Goal: Task Accomplishment & Management: Complete application form

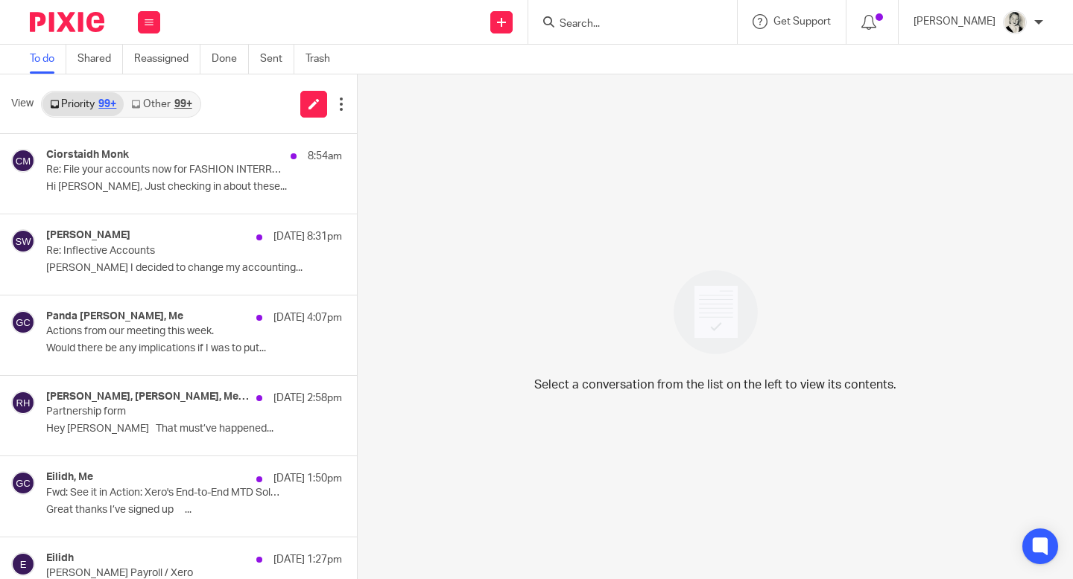
click at [177, 91] on div "Priority 99+ Other 99+" at bounding box center [121, 104] width 160 height 27
click at [186, 111] on link "Other 99+" at bounding box center [161, 104] width 75 height 24
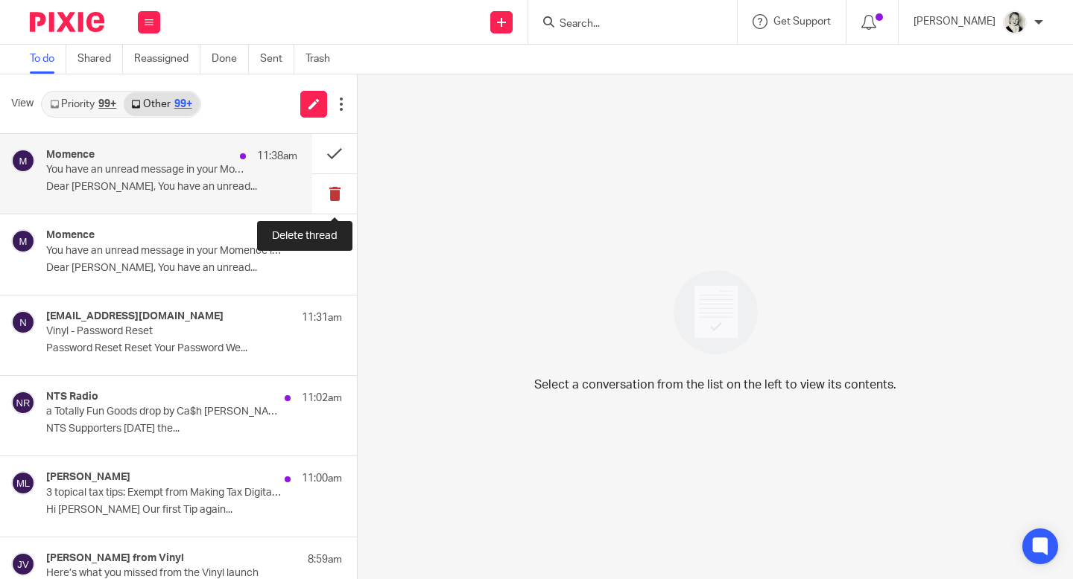
click at [340, 191] on button at bounding box center [334, 193] width 45 height 39
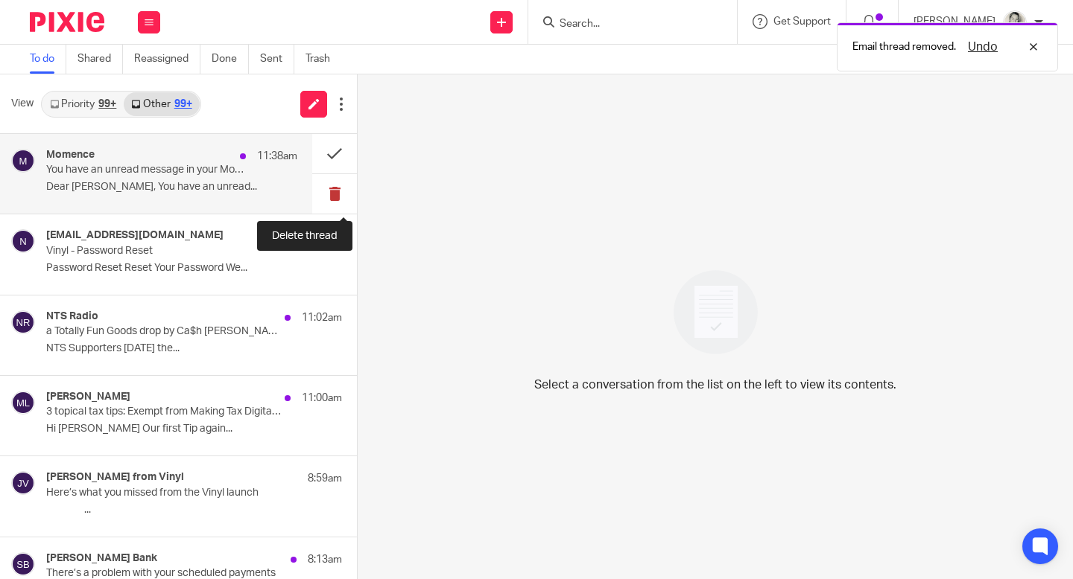
click at [340, 191] on button at bounding box center [334, 193] width 45 height 39
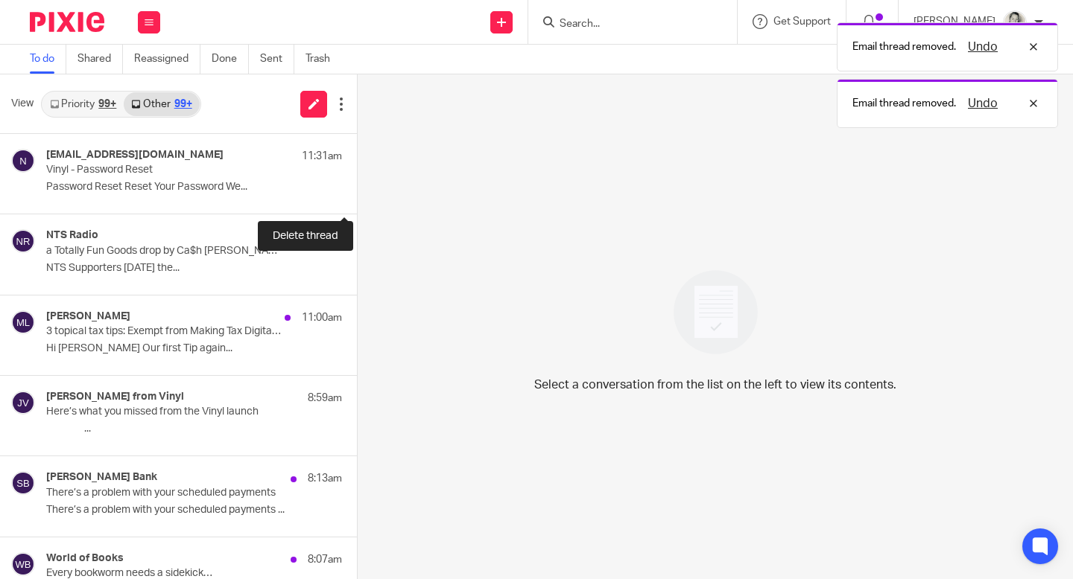
click at [357, 191] on button at bounding box center [363, 193] width 12 height 39
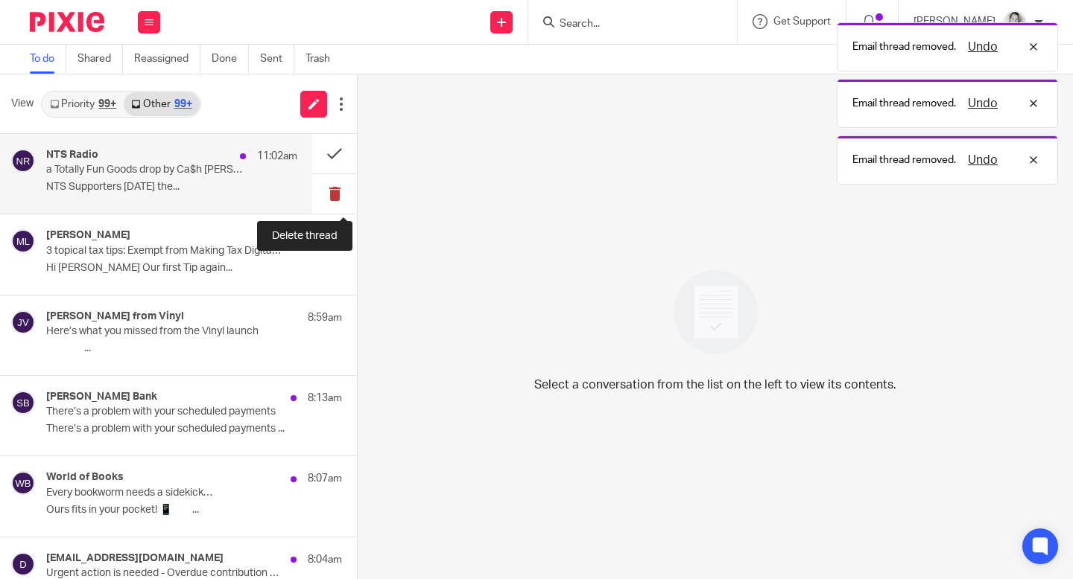
click at [340, 191] on button at bounding box center [334, 193] width 45 height 39
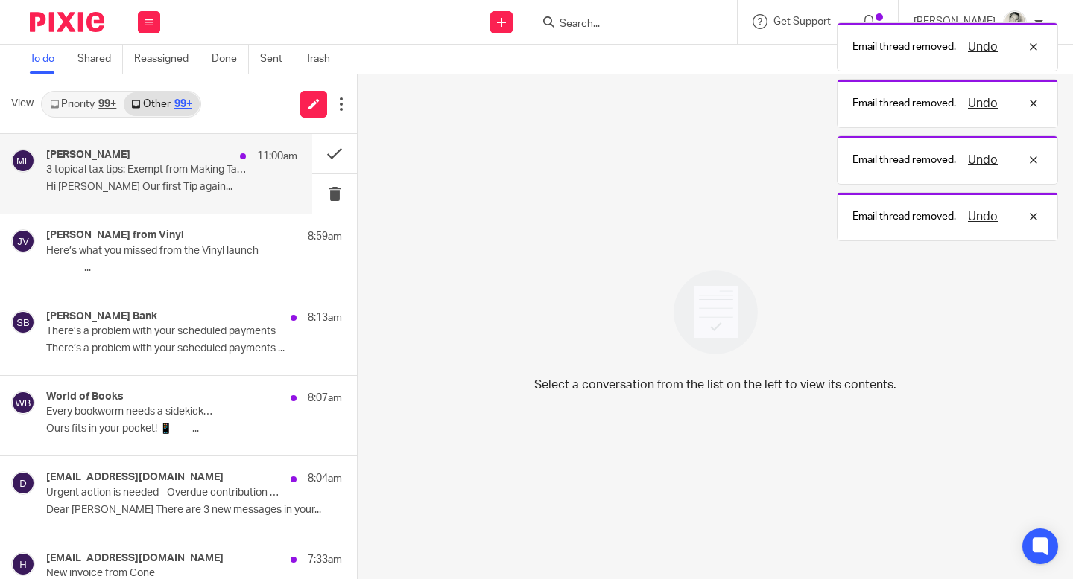
click at [208, 214] on div "Mark Lee 11:00am 3 topical tax tips: Exempt from Making Tax Digital for Income …" at bounding box center [178, 174] width 357 height 80
click at [221, 194] on div "Mark Lee 11:00am 3 topical tax tips: Exempt from Making Tax Digital for Income …" at bounding box center [171, 174] width 251 height 50
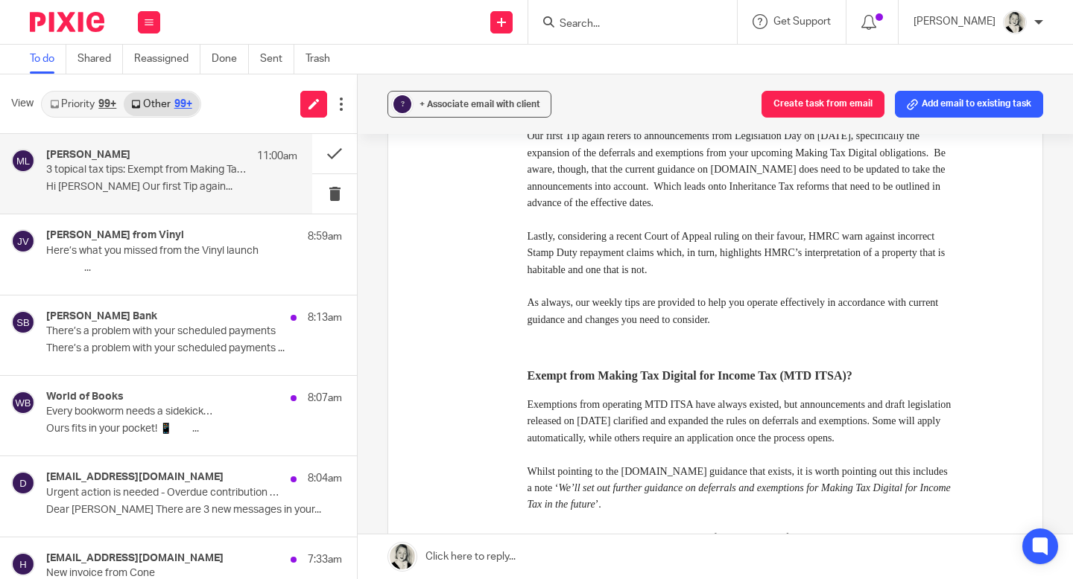
scroll to position [272, 0]
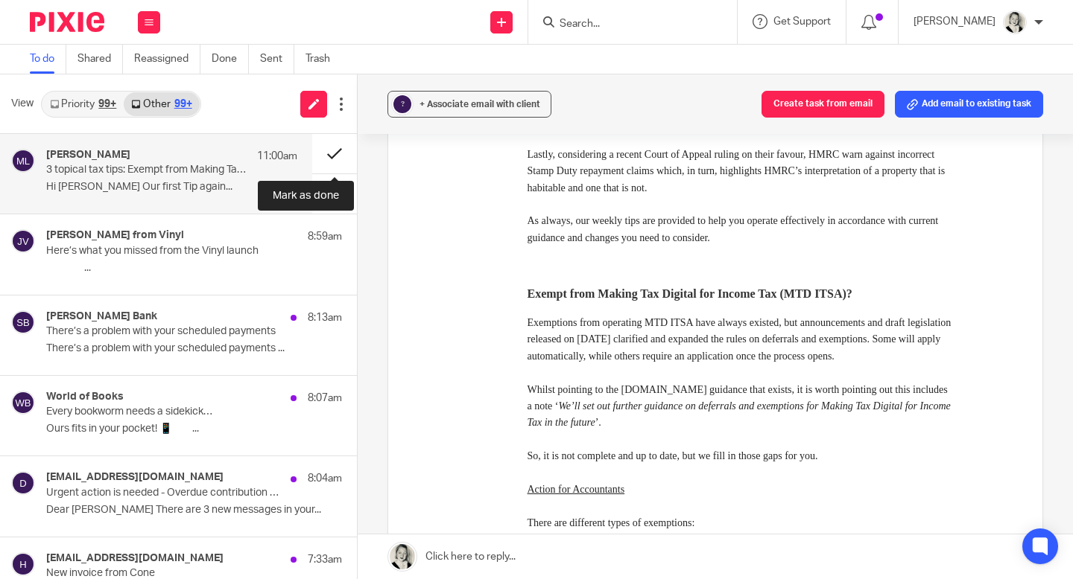
click at [330, 152] on button at bounding box center [334, 153] width 45 height 39
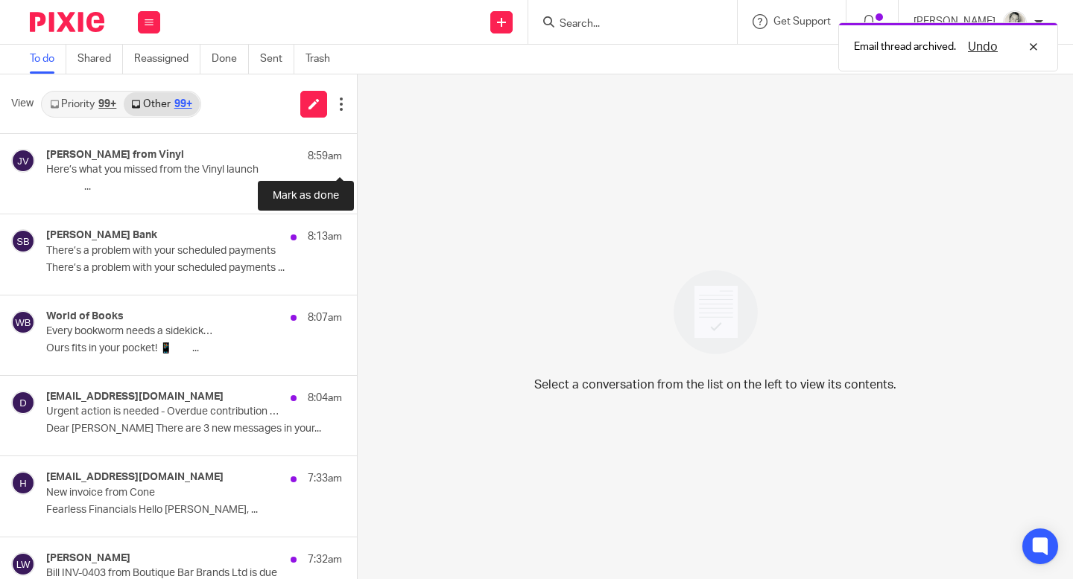
click at [357, 152] on button at bounding box center [363, 153] width 12 height 39
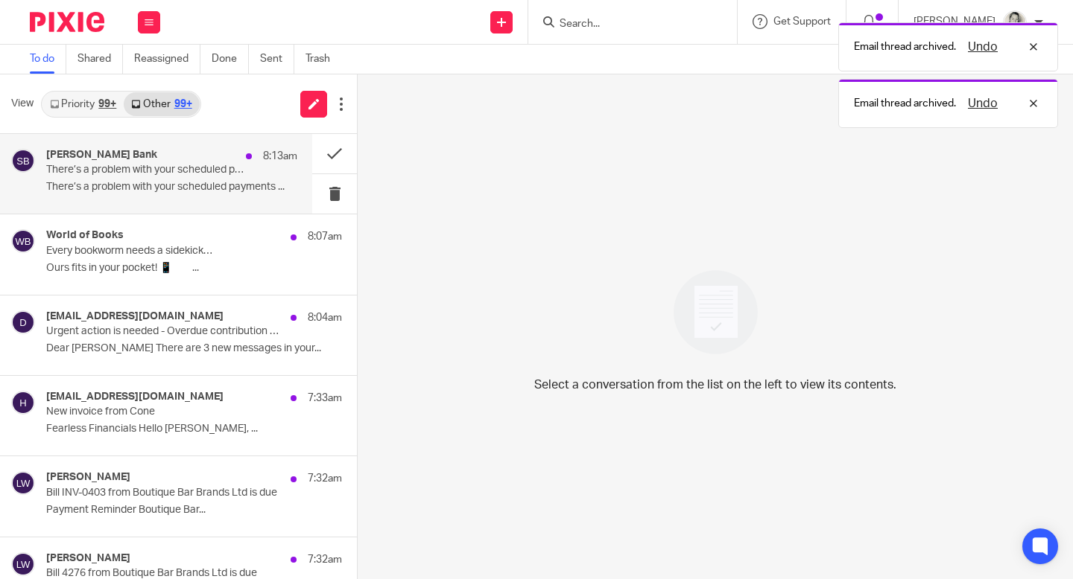
click at [157, 196] on div "Starling Bank 8:13am There’s a problem with your scheduled payments There’s a p…" at bounding box center [171, 174] width 251 height 50
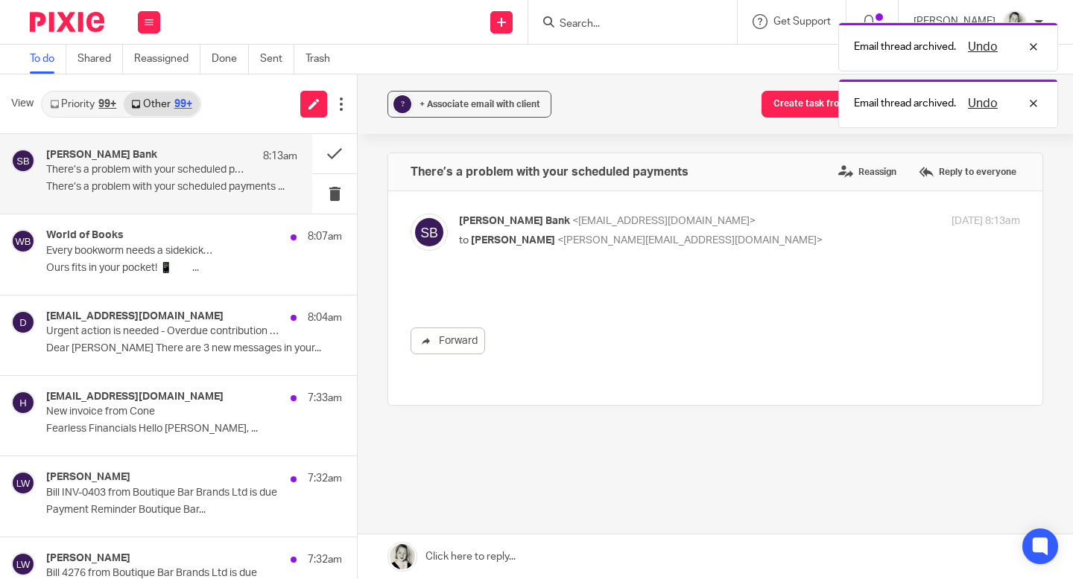
scroll to position [0, 0]
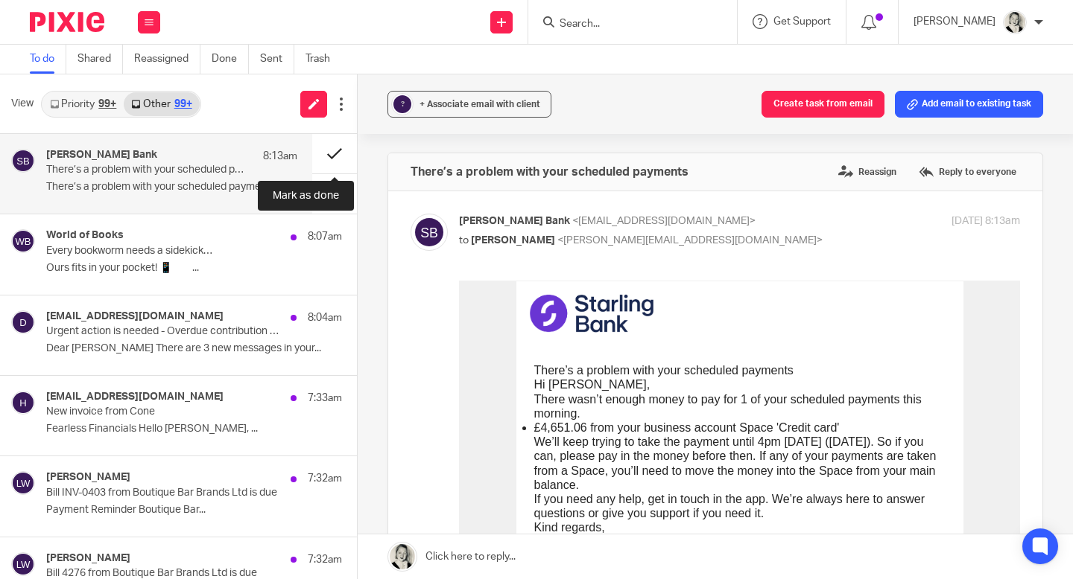
click at [333, 153] on button at bounding box center [334, 153] width 45 height 39
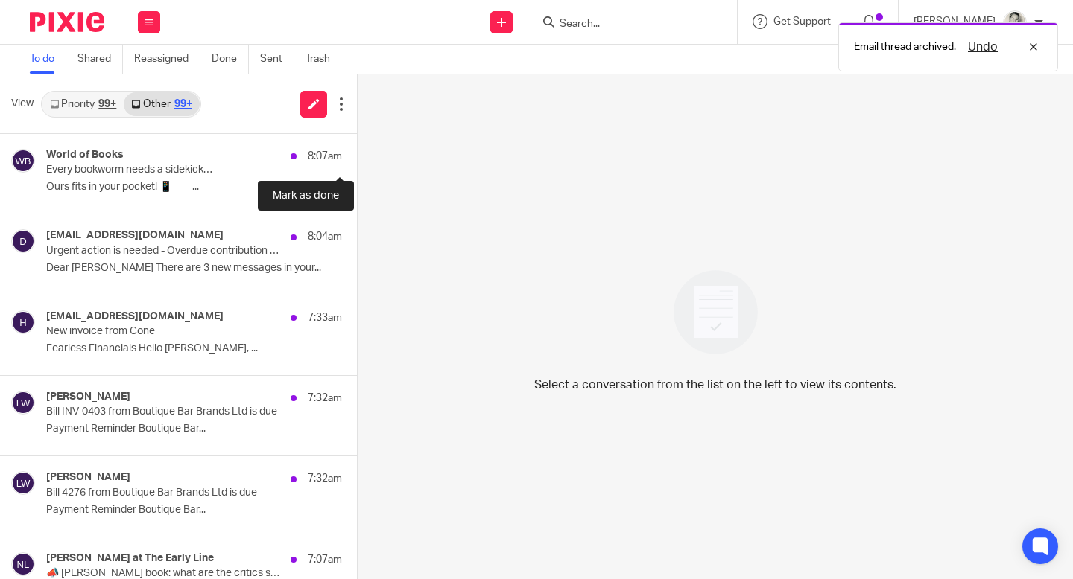
click at [357, 153] on button at bounding box center [363, 153] width 12 height 39
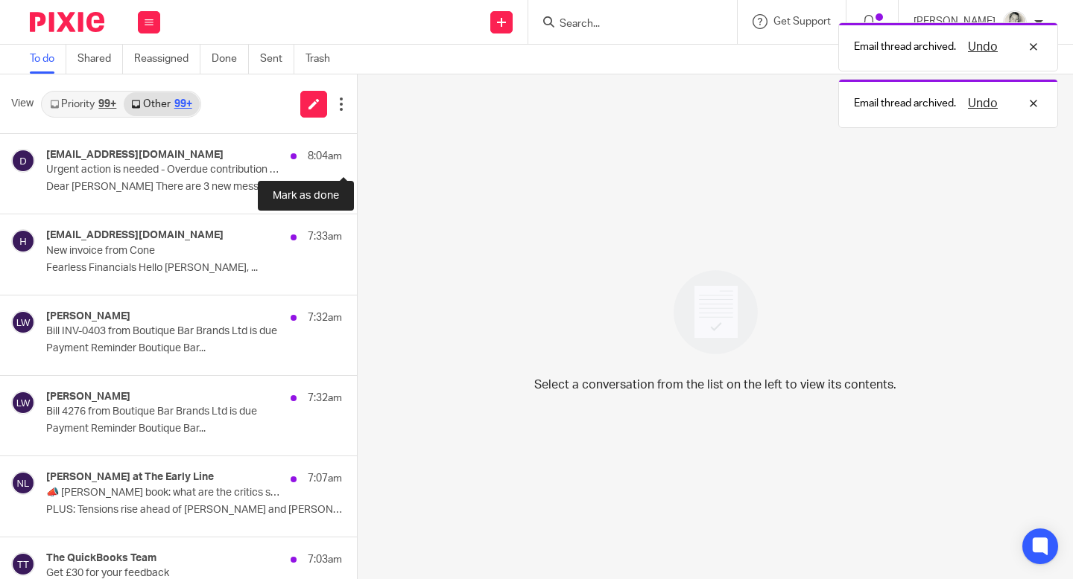
click at [357, 153] on button at bounding box center [363, 153] width 12 height 39
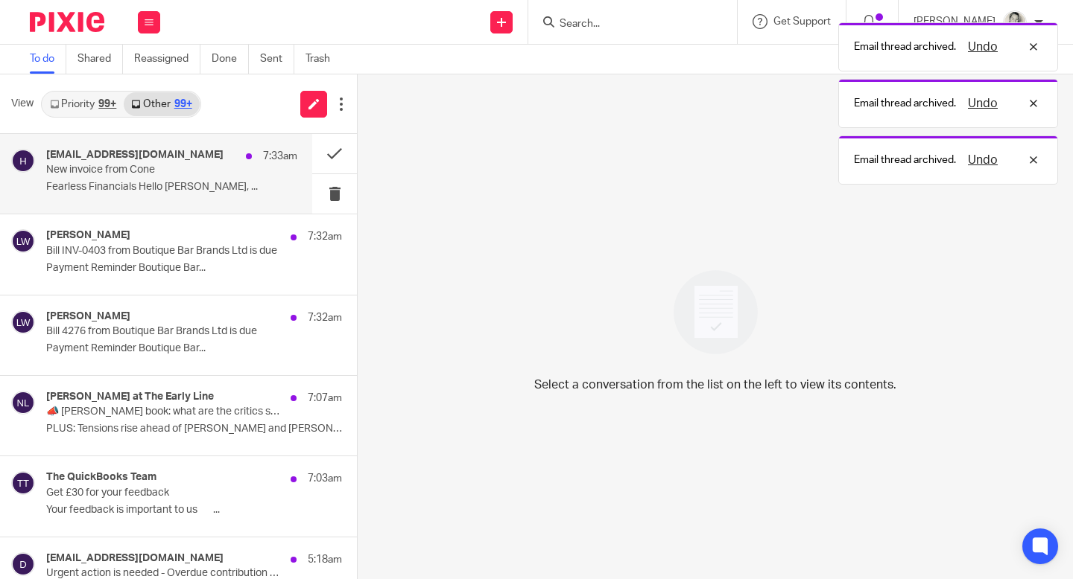
click at [185, 168] on p "New invoice from Cone" at bounding box center [146, 170] width 201 height 13
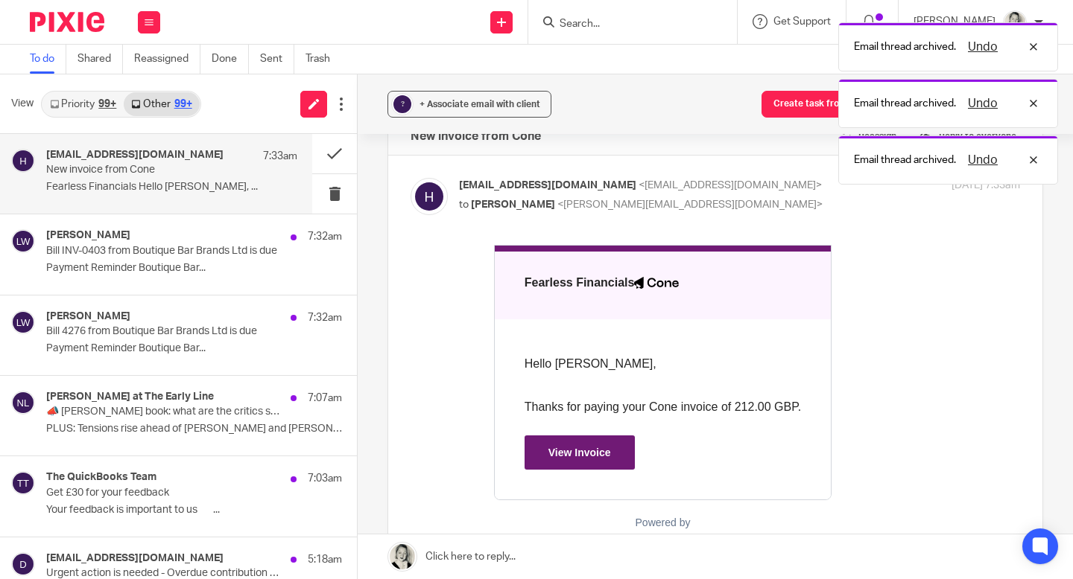
scroll to position [372, 0]
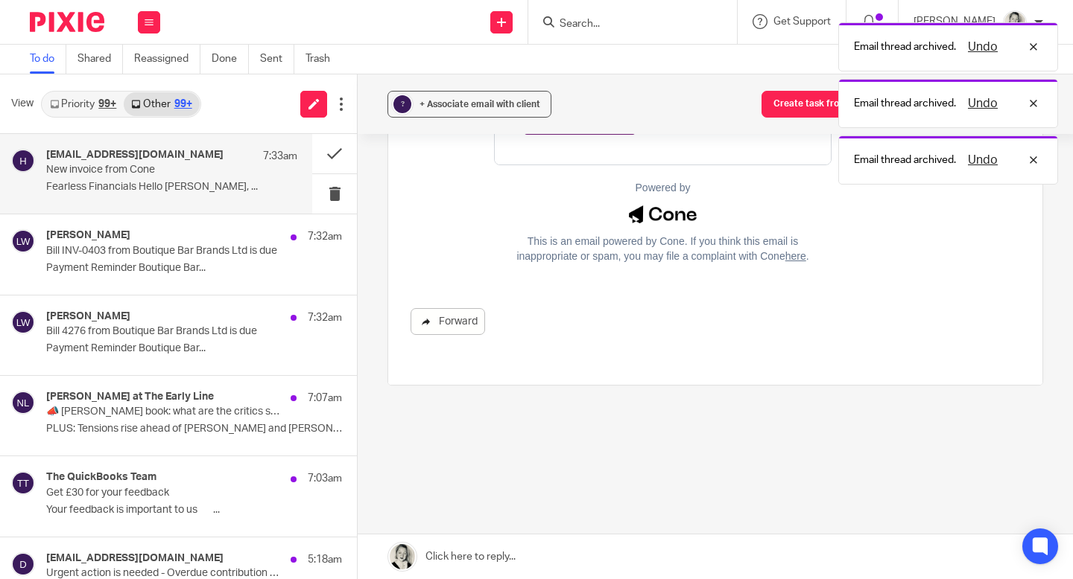
click at [448, 328] on link "Forward" at bounding box center [447, 321] width 74 height 27
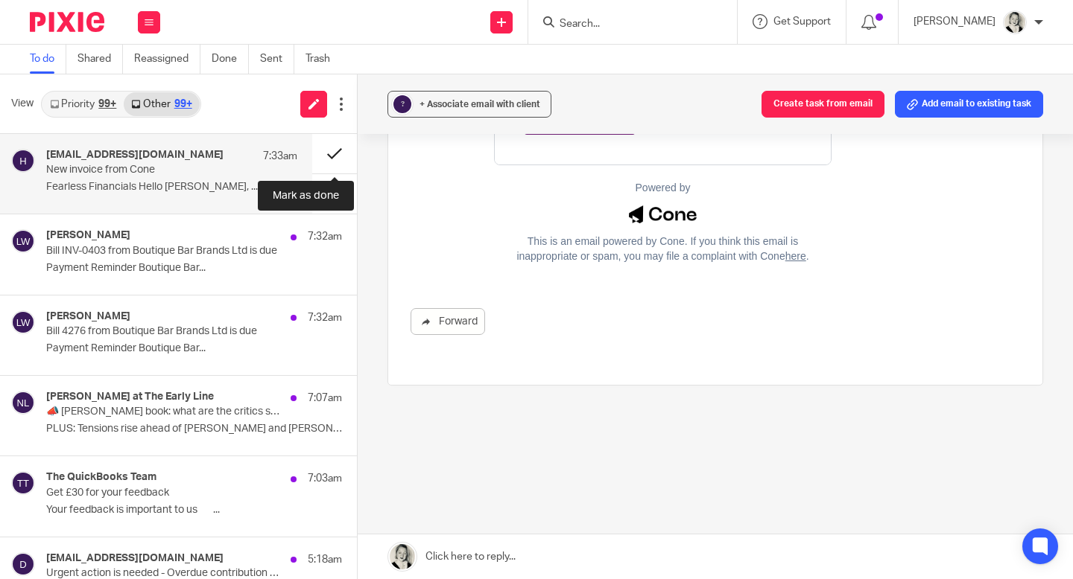
click at [329, 148] on button at bounding box center [334, 153] width 45 height 39
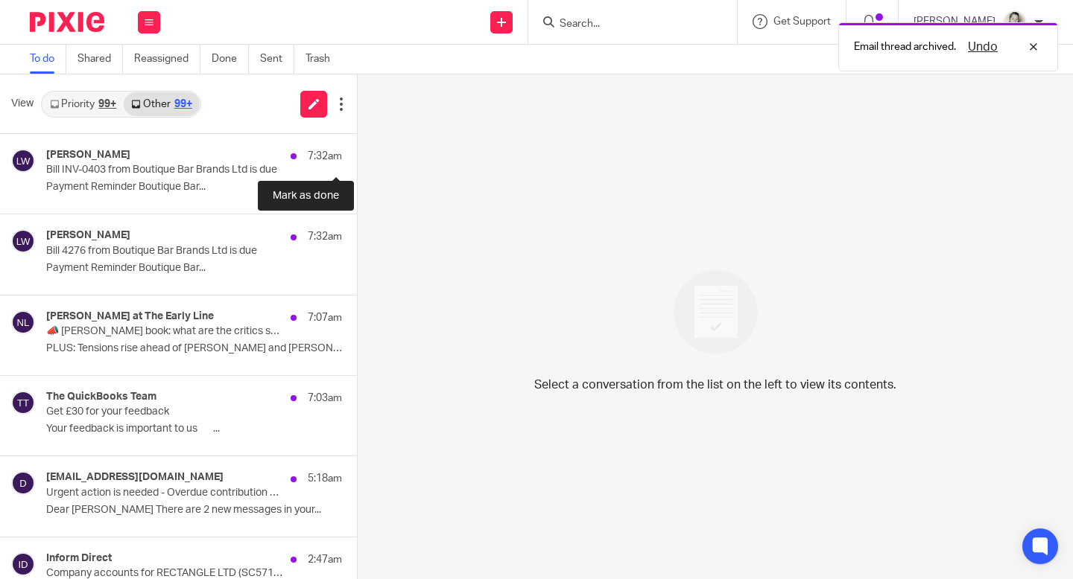
click at [357, 148] on button at bounding box center [363, 153] width 12 height 39
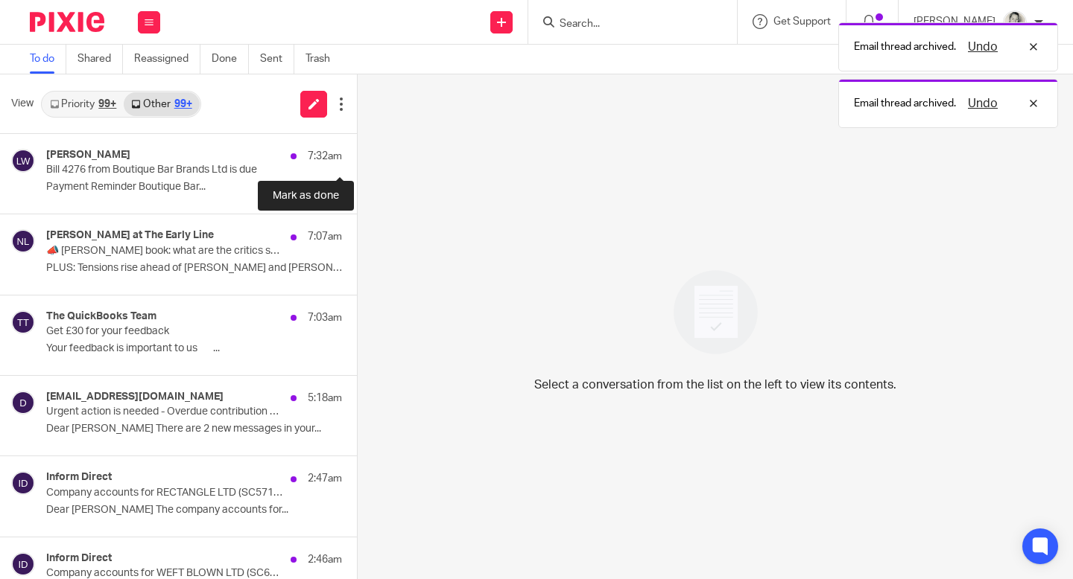
click at [357, 148] on button at bounding box center [363, 153] width 12 height 39
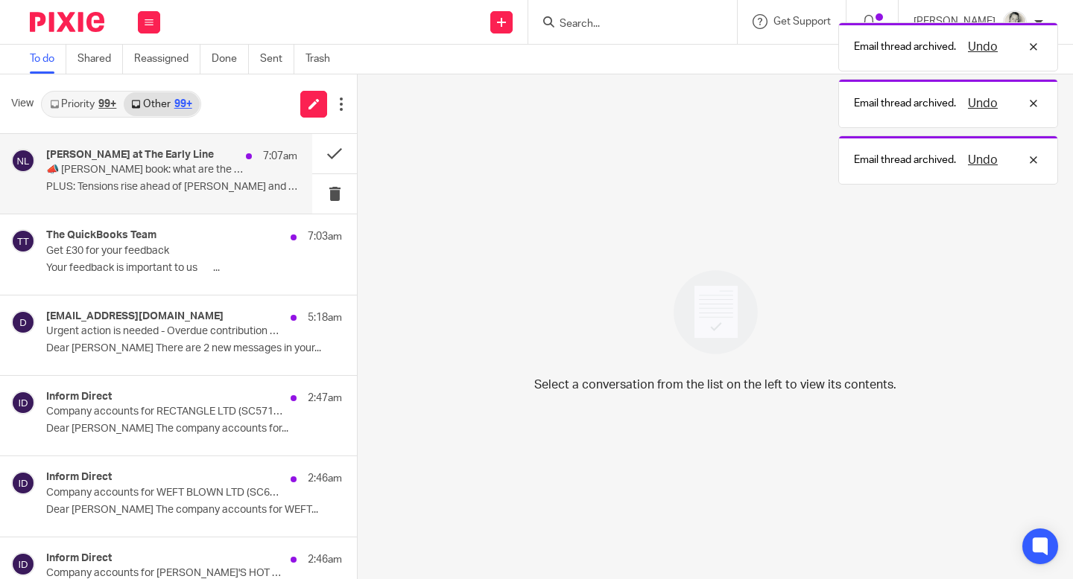
click at [182, 185] on p "PLUS: Tensions rise ahead of Trump and Putin's..." at bounding box center [171, 187] width 251 height 13
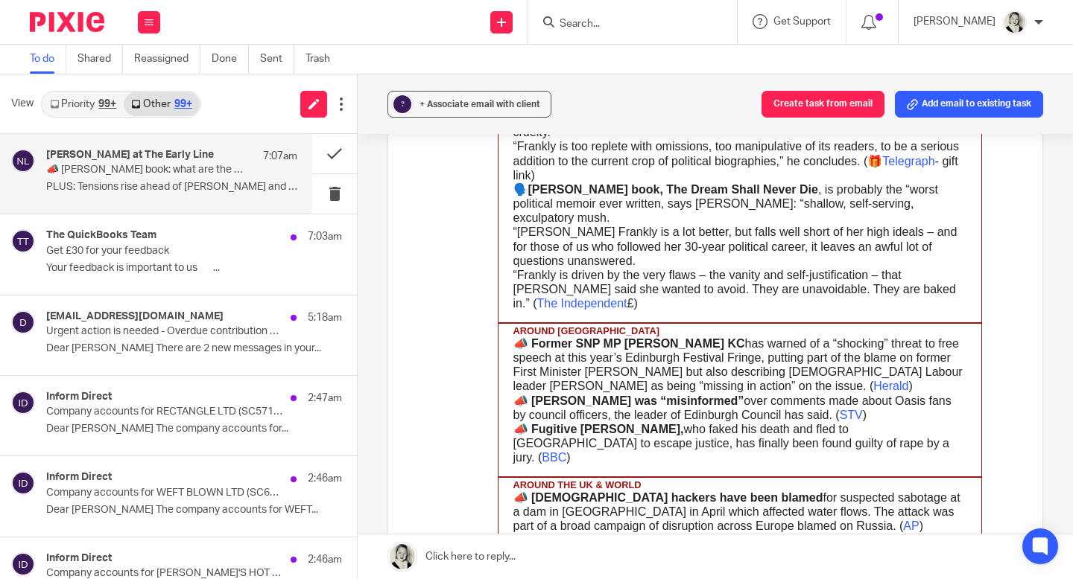
scroll to position [3221, 0]
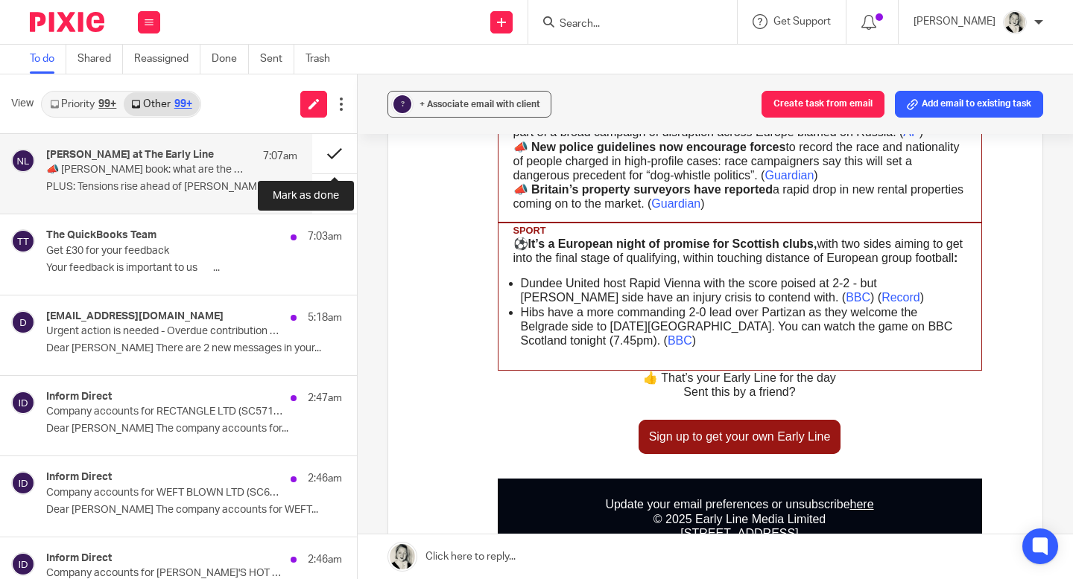
click at [335, 156] on button at bounding box center [334, 153] width 45 height 39
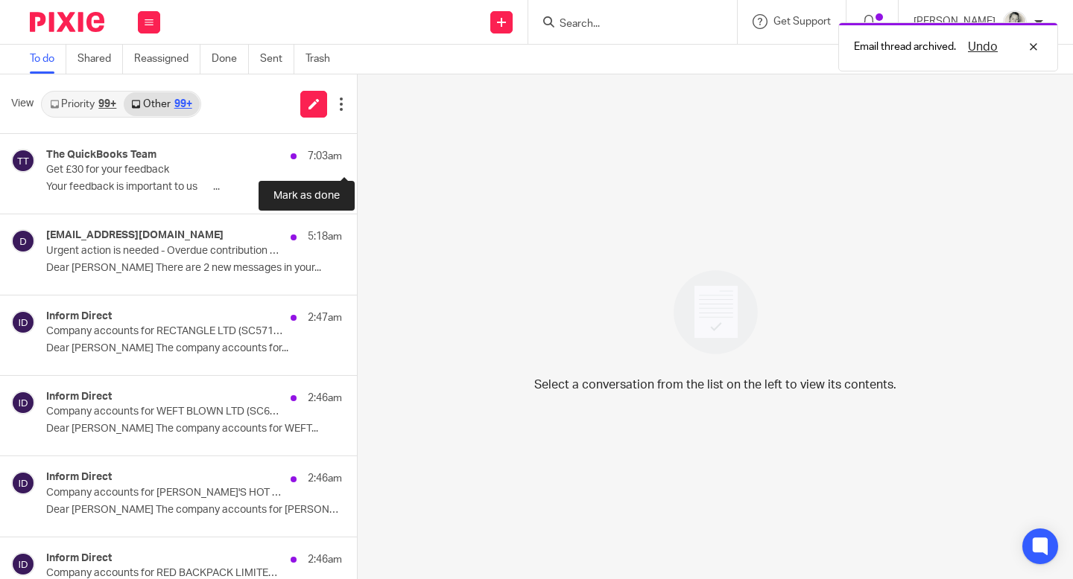
click at [357, 156] on button at bounding box center [363, 153] width 12 height 39
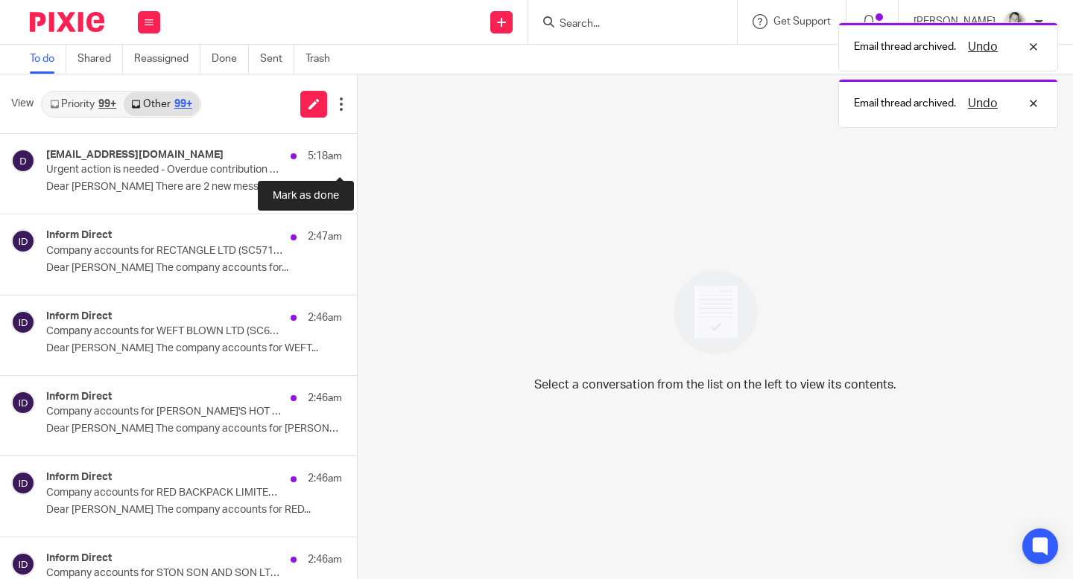
click at [357, 156] on button at bounding box center [363, 153] width 12 height 39
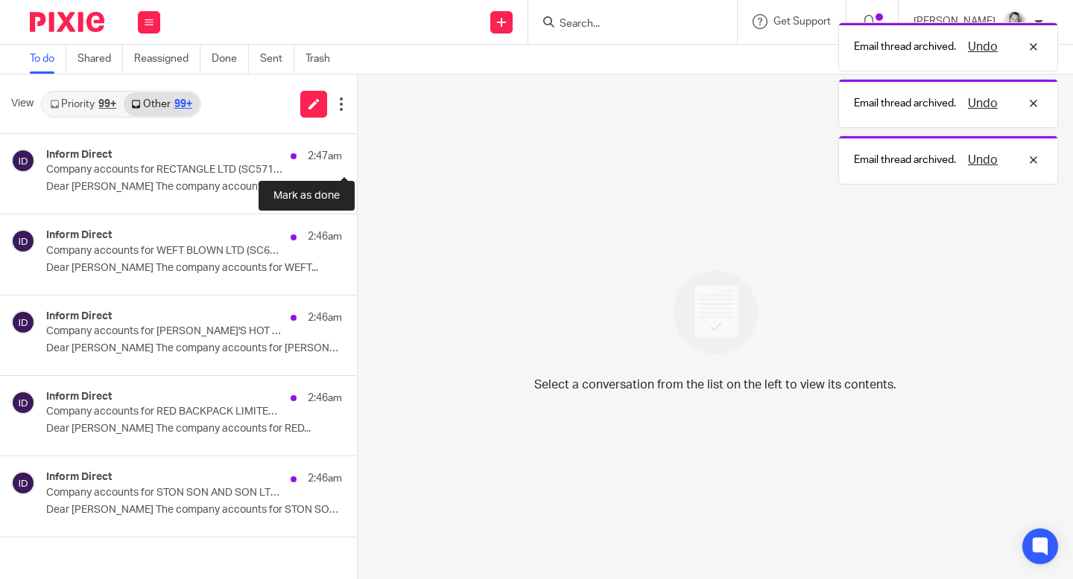
click at [357, 156] on button at bounding box center [363, 153] width 12 height 39
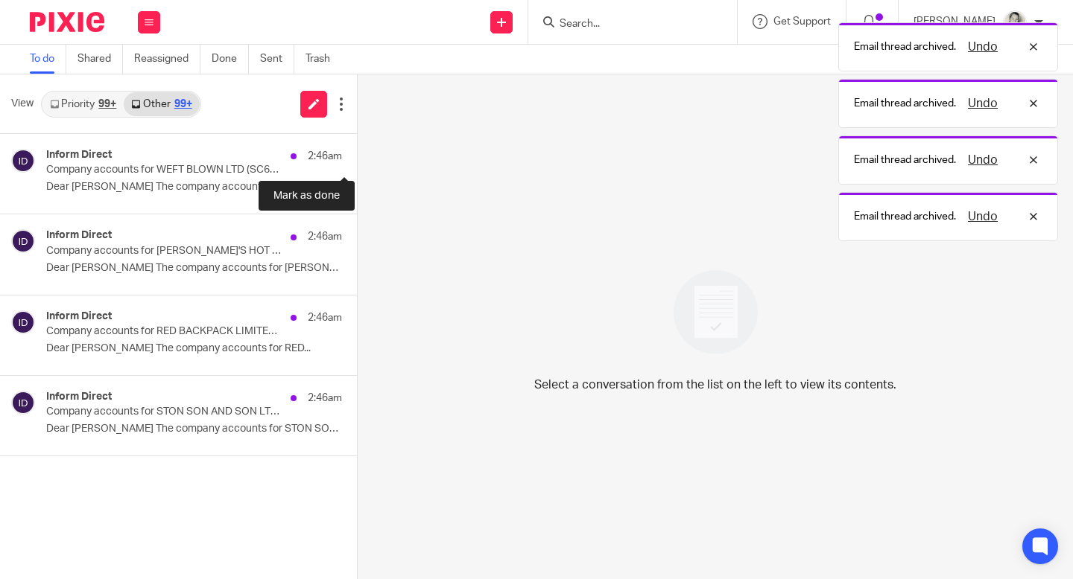
click at [357, 156] on button at bounding box center [363, 153] width 12 height 39
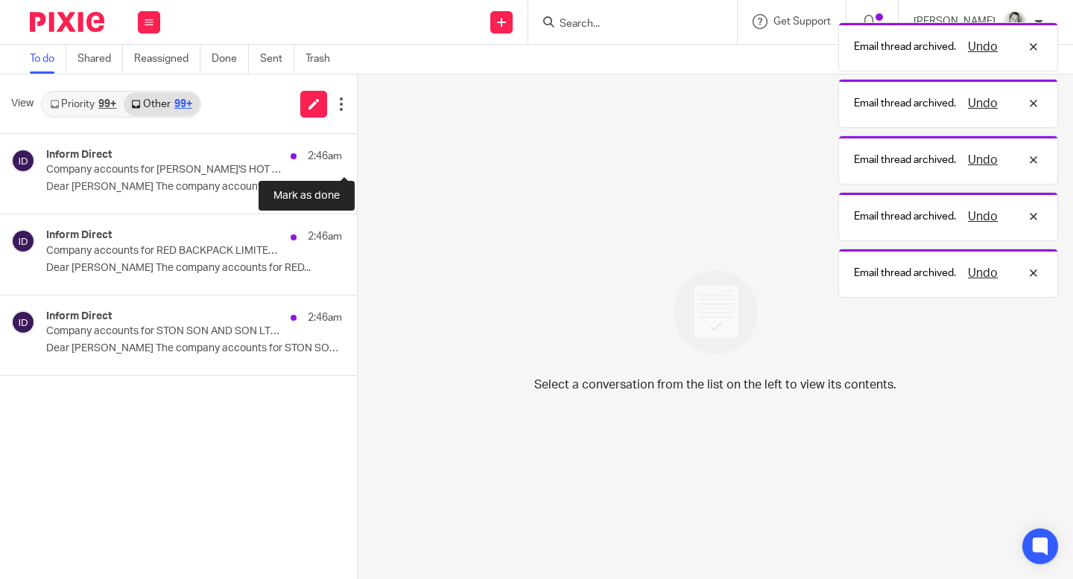
click at [357, 156] on button at bounding box center [363, 153] width 12 height 39
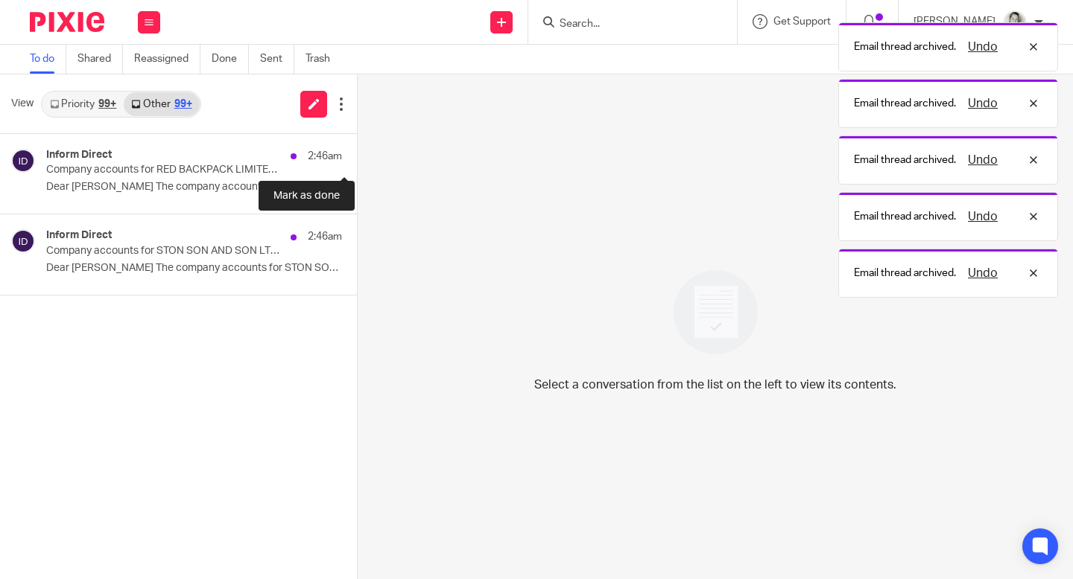
click at [357, 156] on button at bounding box center [363, 153] width 12 height 39
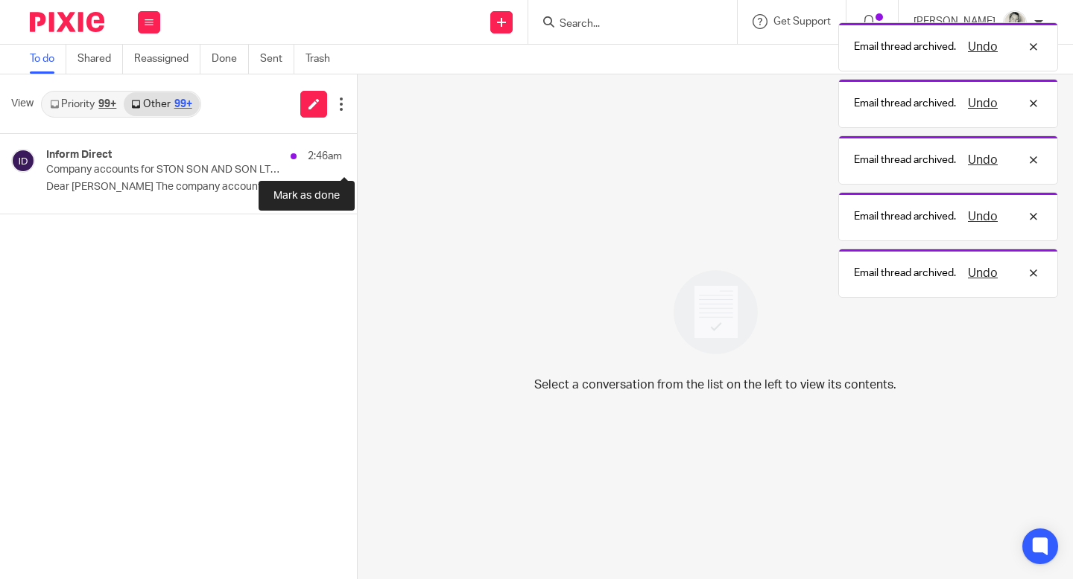
click at [357, 156] on button at bounding box center [363, 153] width 12 height 39
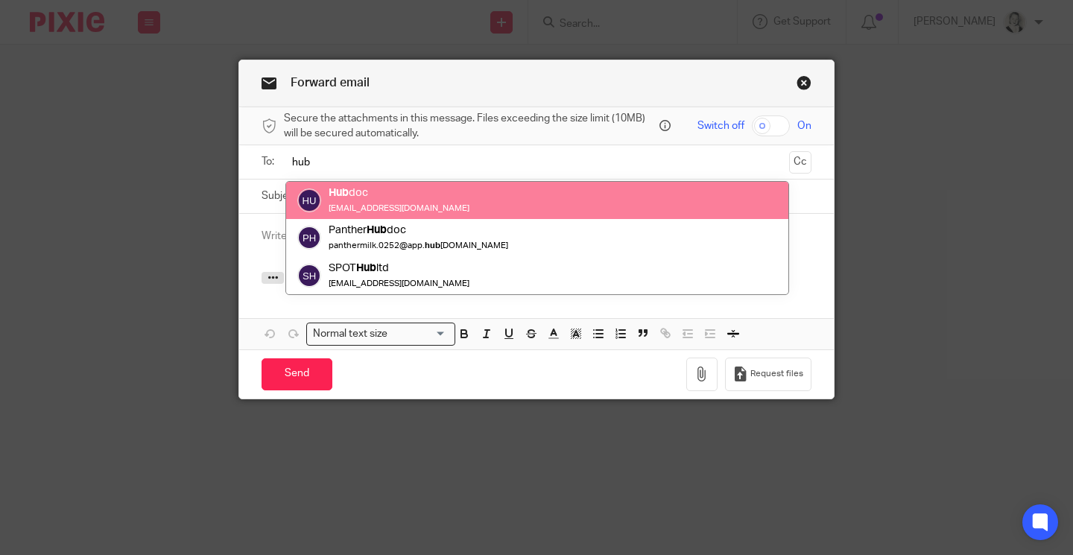
type input "hub"
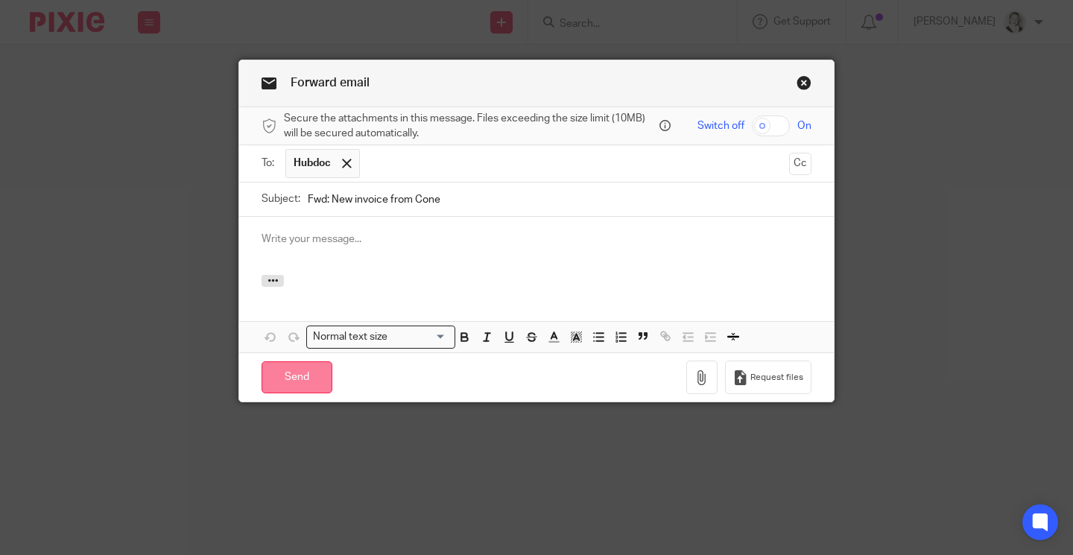
click at [302, 374] on input "Send" at bounding box center [296, 377] width 71 height 32
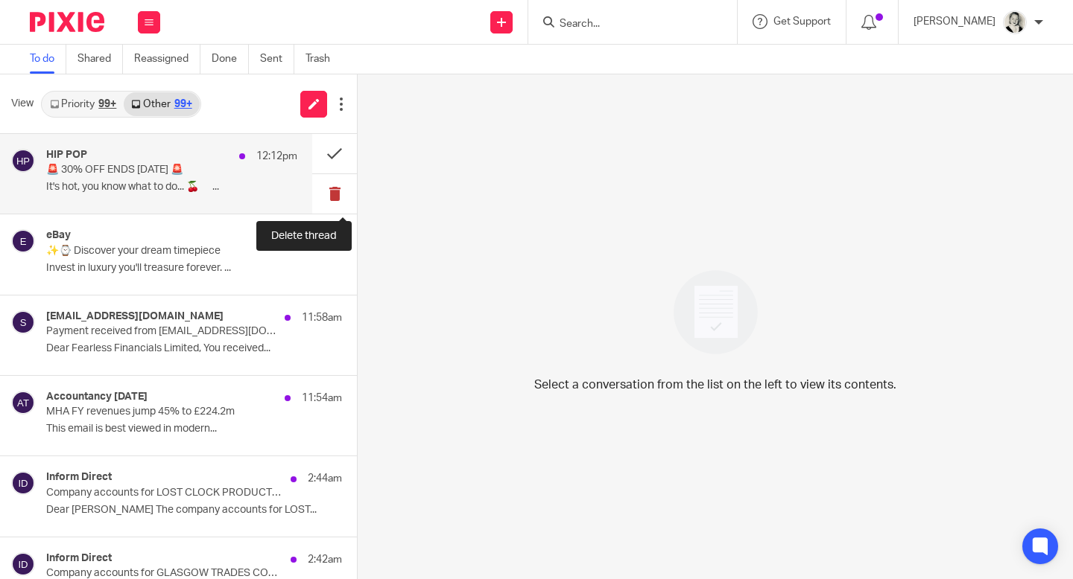
click at [334, 191] on button at bounding box center [334, 193] width 45 height 39
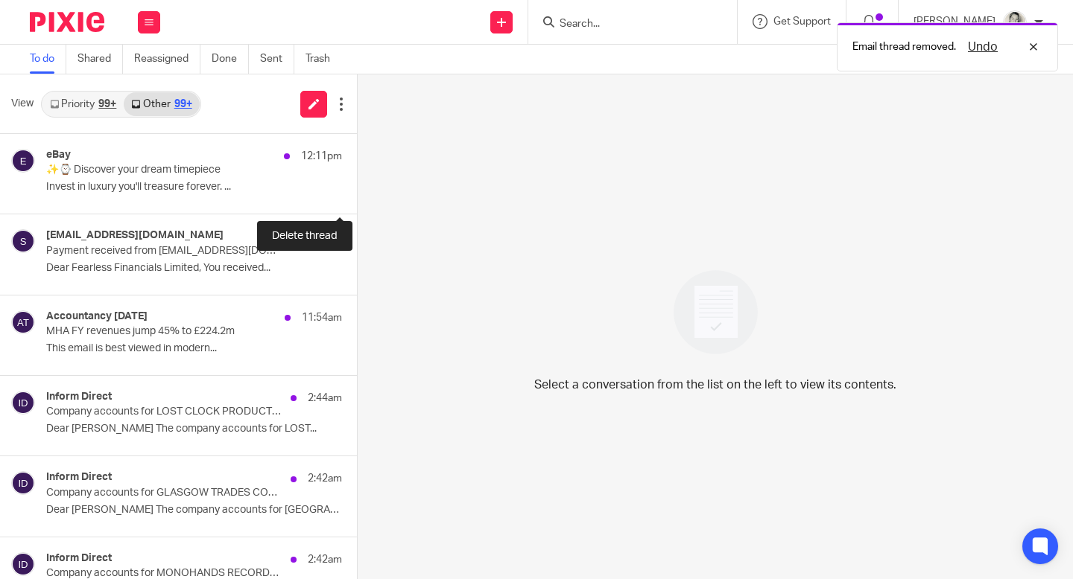
click at [357, 191] on button at bounding box center [363, 193] width 12 height 39
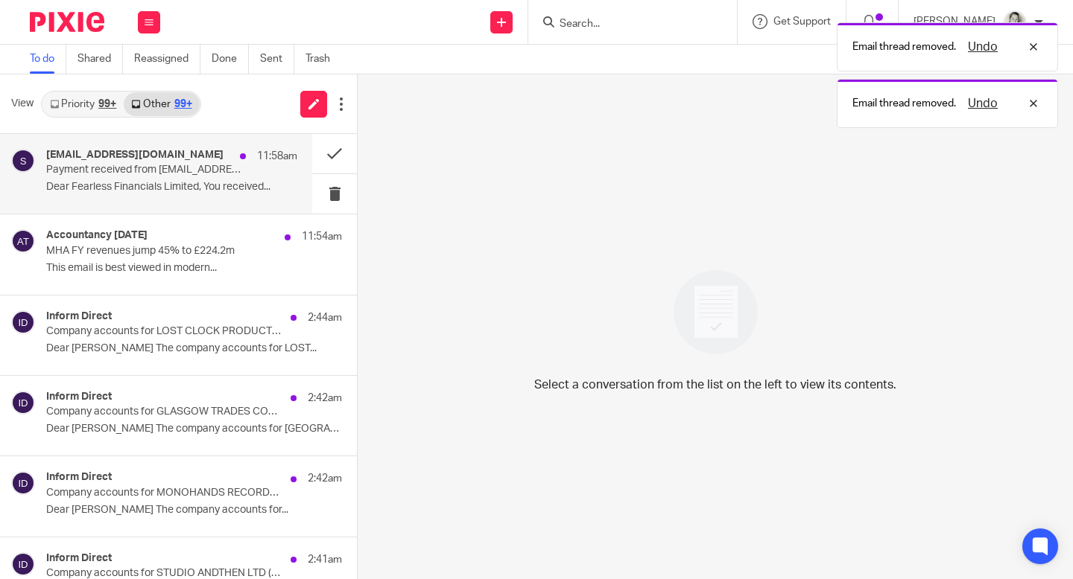
click at [220, 170] on p "Payment received from [EMAIL_ADDRESS][DOMAIN_NAME]" at bounding box center [146, 170] width 201 height 13
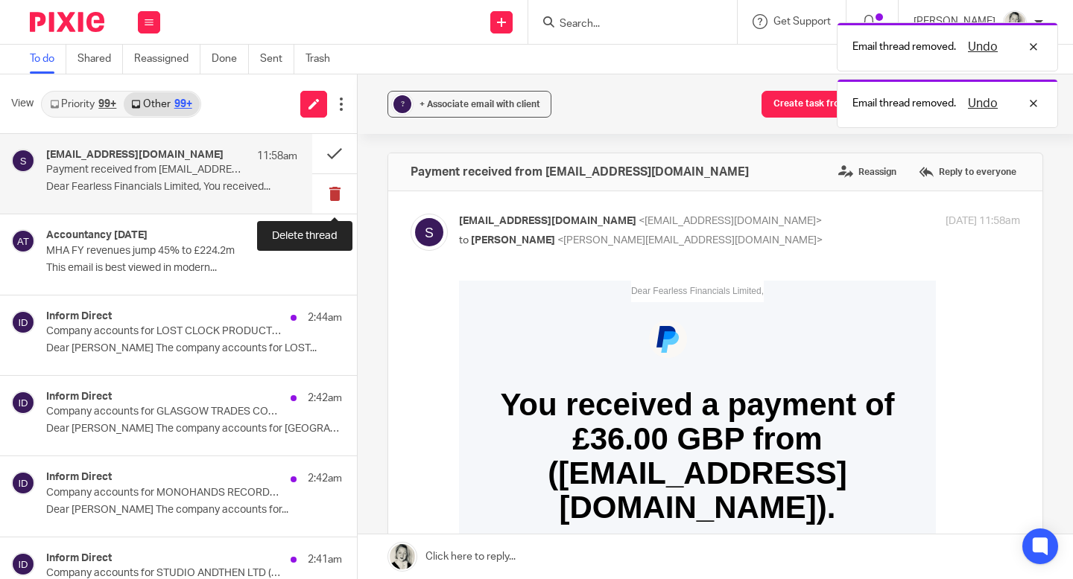
click at [337, 197] on button at bounding box center [334, 193] width 45 height 39
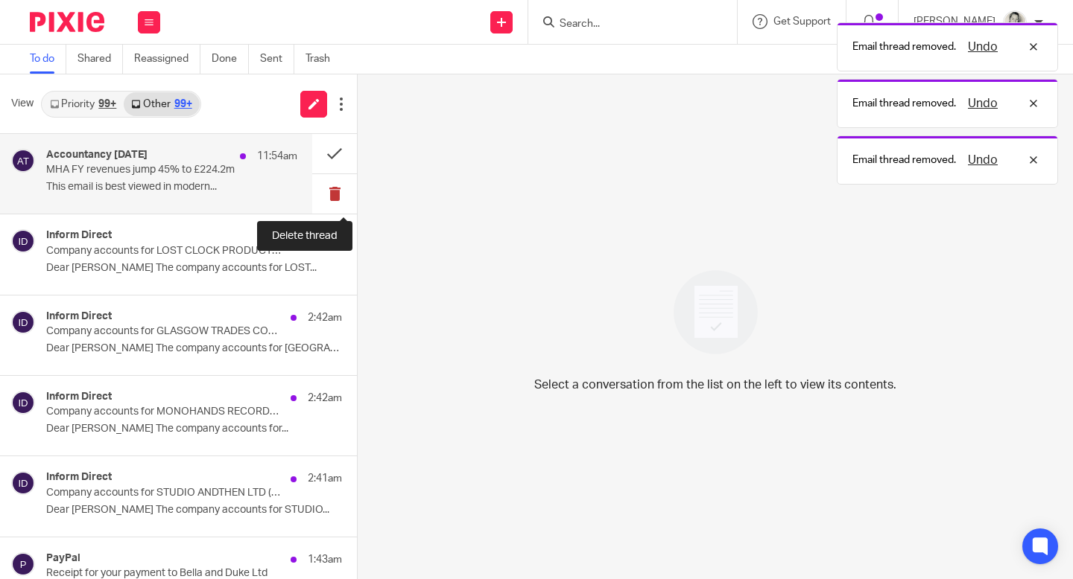
click at [337, 197] on button at bounding box center [334, 193] width 45 height 39
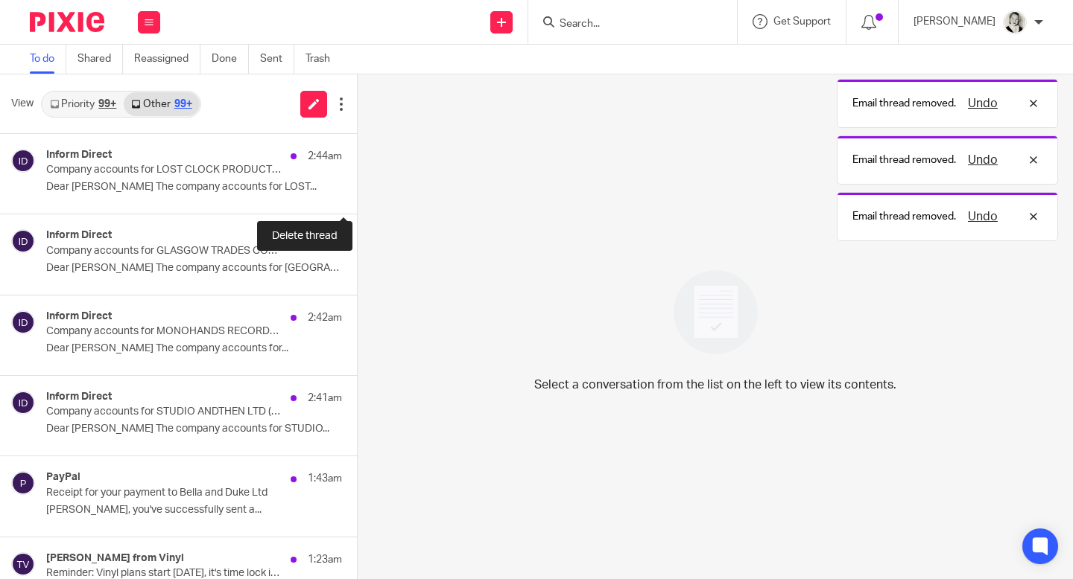
click at [357, 197] on button at bounding box center [363, 193] width 12 height 39
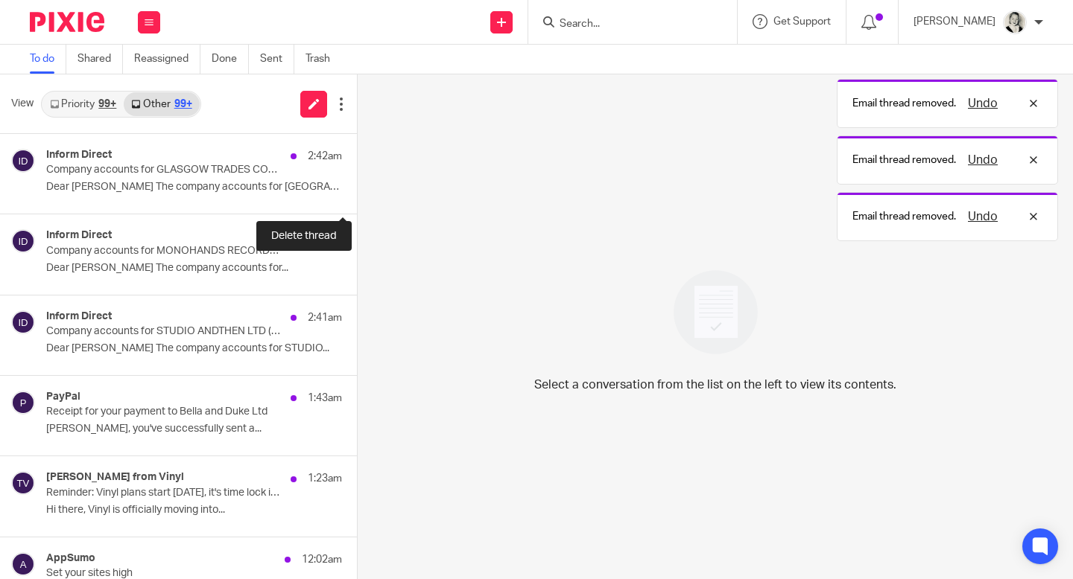
click at [357, 197] on button at bounding box center [363, 193] width 12 height 39
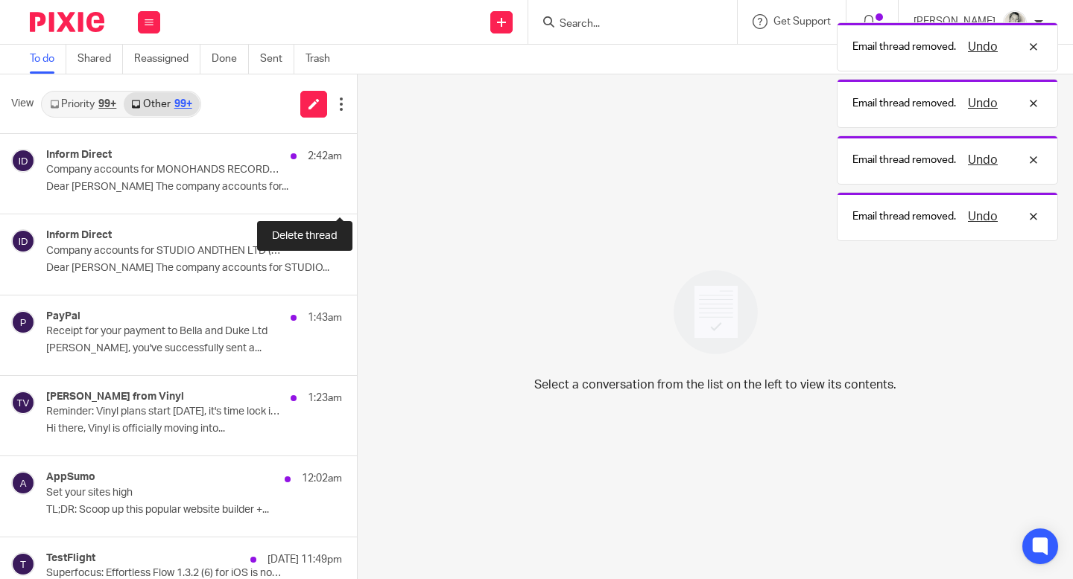
click at [357, 197] on button at bounding box center [363, 193] width 12 height 39
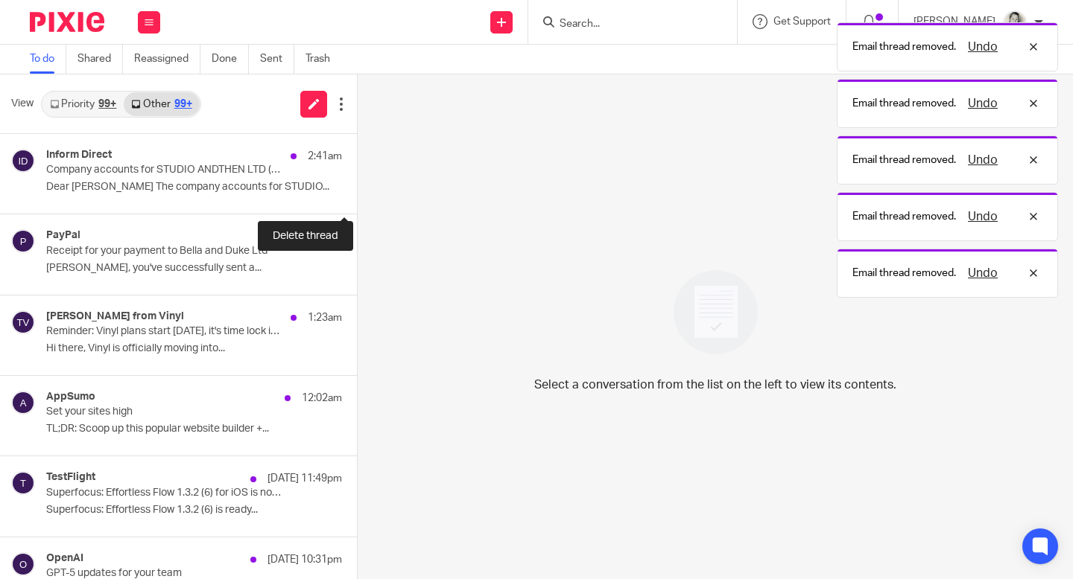
click at [357, 197] on button at bounding box center [363, 193] width 12 height 39
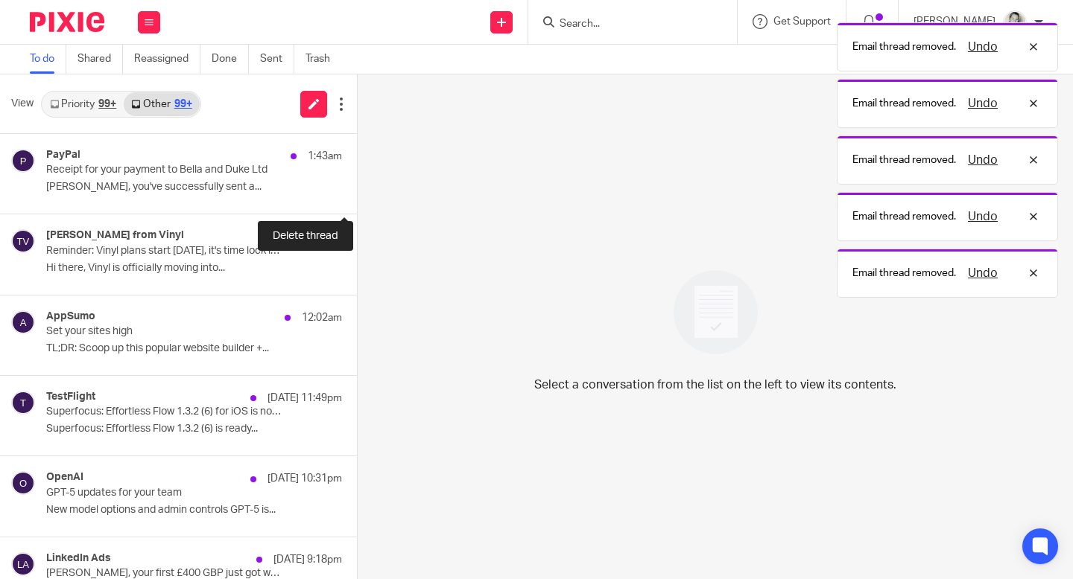
click at [357, 197] on button at bounding box center [363, 193] width 12 height 39
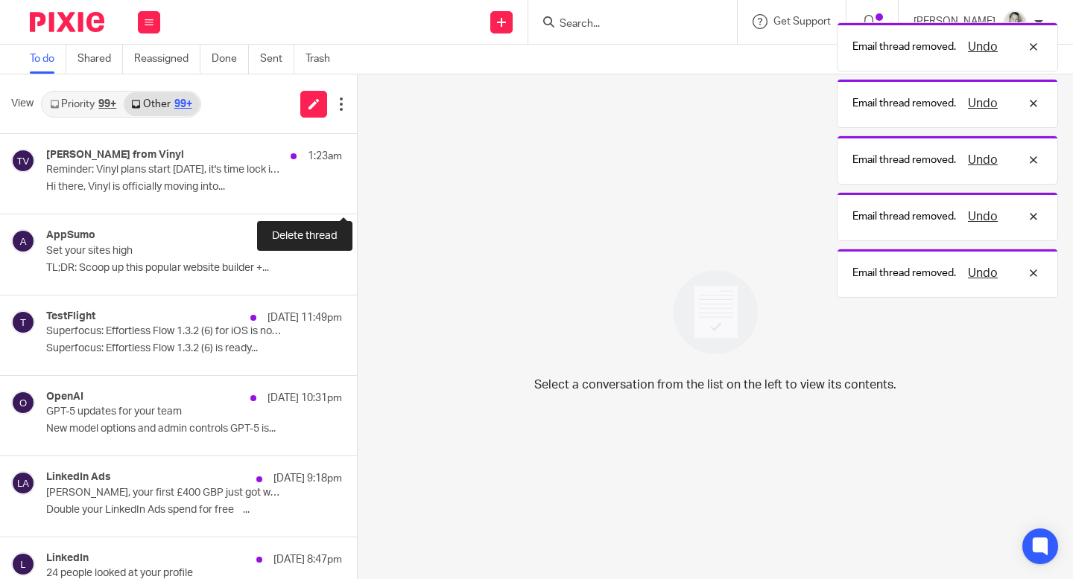
click at [357, 197] on button at bounding box center [363, 193] width 12 height 39
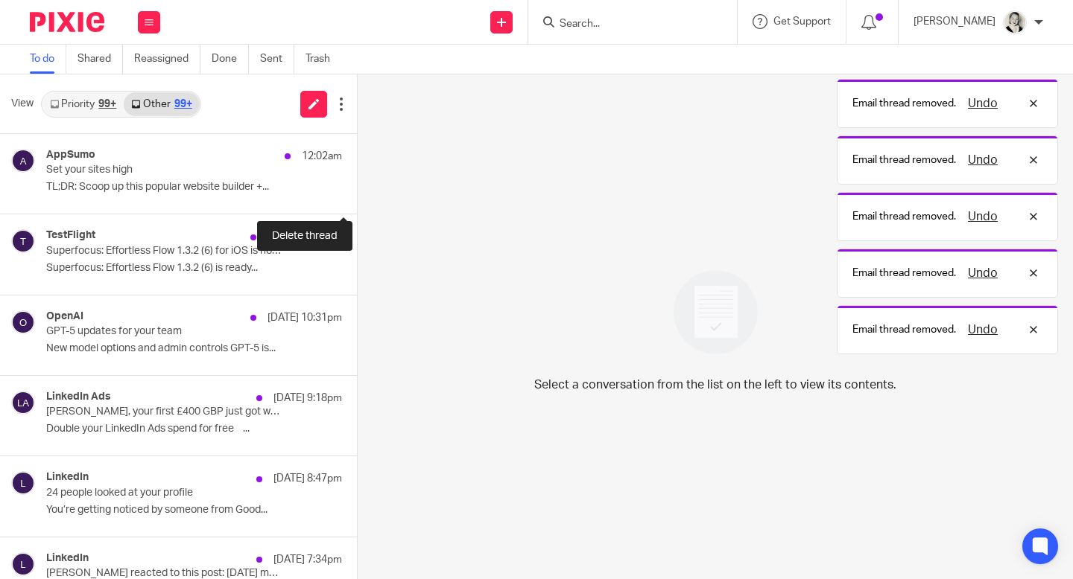
click at [357, 197] on button at bounding box center [363, 193] width 12 height 39
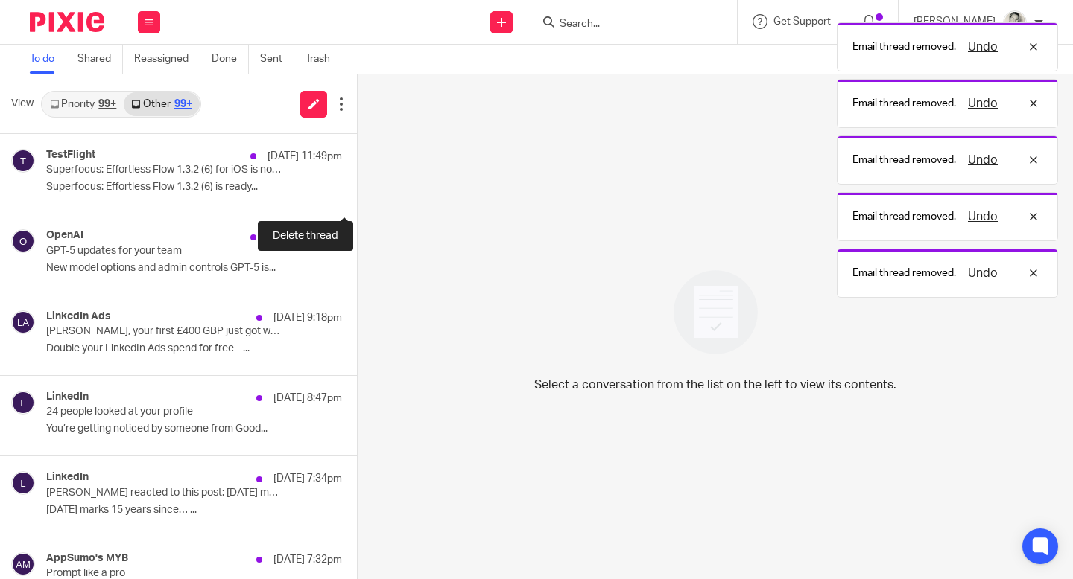
click at [357, 197] on button at bounding box center [363, 193] width 12 height 39
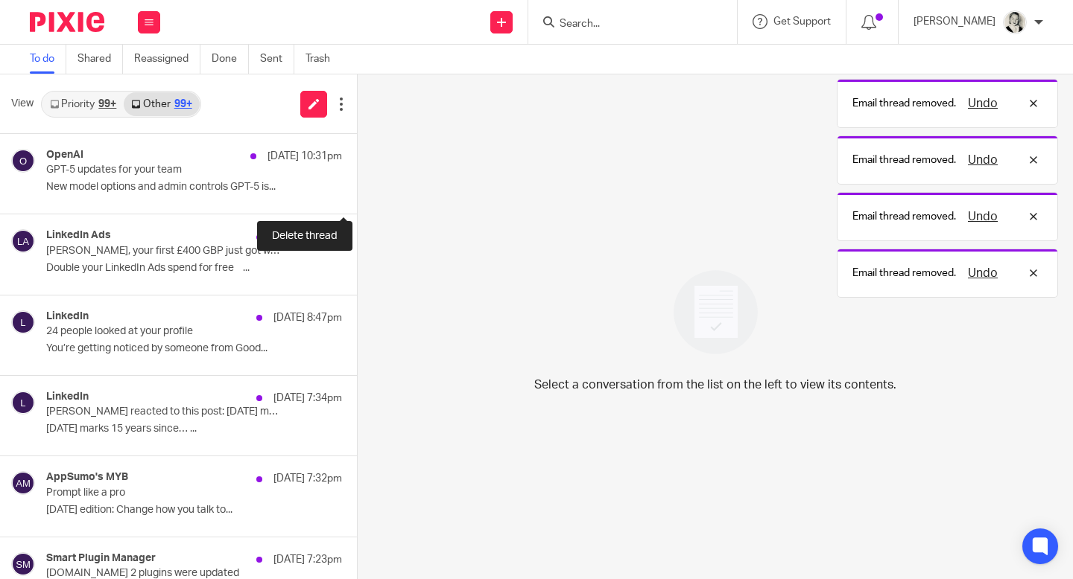
click at [357, 197] on button at bounding box center [363, 193] width 12 height 39
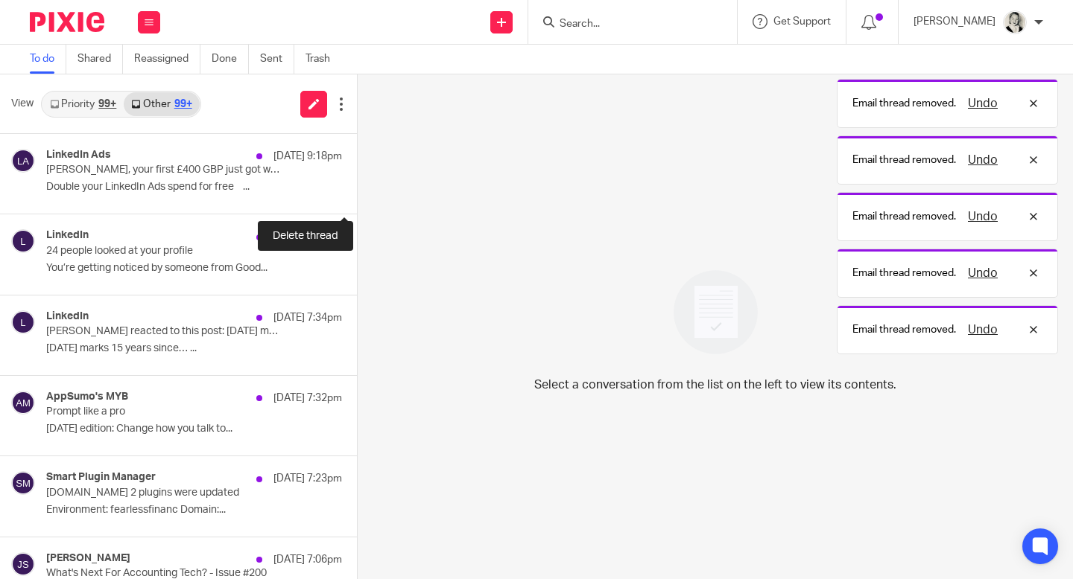
click at [357, 197] on button at bounding box center [363, 193] width 12 height 39
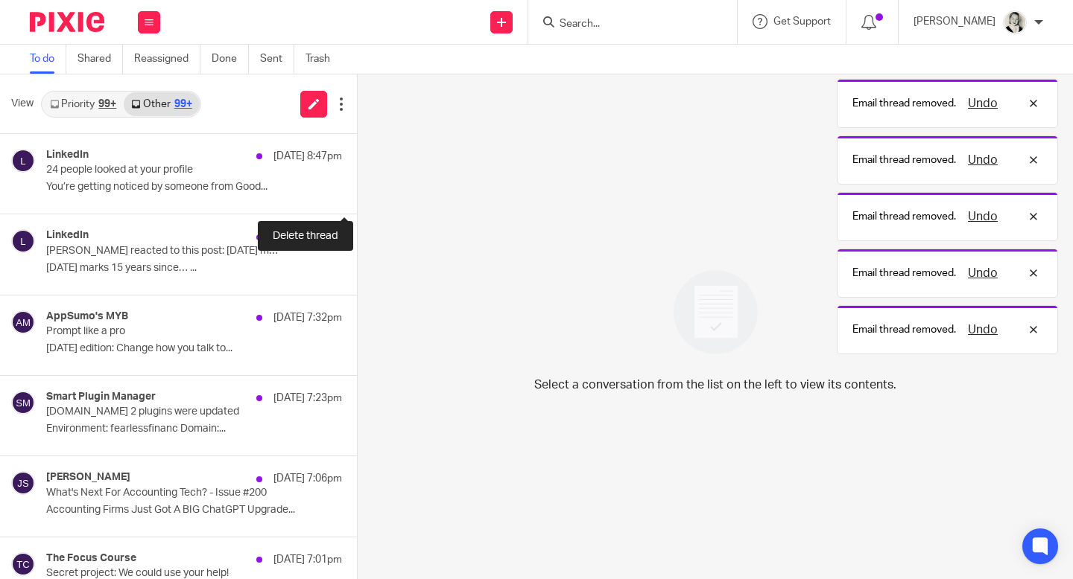
click at [357, 197] on button at bounding box center [363, 193] width 12 height 39
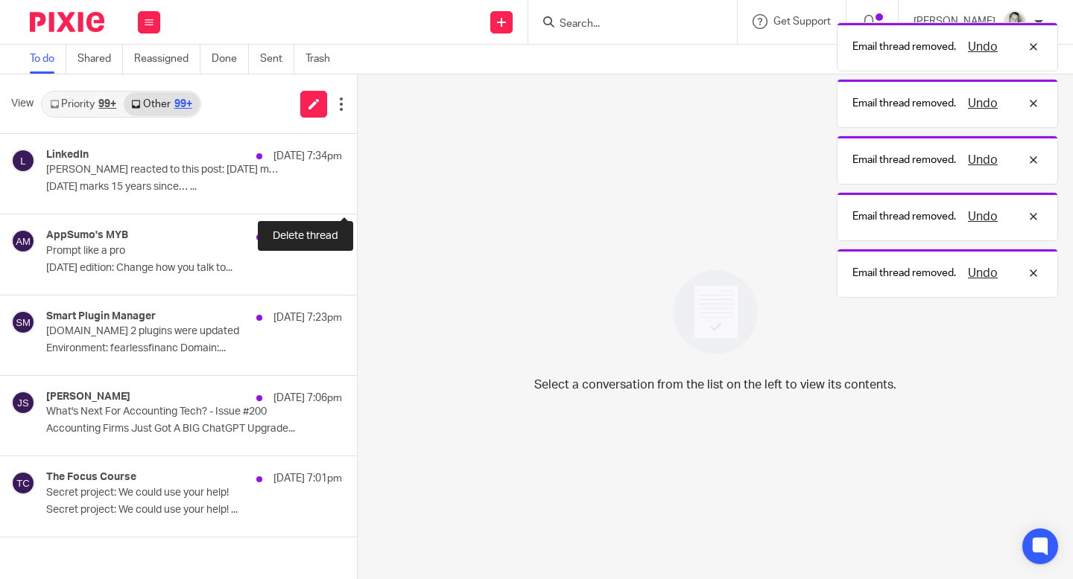
click at [357, 197] on button at bounding box center [363, 193] width 12 height 39
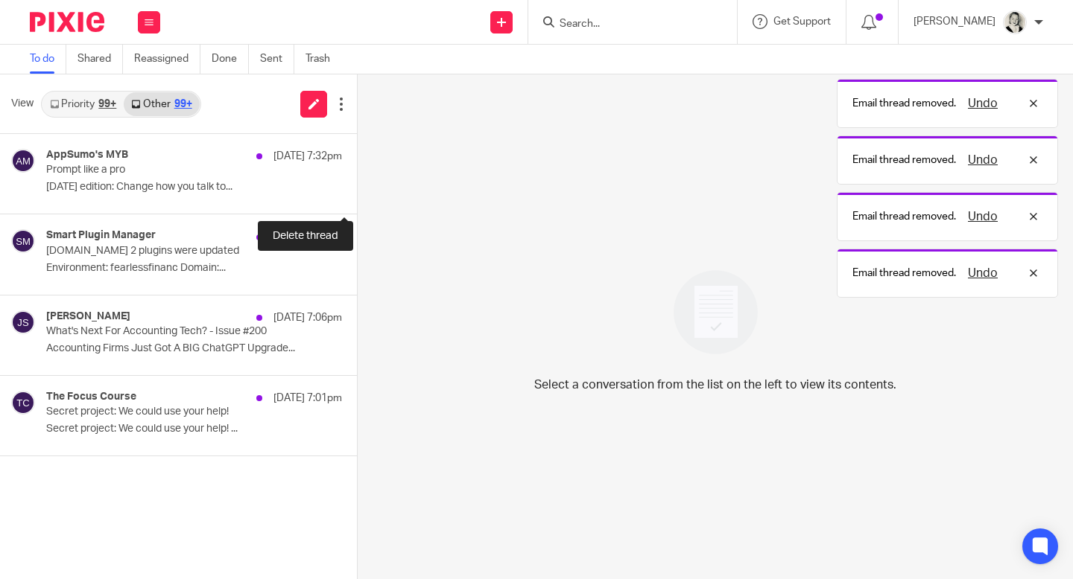
click at [357, 197] on button at bounding box center [363, 193] width 12 height 39
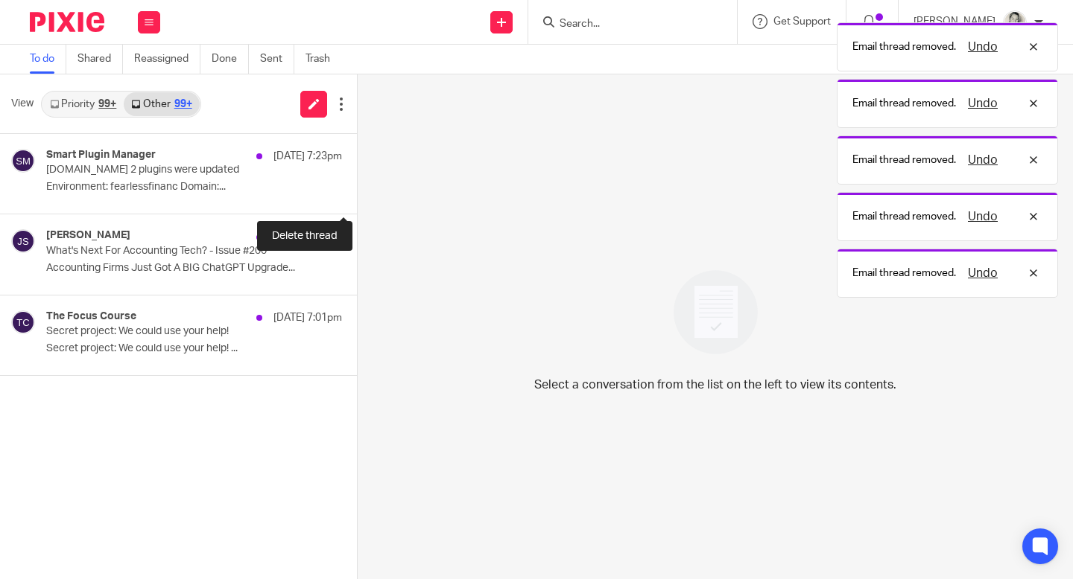
click at [357, 197] on button at bounding box center [363, 193] width 12 height 39
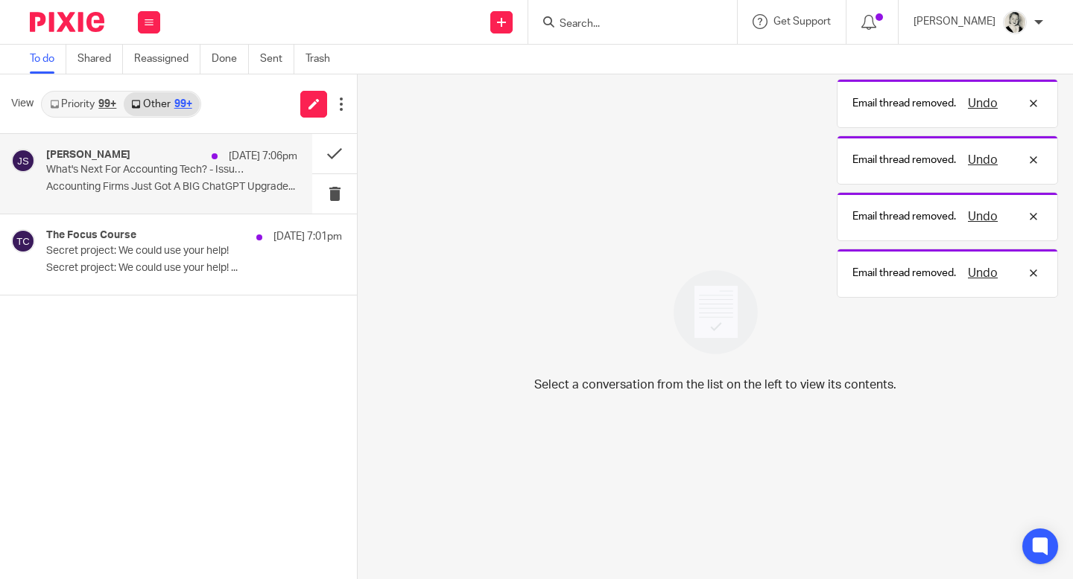
click at [204, 198] on div "Jason Staats 13 Aug 7:06pm What's Next For Accounting Tech? - Issue #200 Accoun…" at bounding box center [171, 174] width 251 height 50
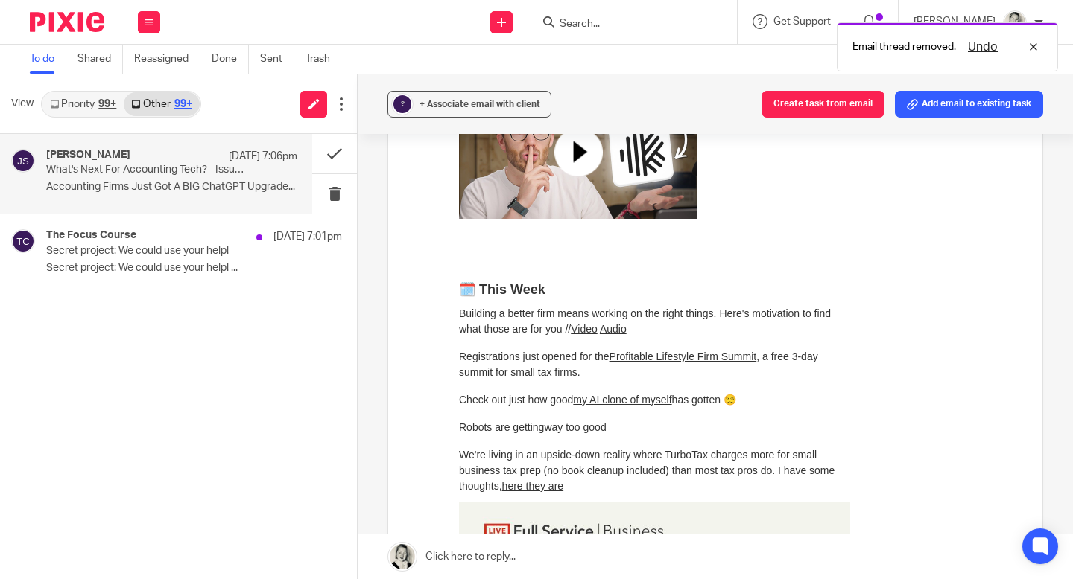
scroll to position [1694, 0]
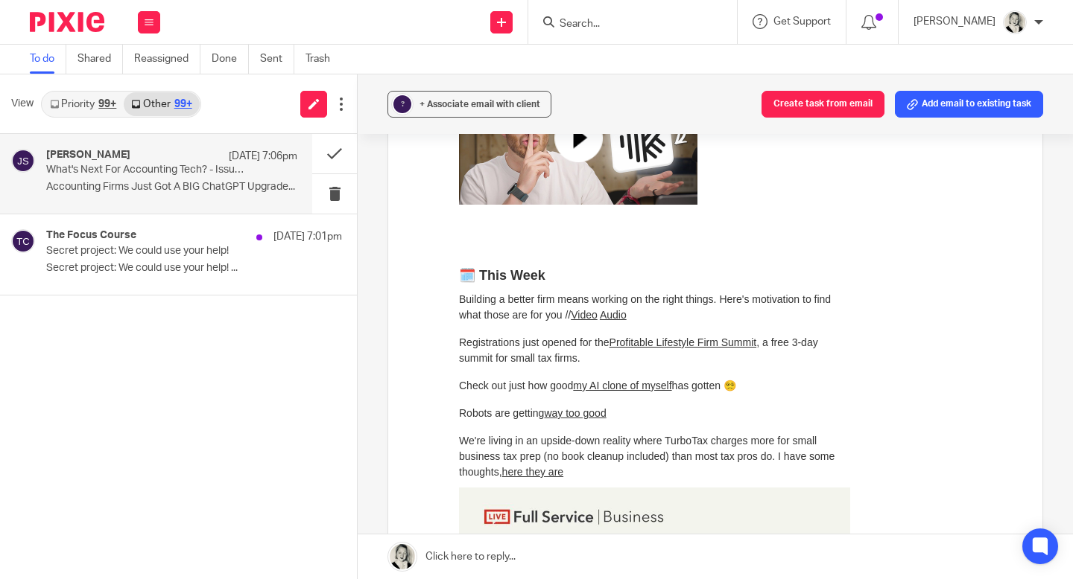
click at [636, 389] on link "my AI clone of myself" at bounding box center [622, 386] width 98 height 12
click at [588, 314] on link "Video" at bounding box center [584, 315] width 27 height 12
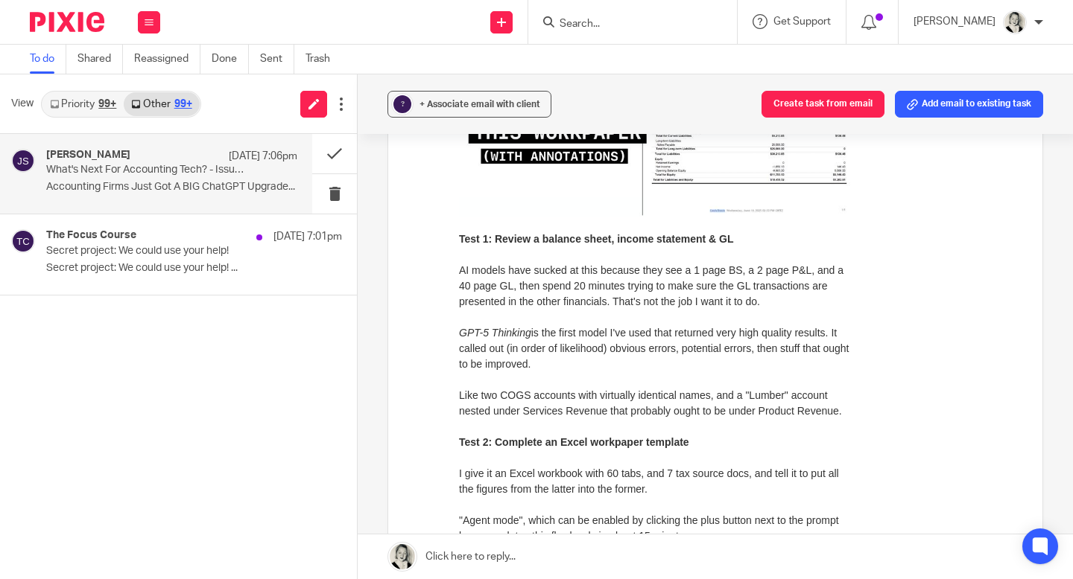
scroll to position [272, 0]
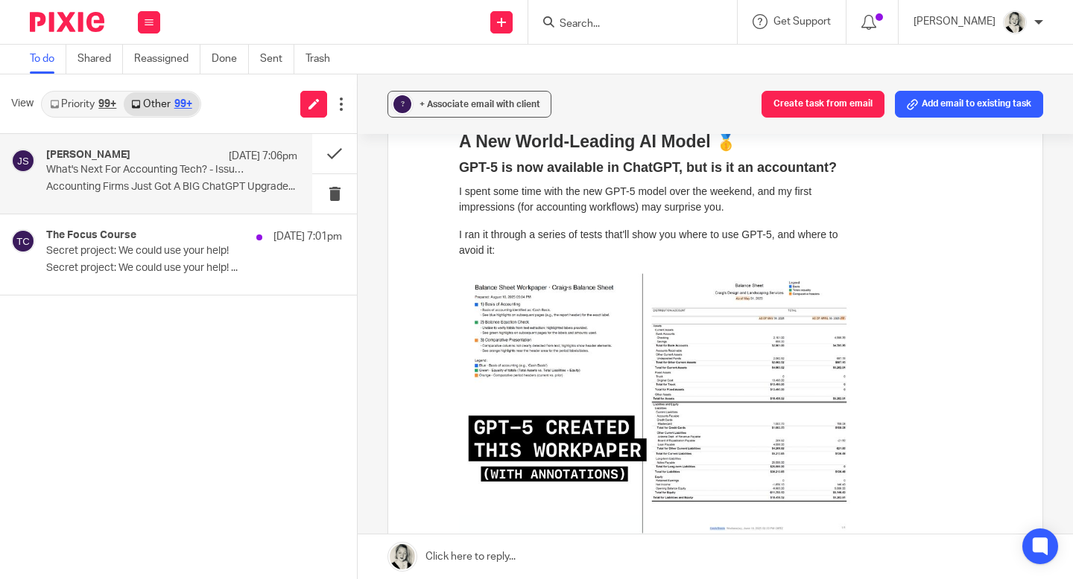
click at [603, 335] on img at bounding box center [654, 403] width 391 height 261
click at [328, 156] on button at bounding box center [334, 153] width 45 height 39
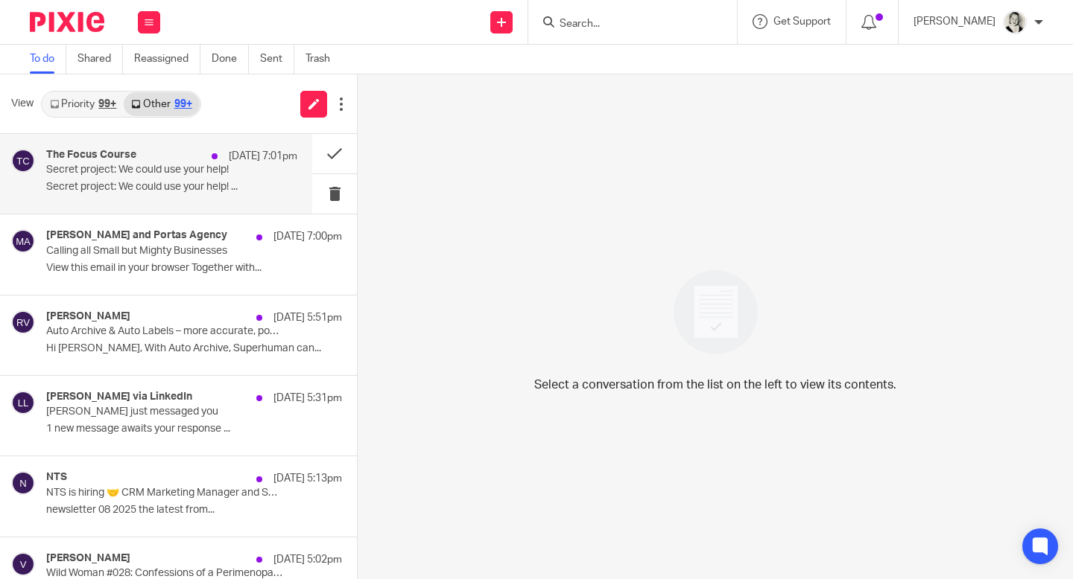
click at [206, 176] on p "Secret project: We could use your help!" at bounding box center [146, 170] width 201 height 13
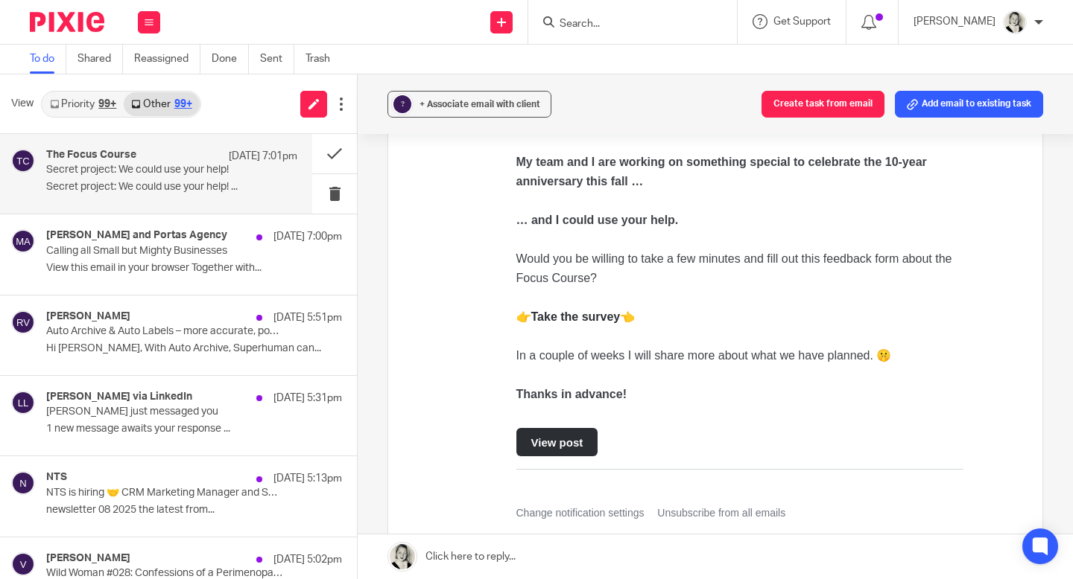
scroll to position [857, 0]
click at [337, 193] on button at bounding box center [334, 193] width 45 height 39
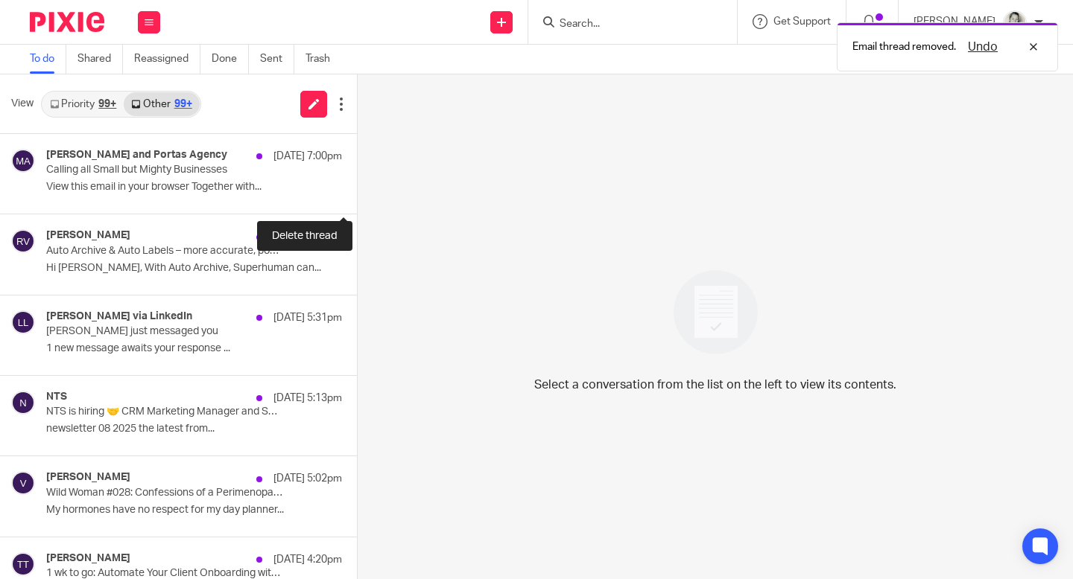
click at [357, 193] on button at bounding box center [363, 193] width 12 height 39
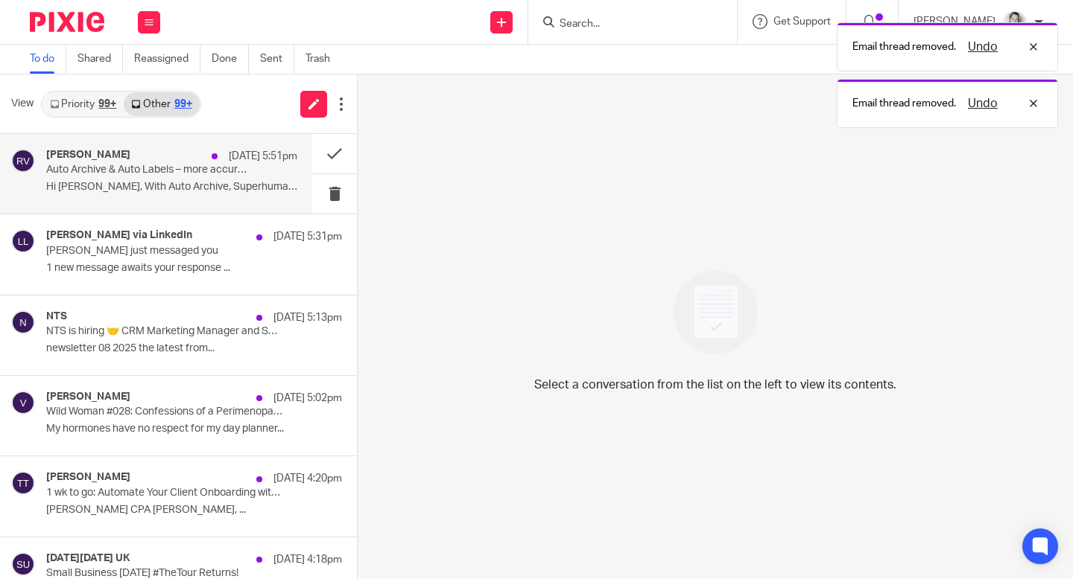
click at [255, 172] on div "Rahul Vohra 13 Aug 5:51pm Auto Archive & Auto Labels – more accurate, powerful,…" at bounding box center [171, 174] width 251 height 50
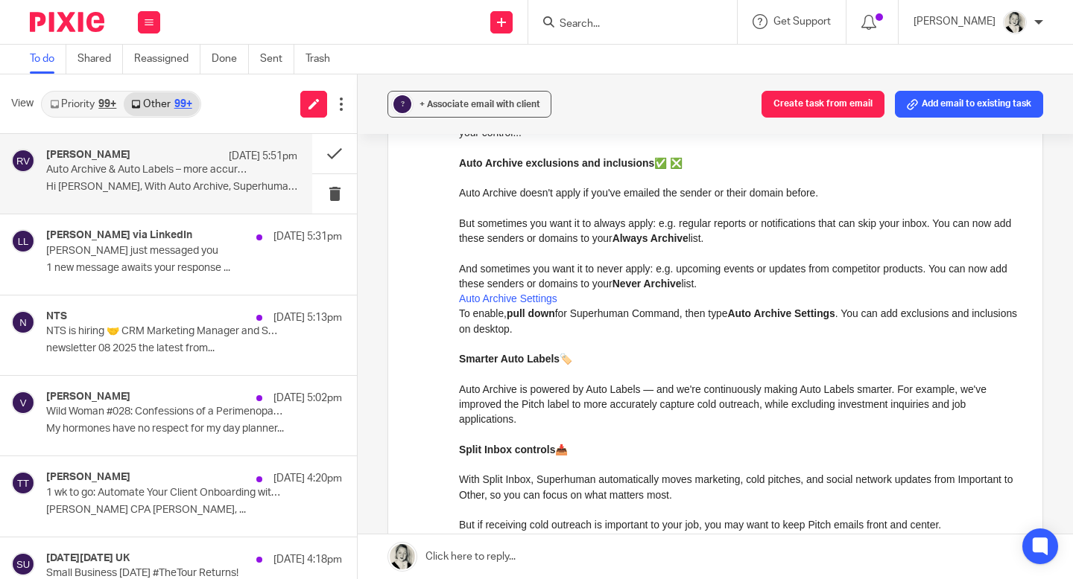
scroll to position [375, 0]
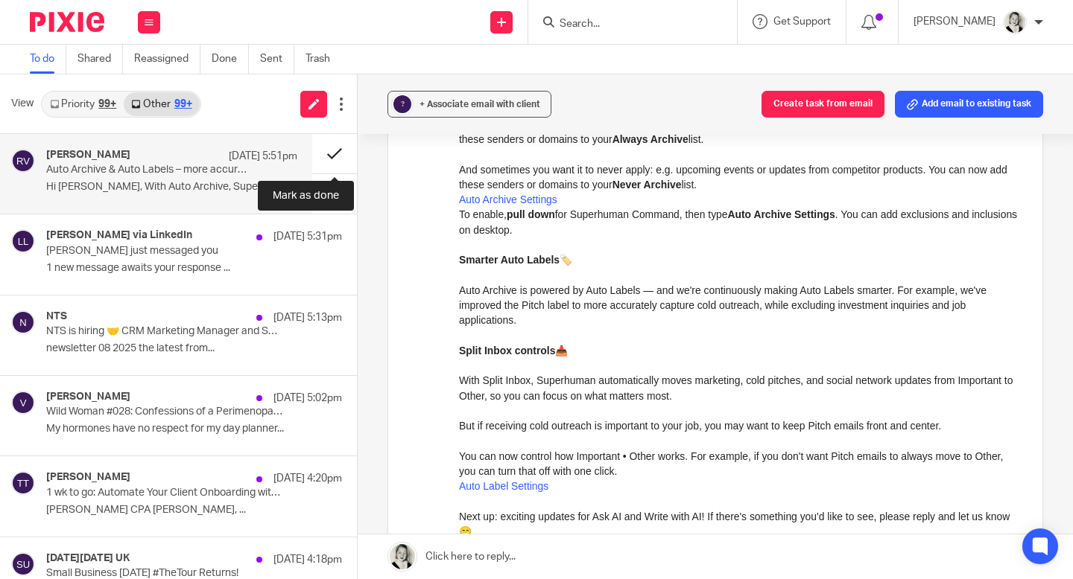
click at [335, 156] on button at bounding box center [334, 153] width 45 height 39
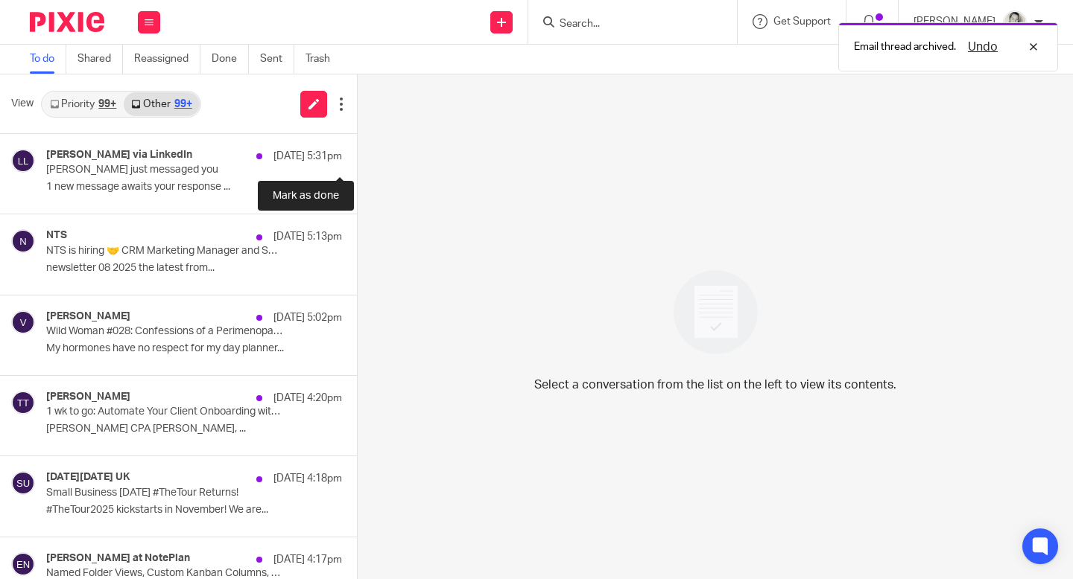
click at [357, 156] on button at bounding box center [363, 153] width 12 height 39
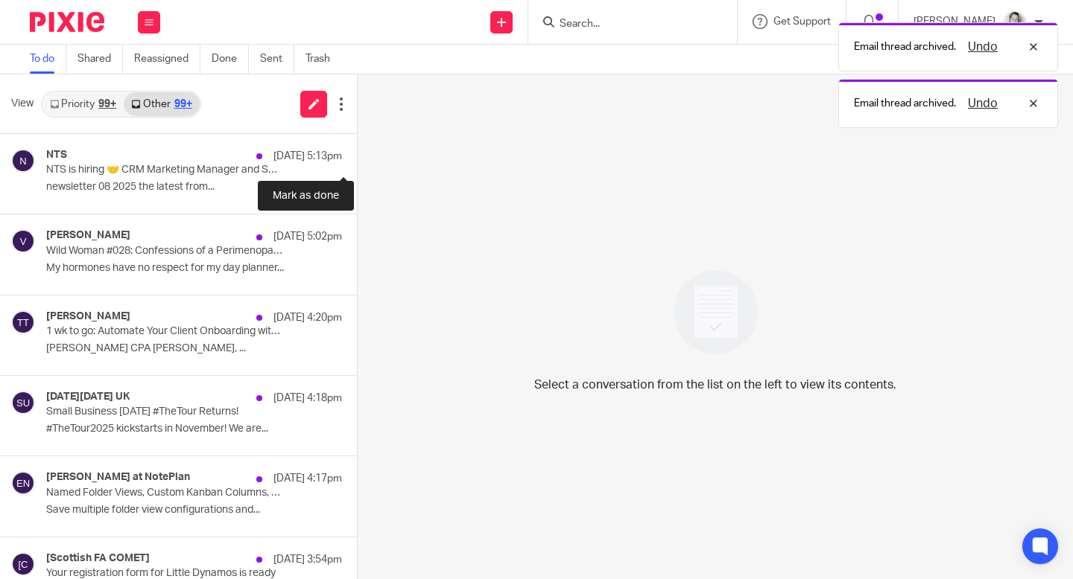
click at [357, 156] on button at bounding box center [363, 153] width 12 height 39
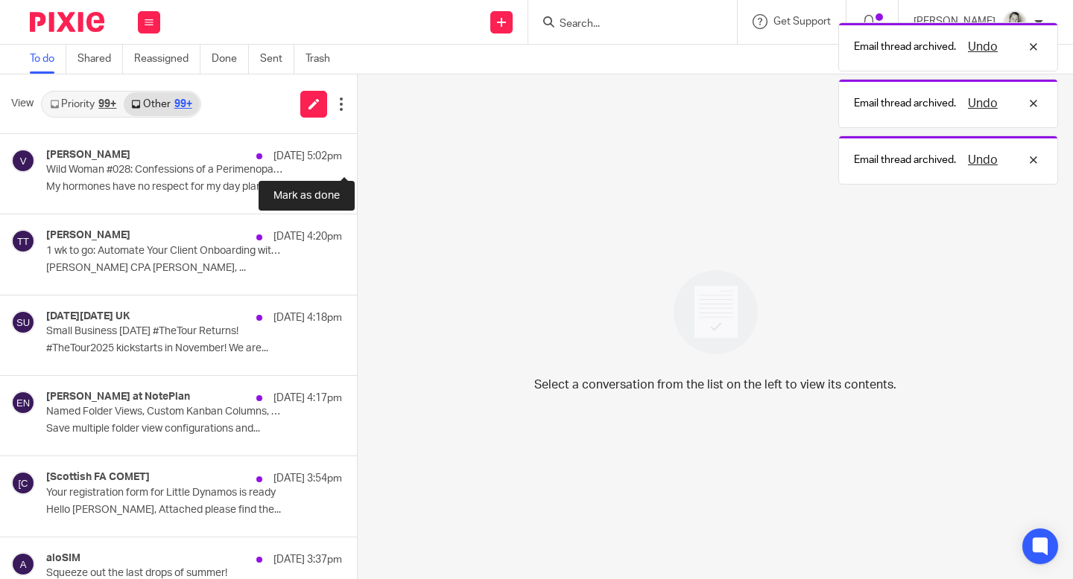
click at [357, 156] on button at bounding box center [363, 153] width 12 height 39
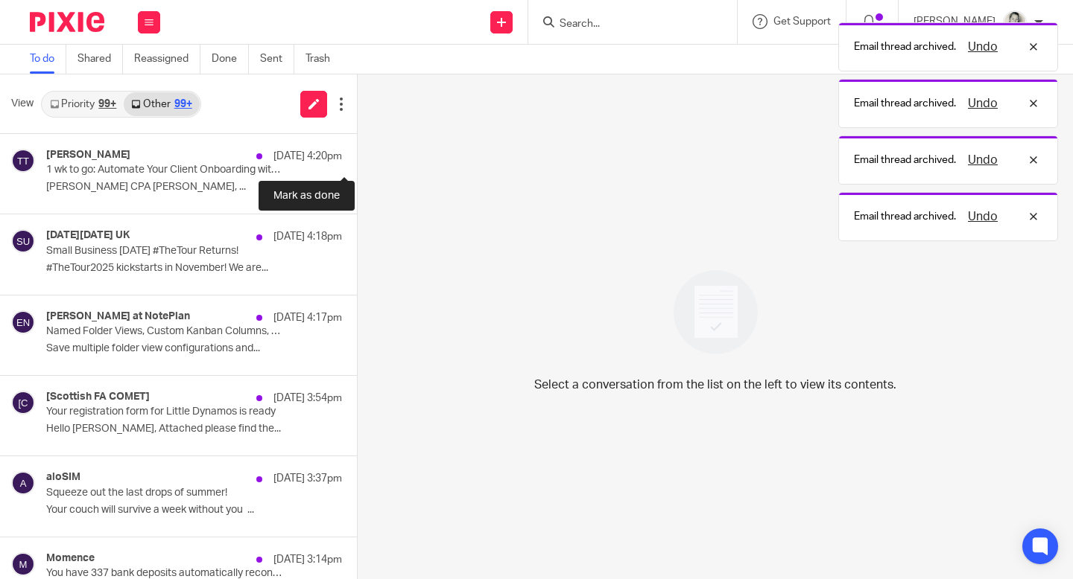
click at [357, 156] on button at bounding box center [363, 153] width 12 height 39
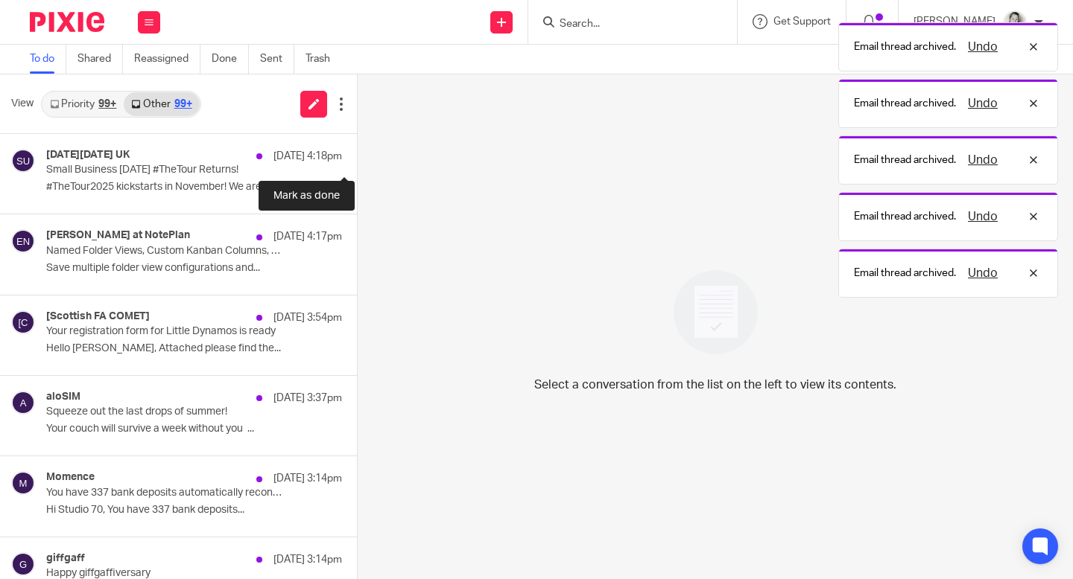
click at [357, 156] on button at bounding box center [363, 153] width 12 height 39
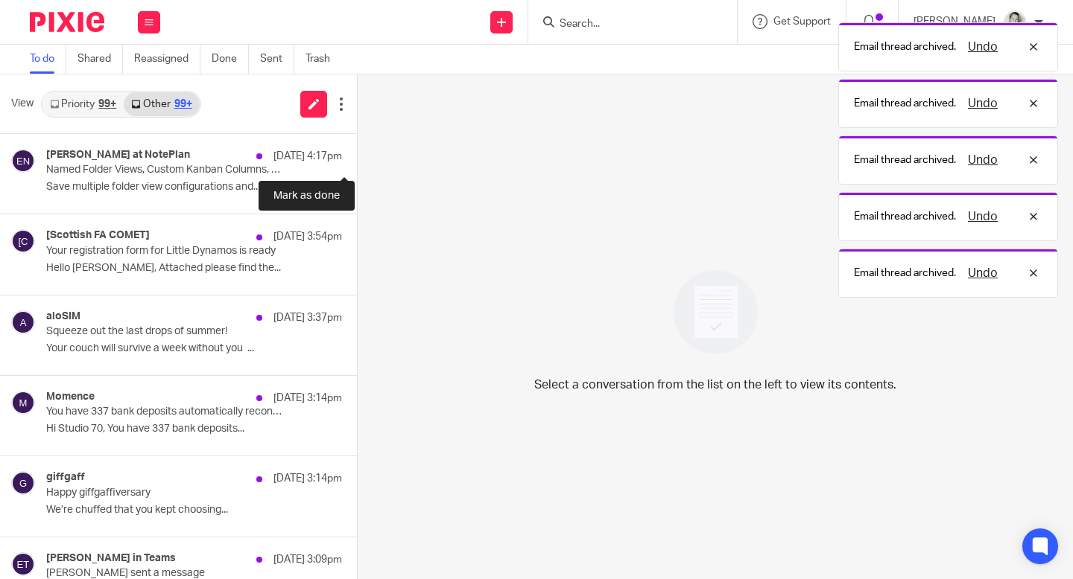
click at [357, 156] on button at bounding box center [363, 153] width 12 height 39
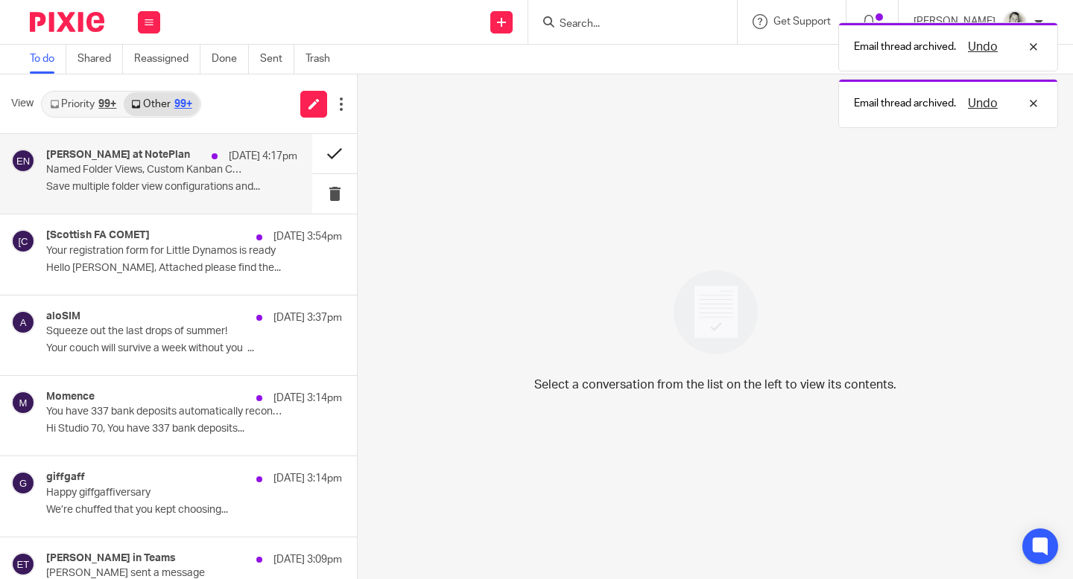
click at [334, 155] on button at bounding box center [334, 153] width 45 height 39
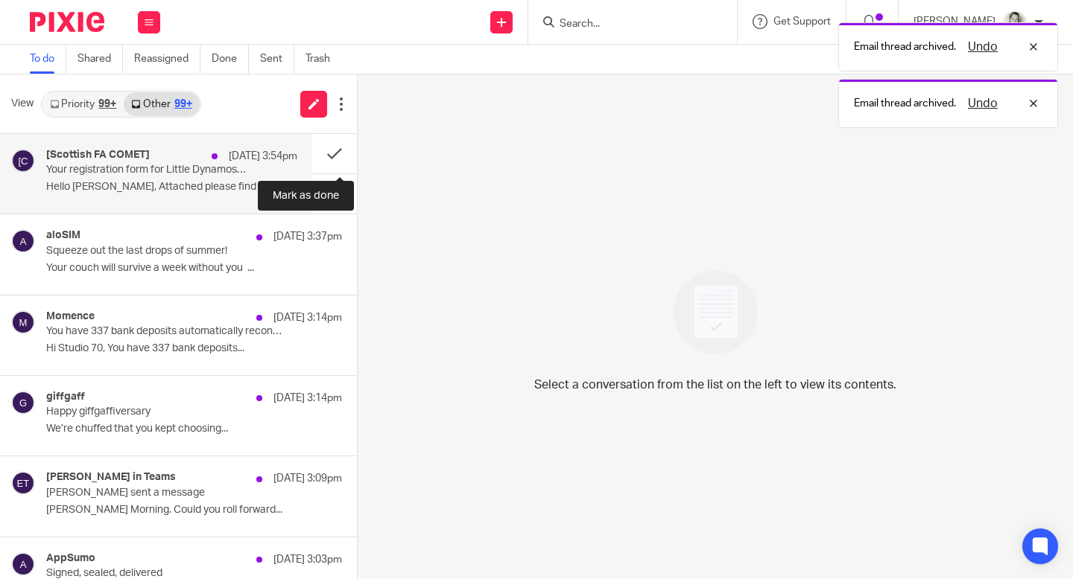
click at [220, 166] on p "Your registration form for Little Dynamos is ready" at bounding box center [146, 170] width 201 height 13
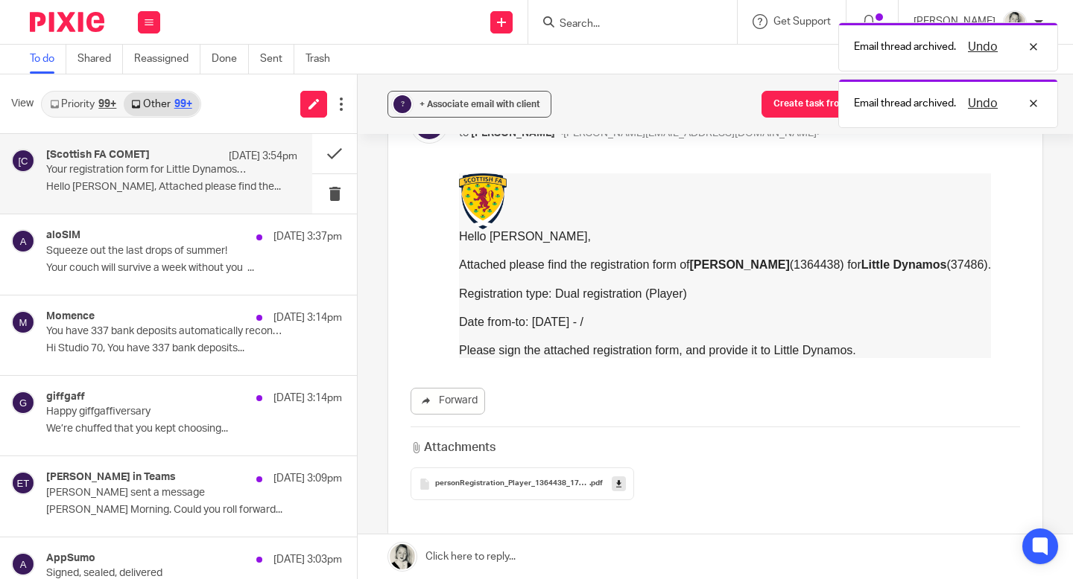
scroll to position [125, 0]
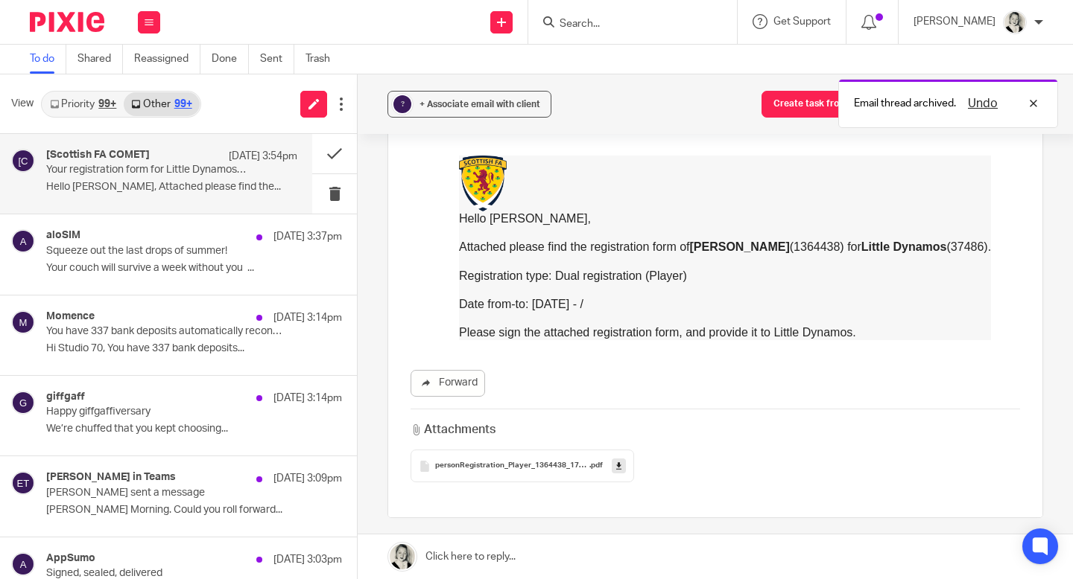
click at [620, 467] on icon at bounding box center [618, 466] width 5 height 11
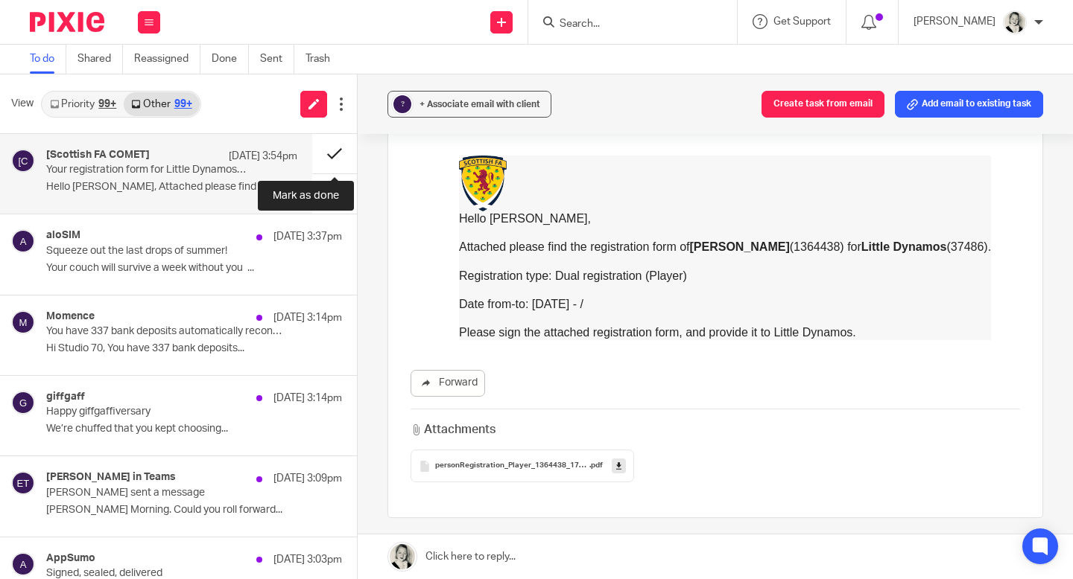
click at [331, 151] on button at bounding box center [334, 153] width 45 height 39
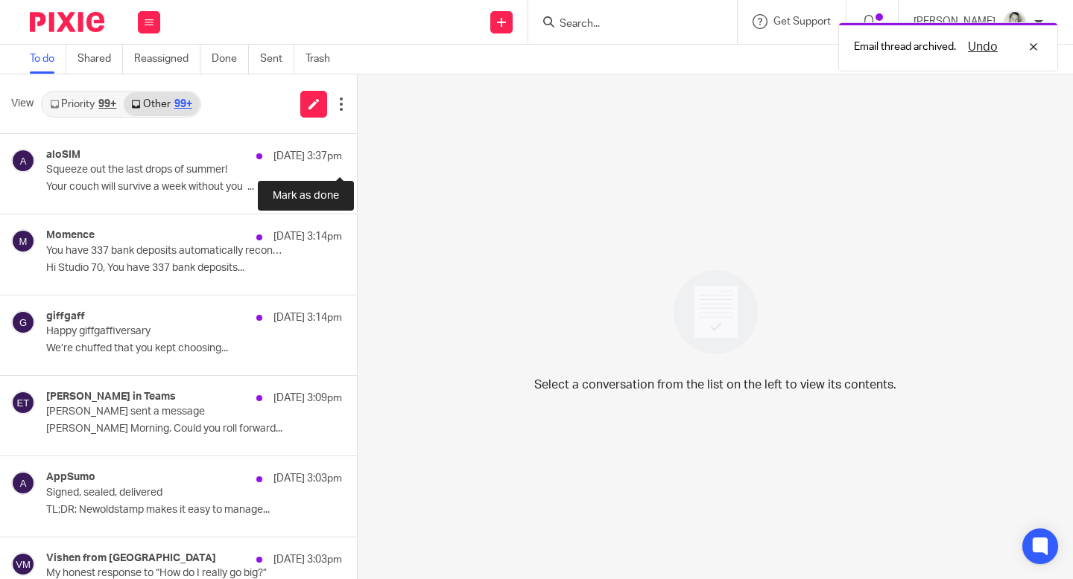
click at [357, 151] on button at bounding box center [363, 153] width 12 height 39
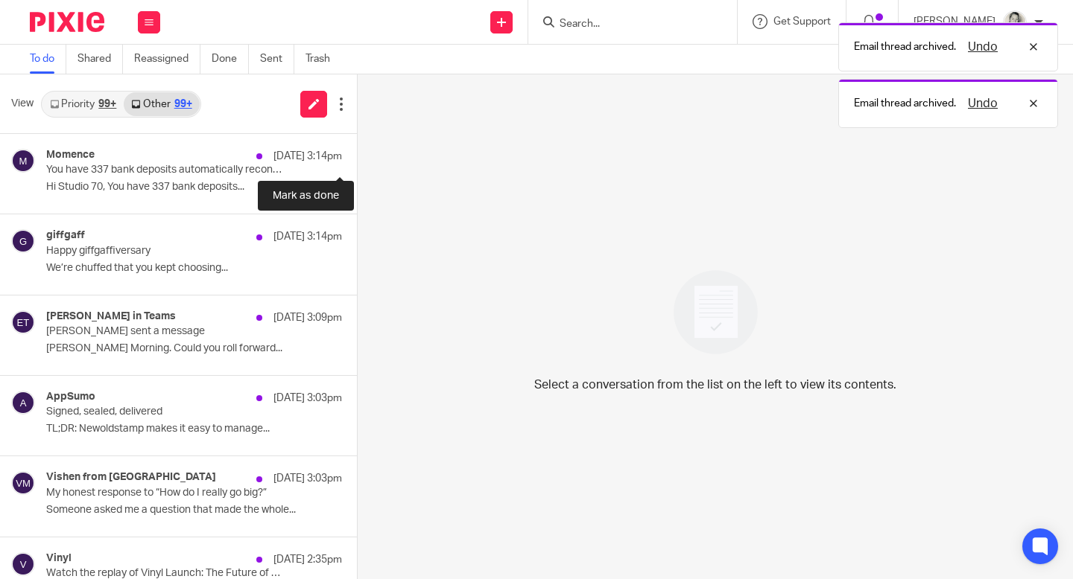
click at [357, 151] on button at bounding box center [363, 153] width 12 height 39
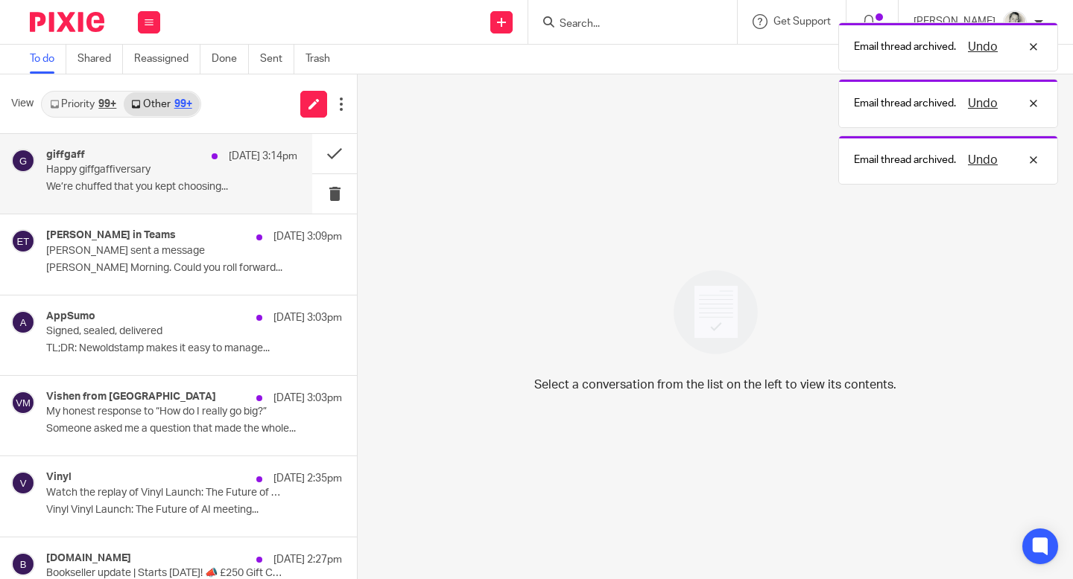
click at [212, 176] on p "Happy giffgaffiversary" at bounding box center [146, 170] width 201 height 13
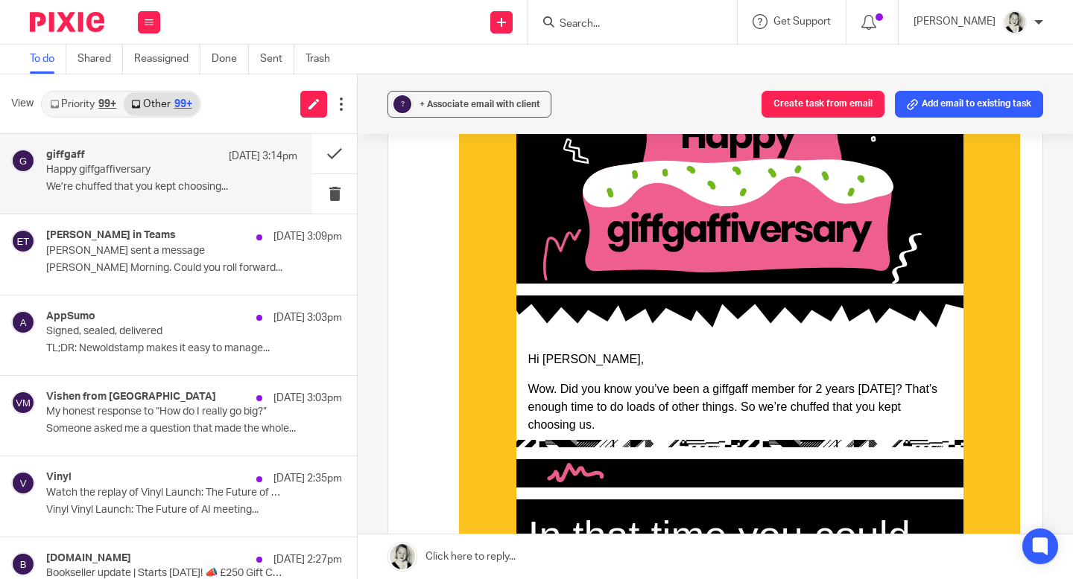
scroll to position [635, 0]
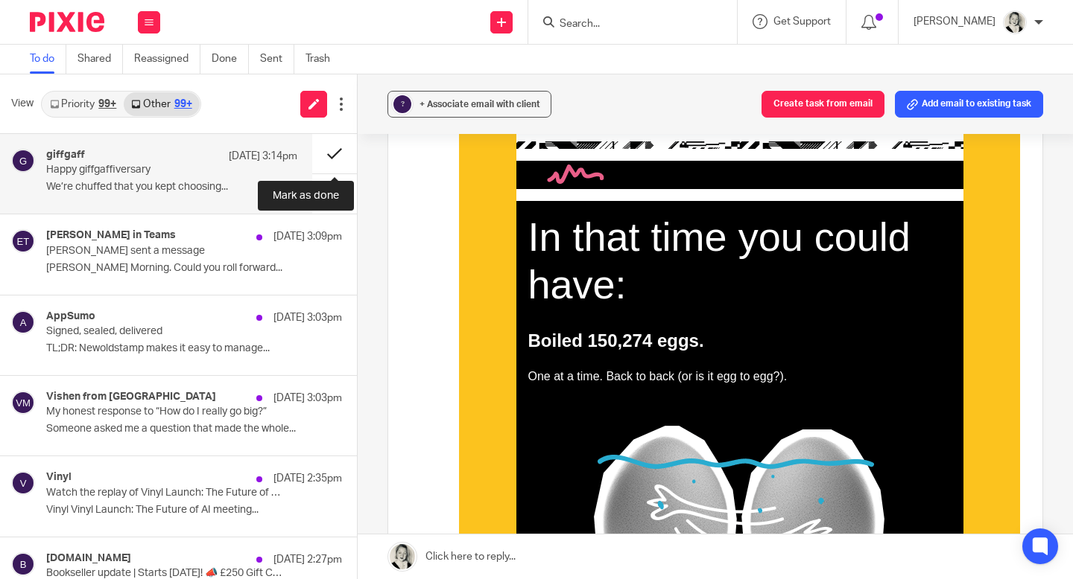
click at [339, 160] on button at bounding box center [334, 153] width 45 height 39
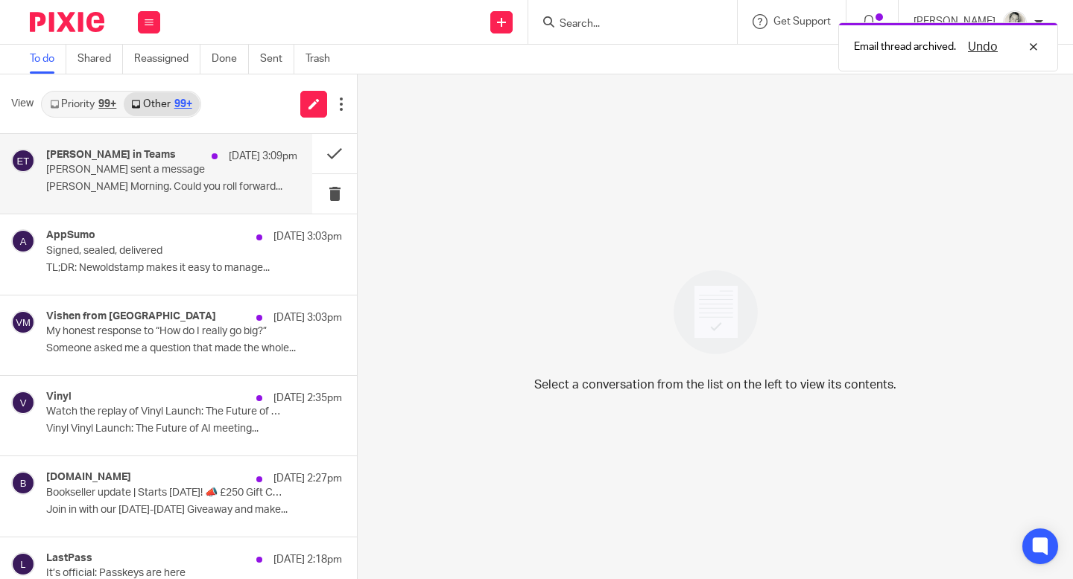
click at [226, 169] on p "Elizabeth sent a message" at bounding box center [146, 170] width 201 height 13
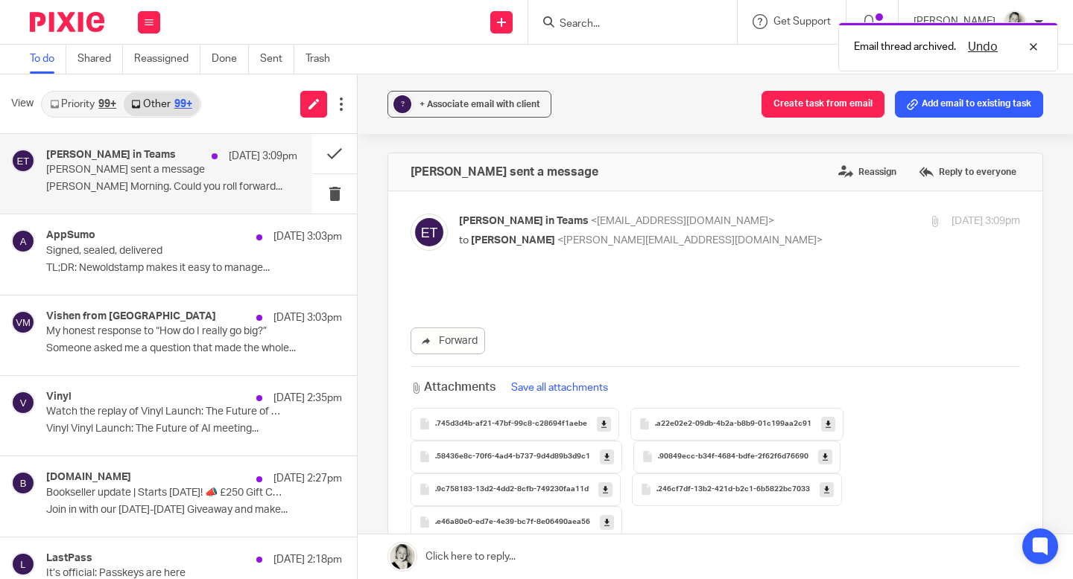
scroll to position [0, 0]
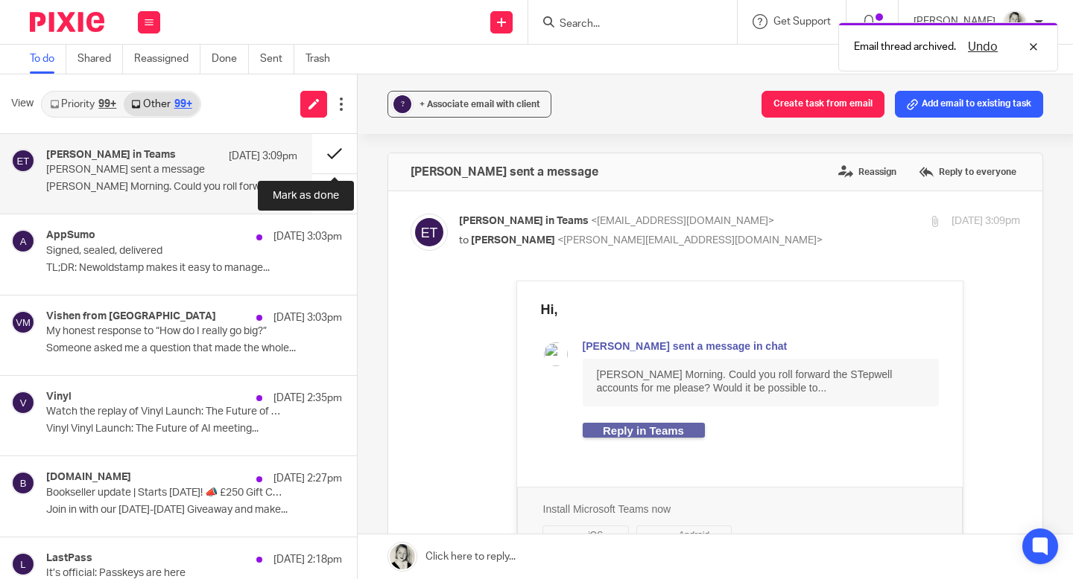
click at [337, 153] on button at bounding box center [334, 153] width 45 height 39
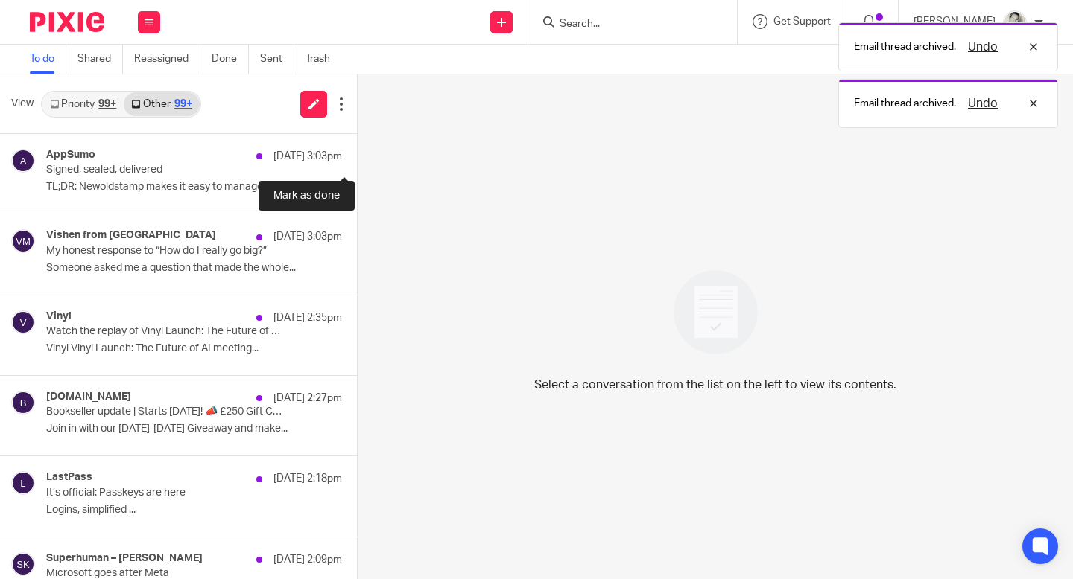
click at [357, 153] on button at bounding box center [363, 153] width 12 height 39
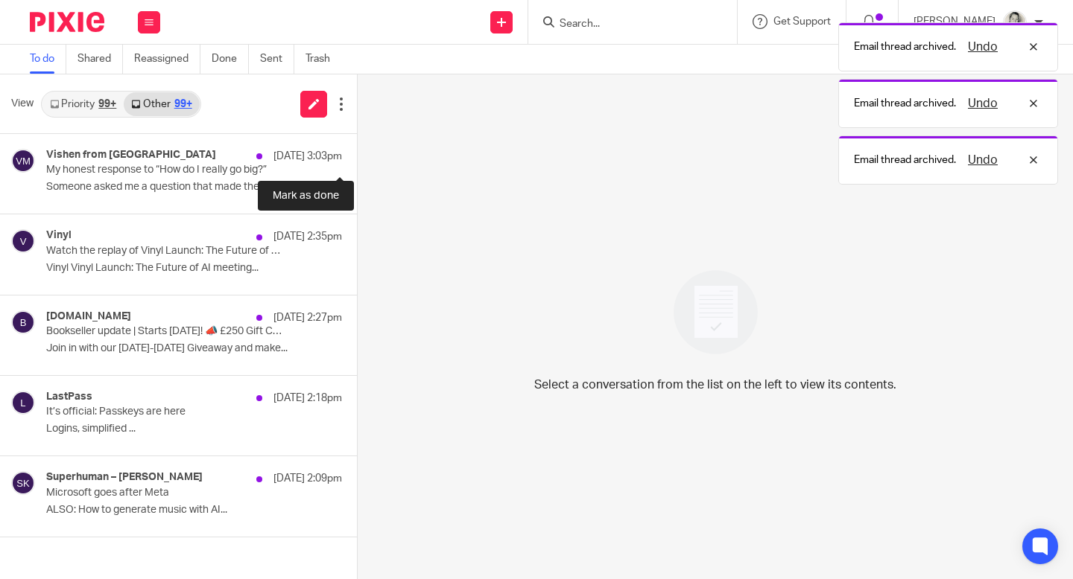
click at [357, 153] on button at bounding box center [363, 153] width 12 height 39
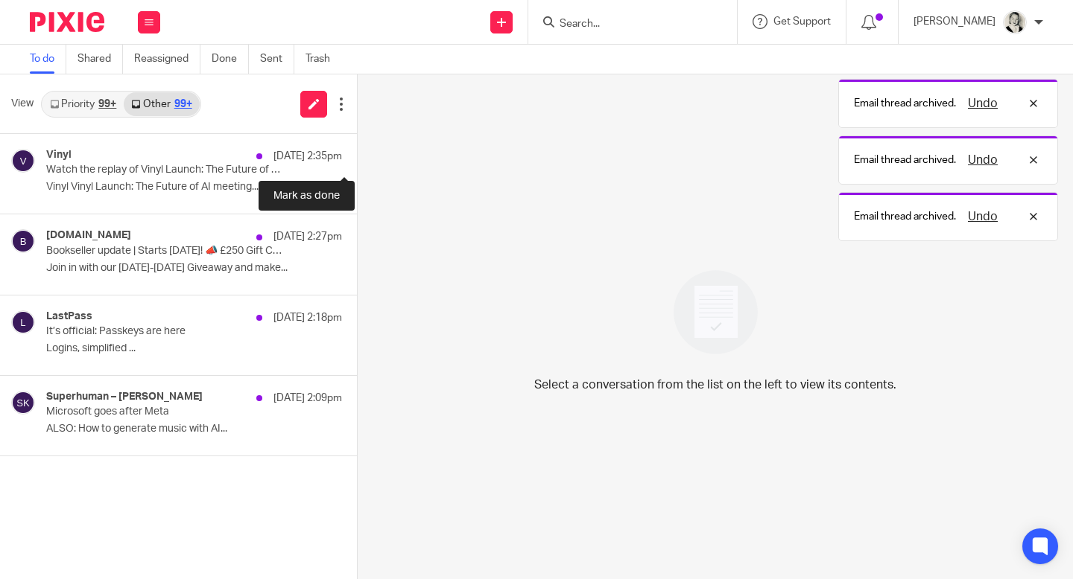
click at [357, 153] on button at bounding box center [363, 153] width 12 height 39
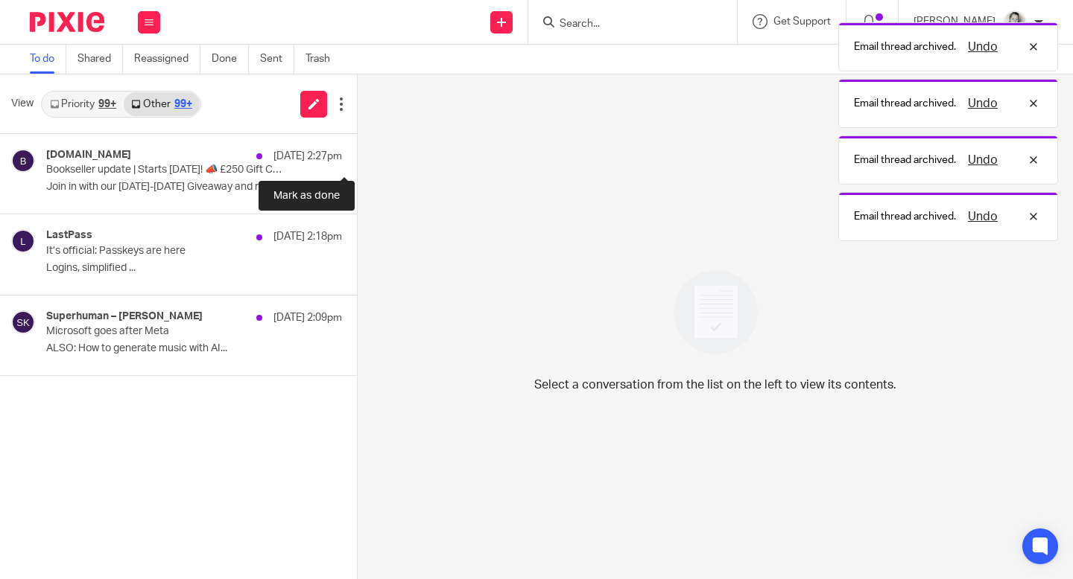
click at [357, 153] on button at bounding box center [363, 153] width 12 height 39
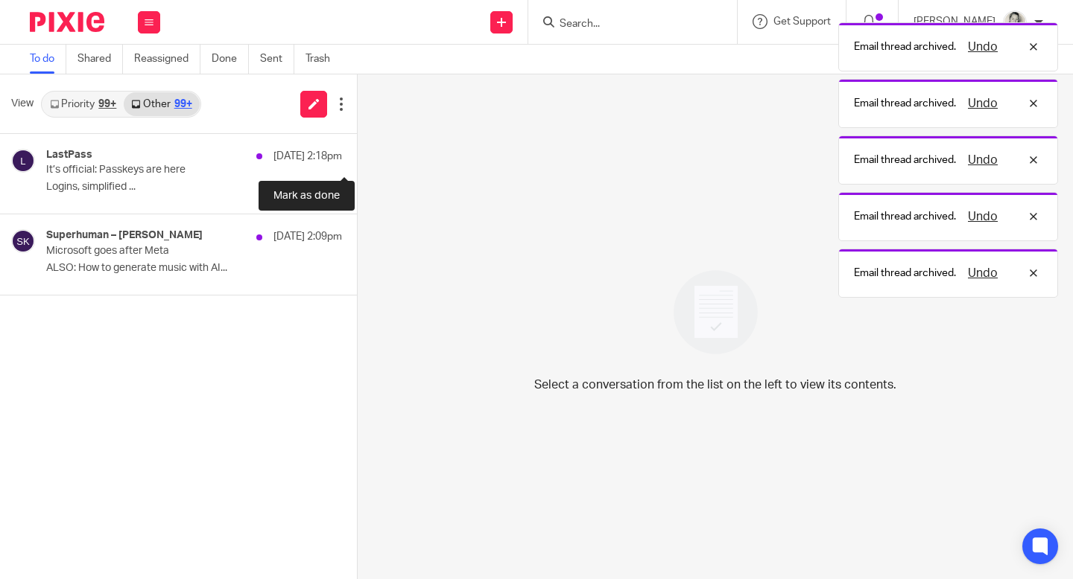
click at [357, 153] on button at bounding box center [363, 153] width 12 height 39
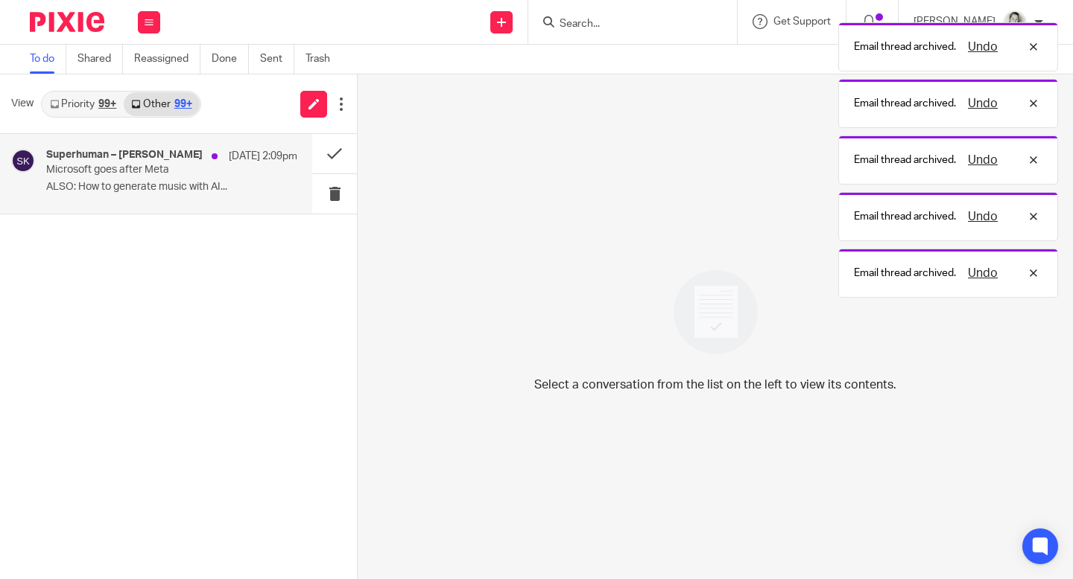
click at [204, 161] on div "13 Aug 2:09pm" at bounding box center [250, 156] width 93 height 15
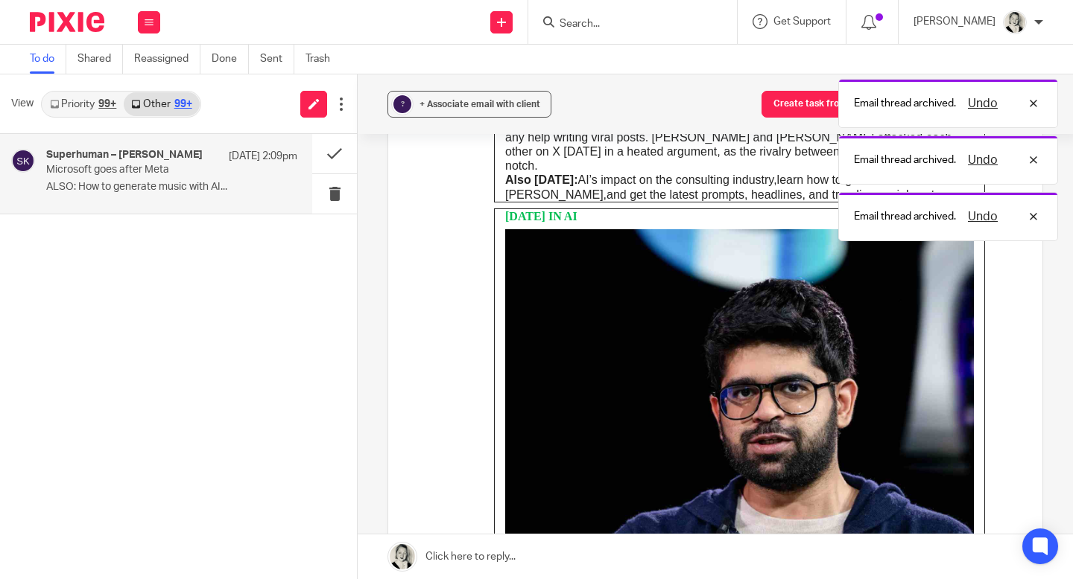
scroll to position [1152, 0]
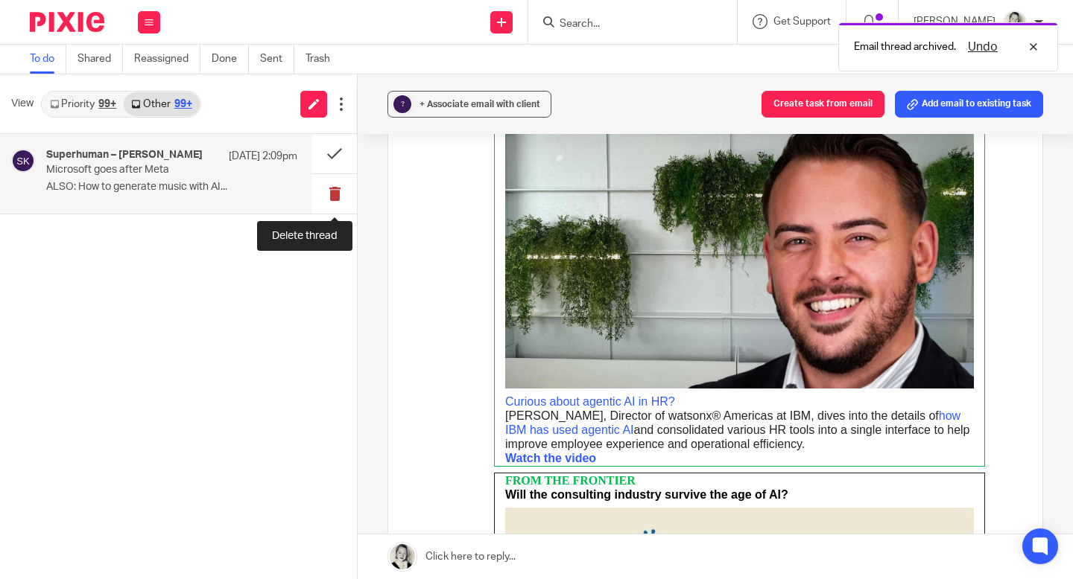
click at [337, 192] on button at bounding box center [334, 193] width 45 height 39
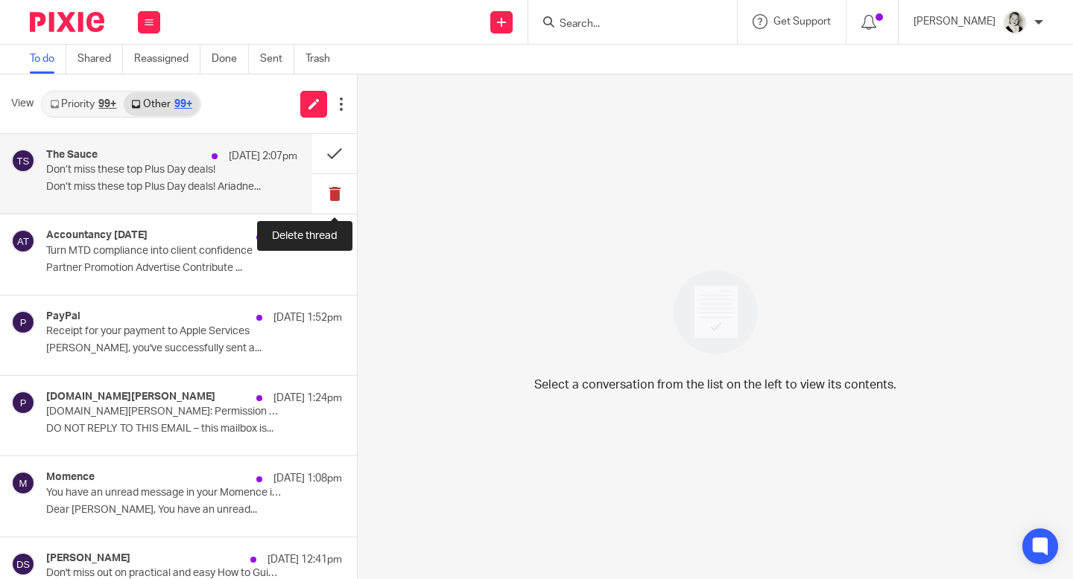
click at [337, 192] on button at bounding box center [334, 193] width 45 height 39
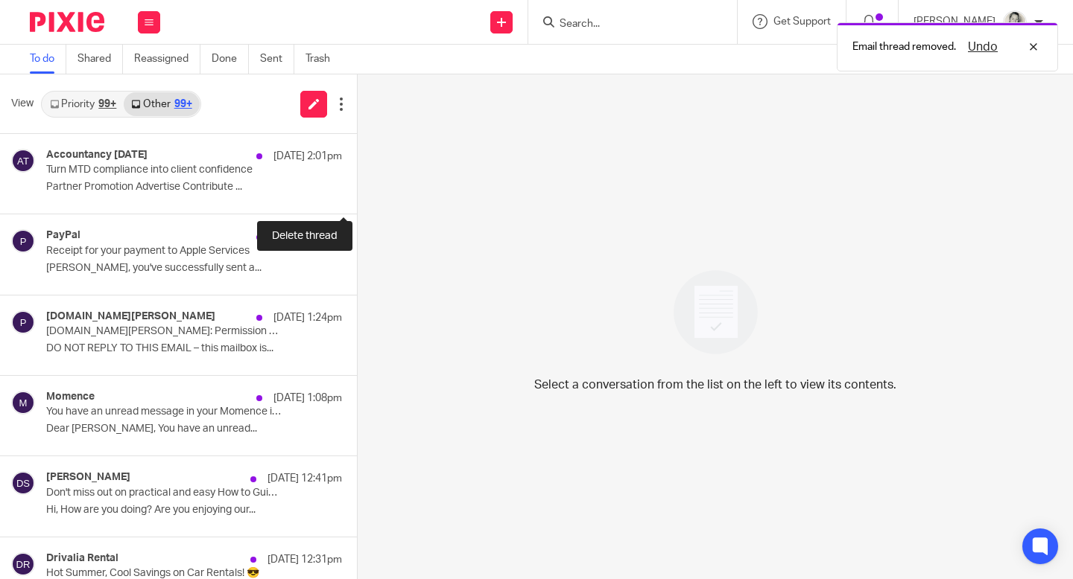
click at [357, 192] on button at bounding box center [363, 193] width 12 height 39
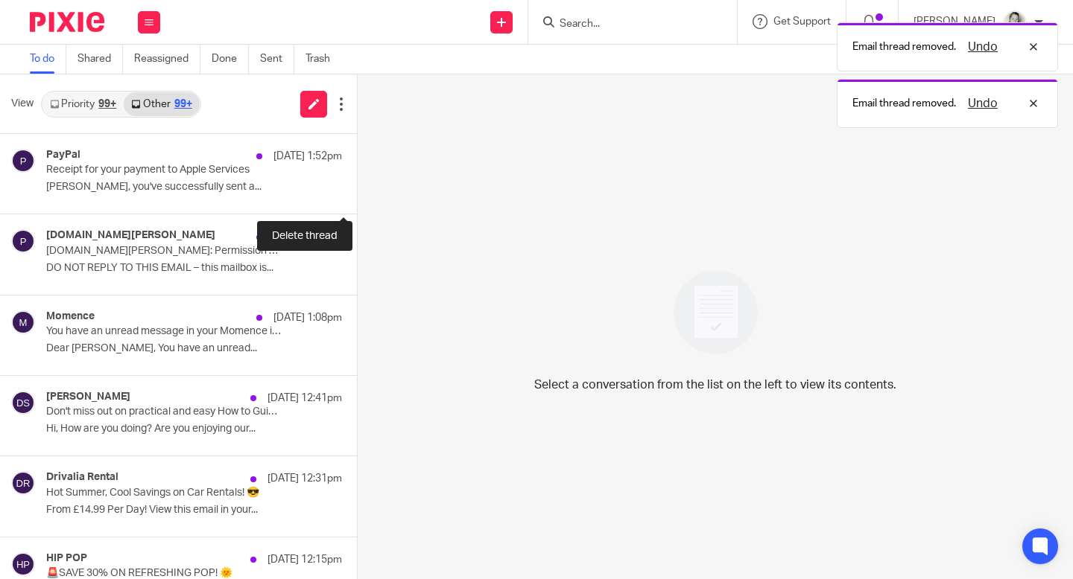
click at [357, 192] on button at bounding box center [363, 193] width 12 height 39
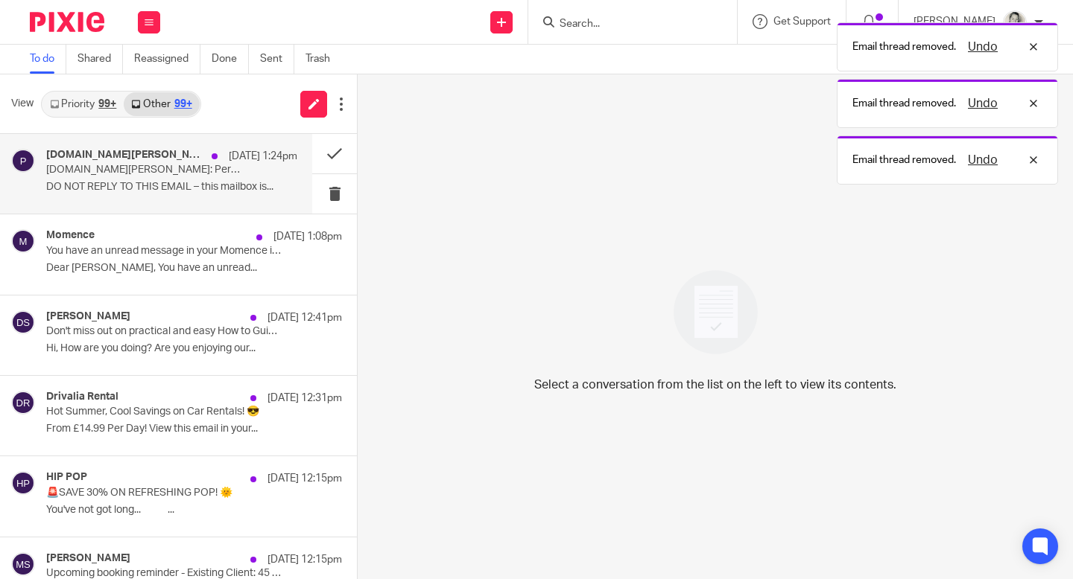
click at [185, 185] on p "DO NOT REPLY TO THIS EMAIL – this mailbox is..." at bounding box center [171, 187] width 251 height 13
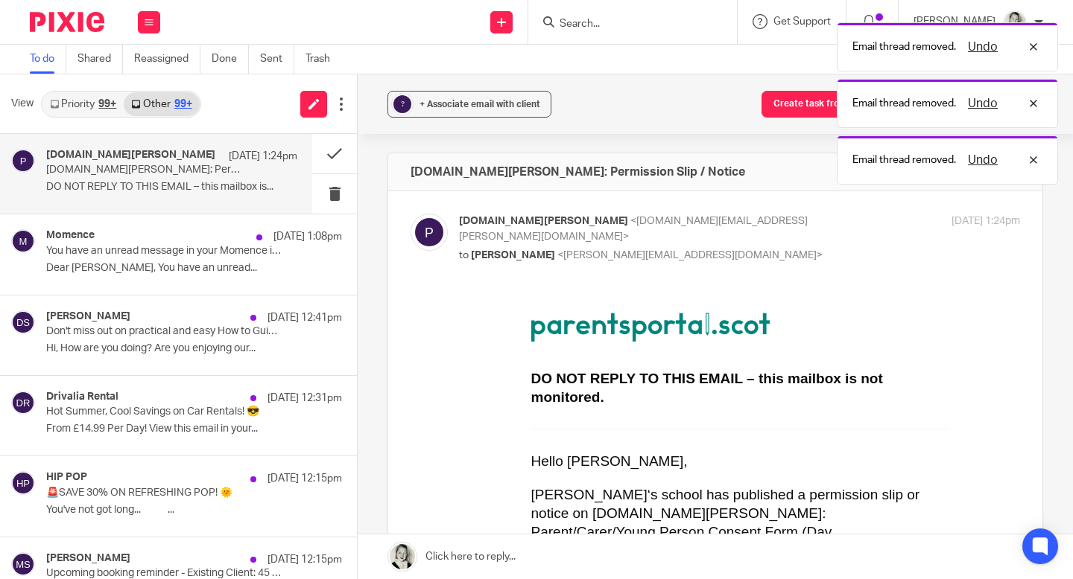
scroll to position [191, 0]
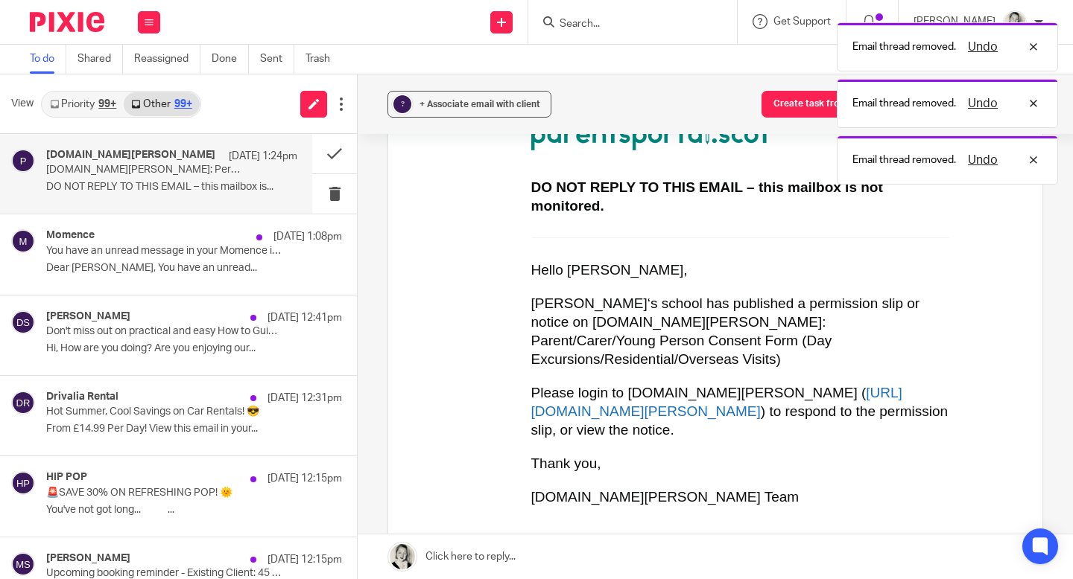
click at [576, 406] on link "https://parentsportal.scot/pportal/" at bounding box center [716, 401] width 371 height 34
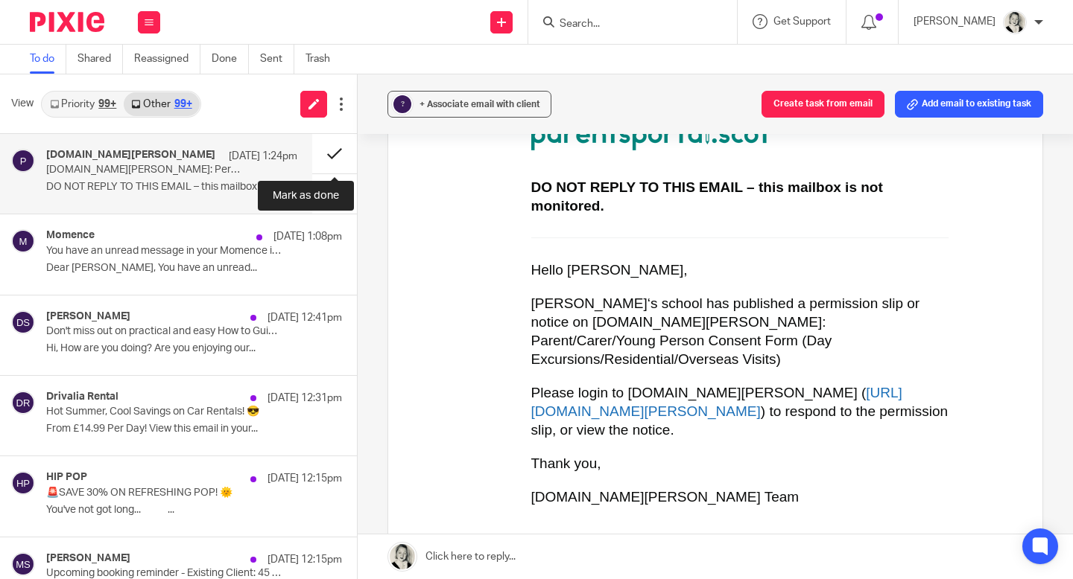
click at [339, 157] on button at bounding box center [334, 153] width 45 height 39
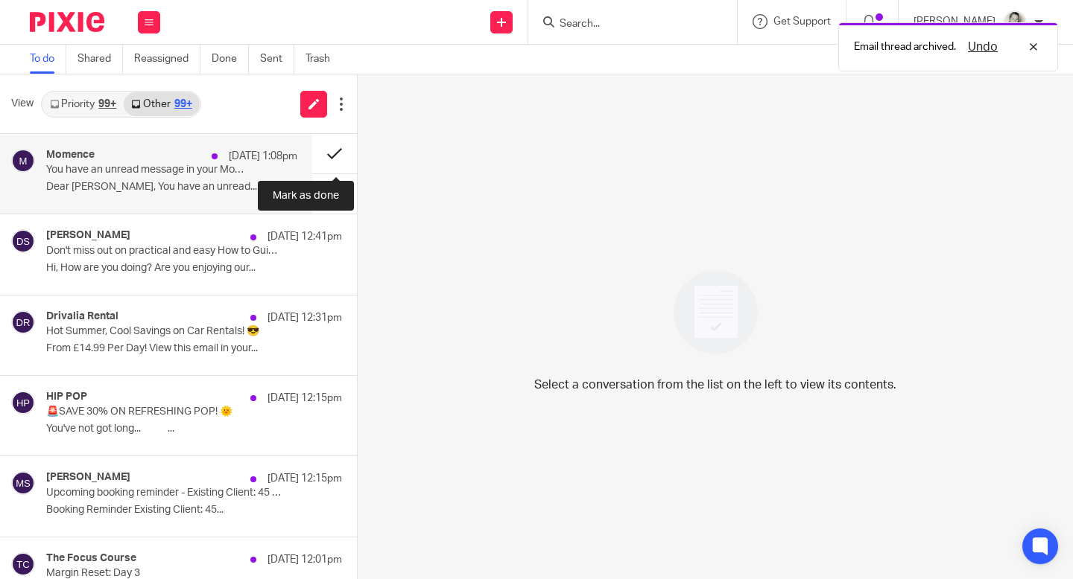
click at [339, 157] on button at bounding box center [334, 153] width 45 height 39
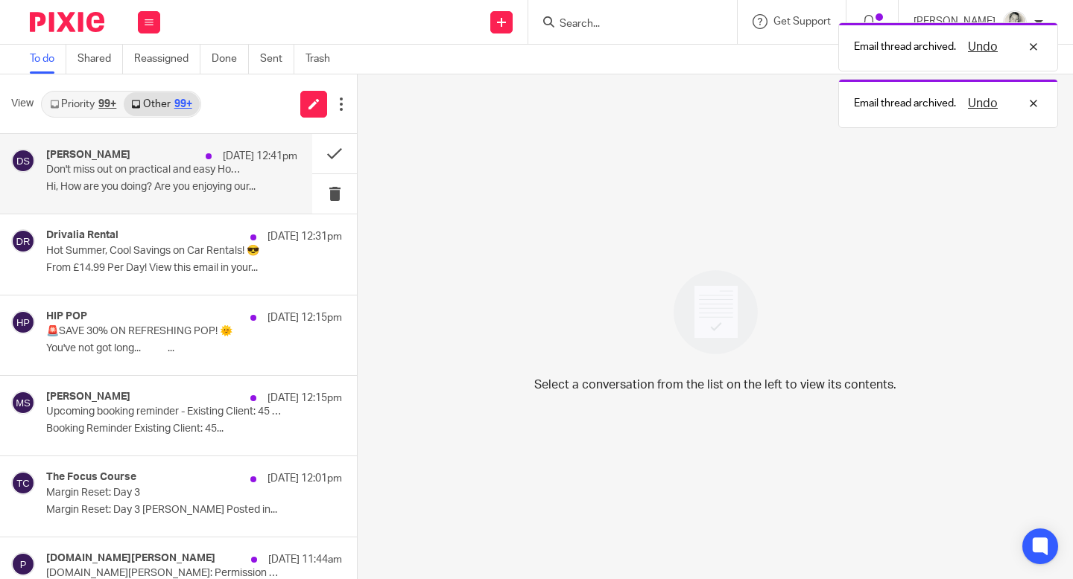
click at [246, 171] on p "Don't miss out on practical and easy How to Guidance for the new VGC and Cashfl…" at bounding box center [146, 170] width 201 height 13
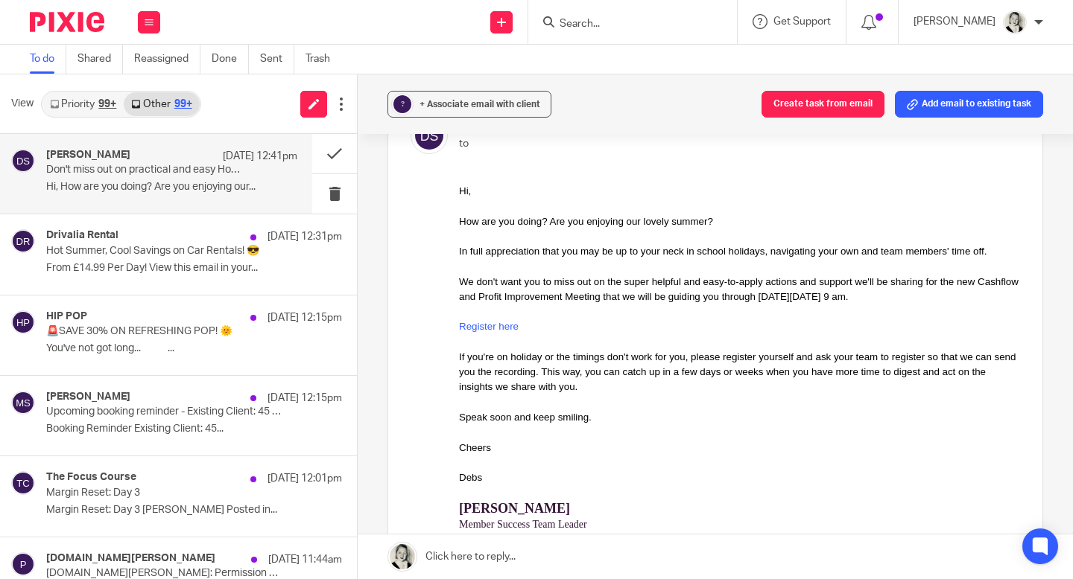
scroll to position [48, 0]
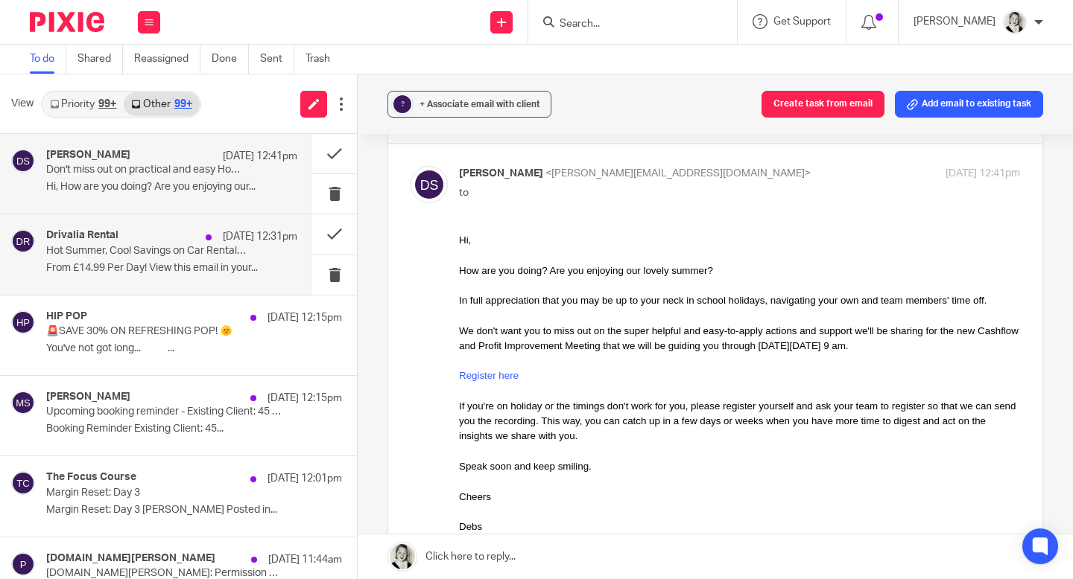
click at [162, 257] on p "Hot Summer, Cool Savings on Car Rentals! 😎" at bounding box center [146, 251] width 201 height 13
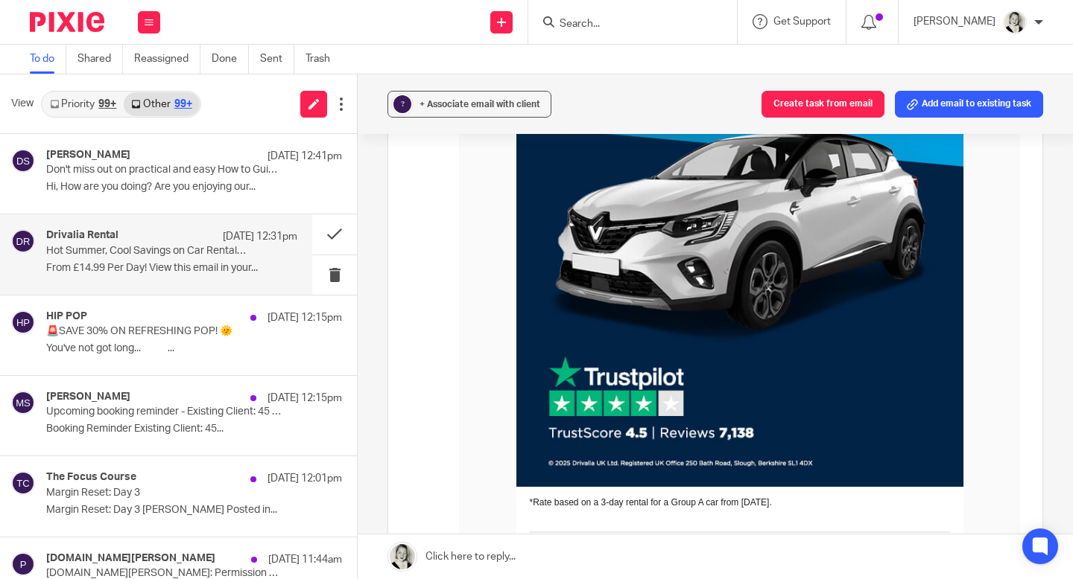
scroll to position [1863, 0]
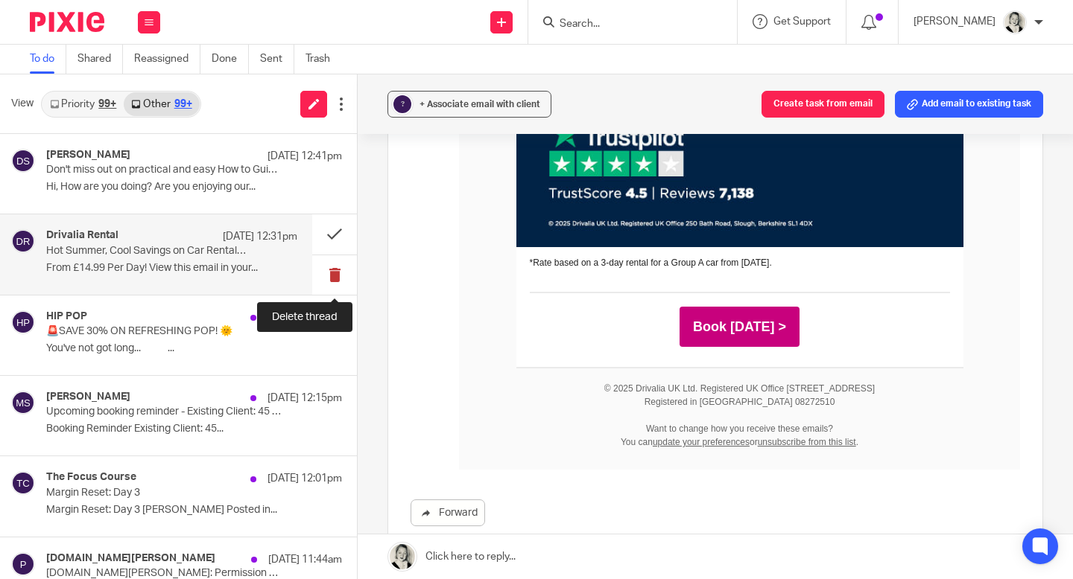
click at [333, 272] on button at bounding box center [334, 274] width 45 height 39
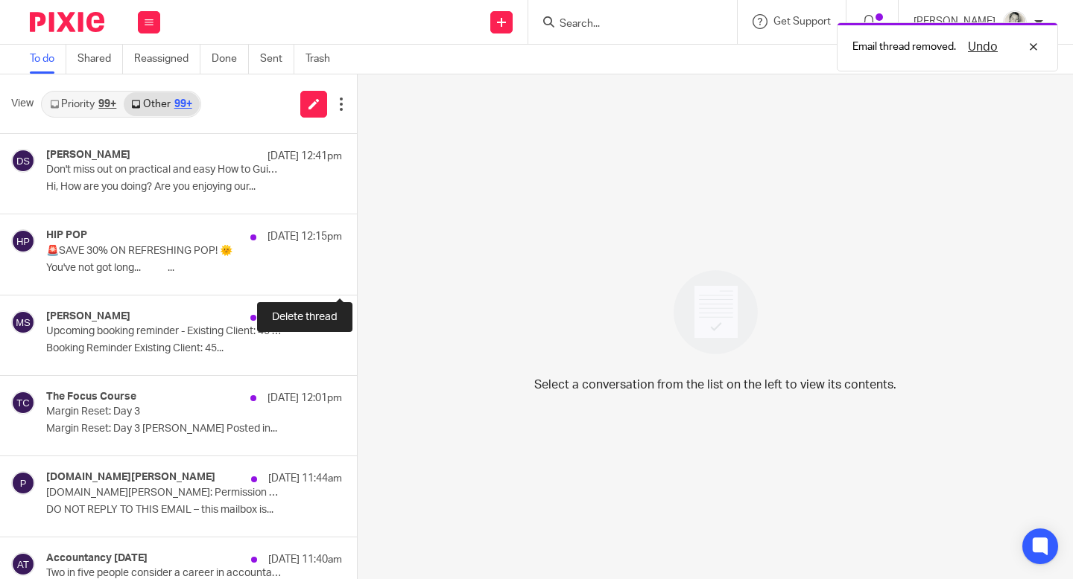
click at [357, 272] on button at bounding box center [363, 274] width 12 height 39
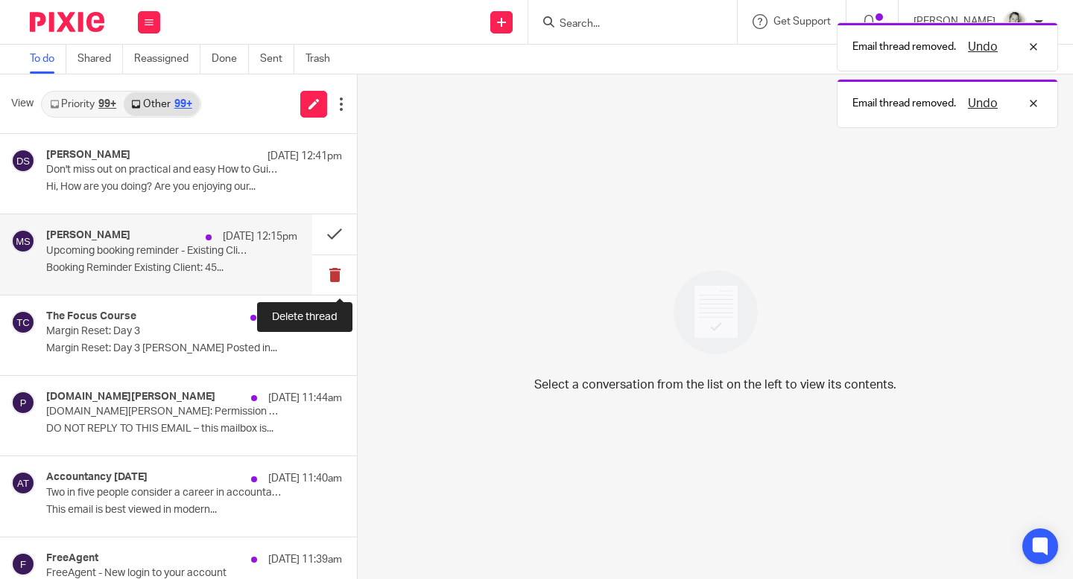
click at [334, 272] on button at bounding box center [334, 274] width 45 height 39
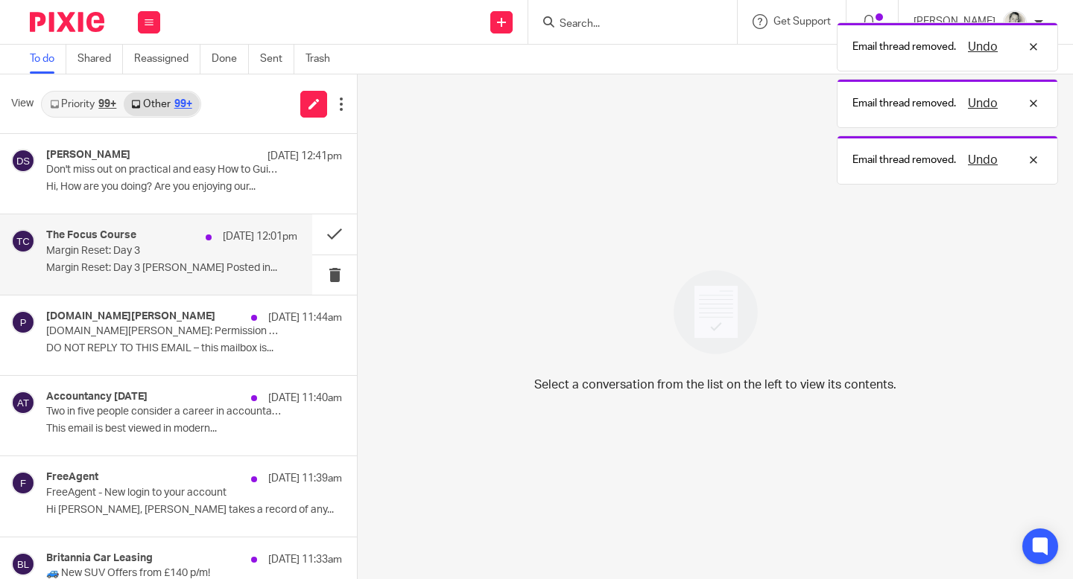
click at [238, 272] on p "Margin Reset: Day 3 Joanna Eitel Posted in..." at bounding box center [171, 268] width 251 height 13
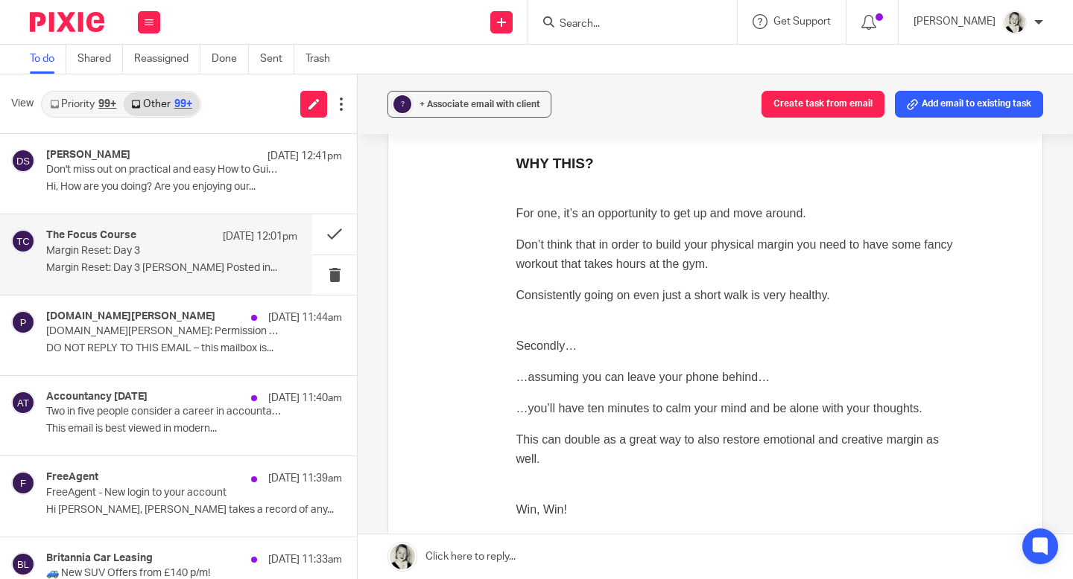
scroll to position [816, 0]
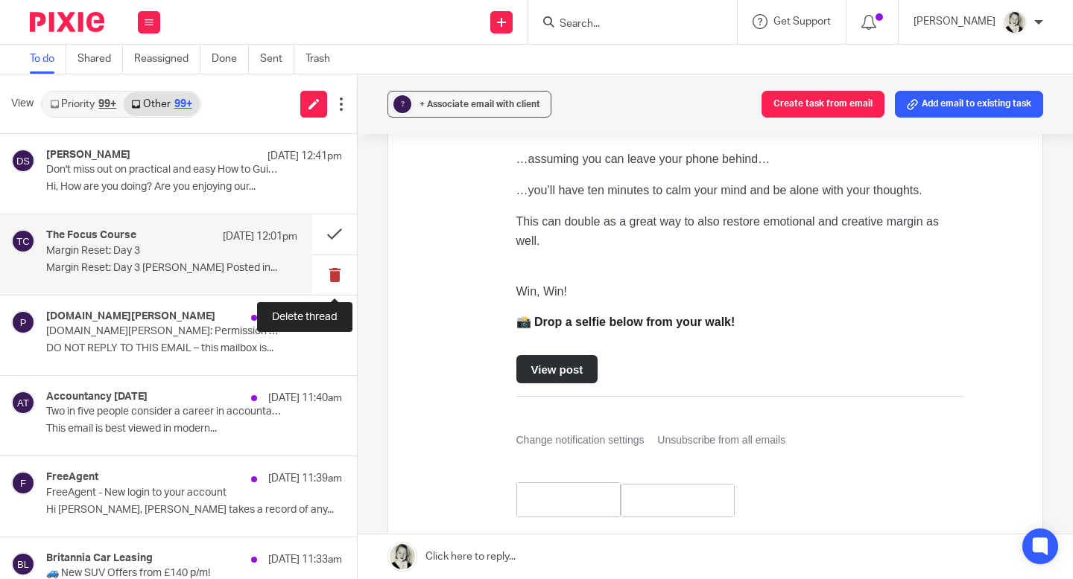
click at [343, 275] on button at bounding box center [334, 274] width 45 height 39
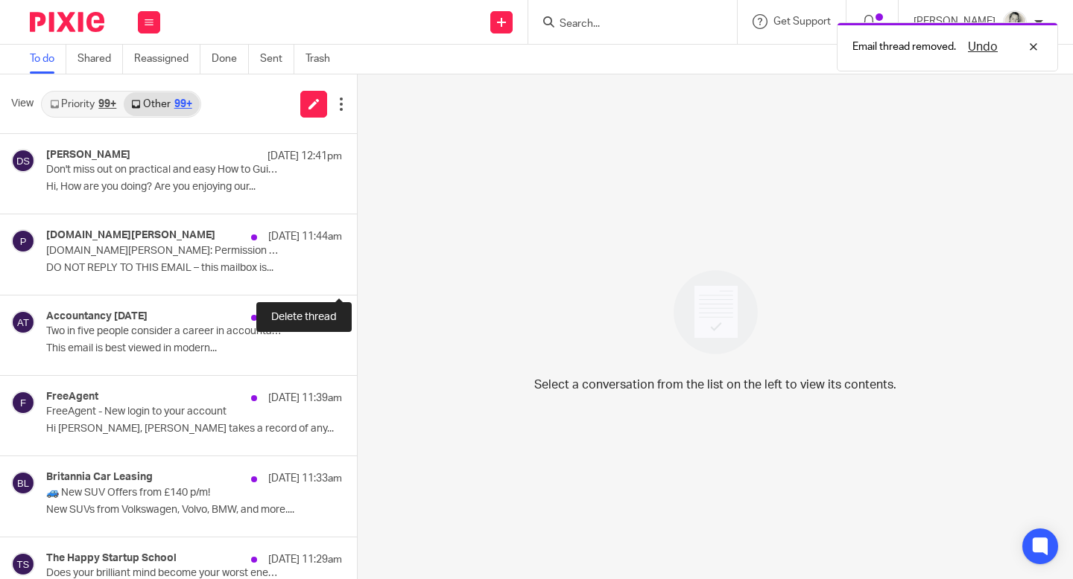
click at [357, 275] on button at bounding box center [363, 274] width 12 height 39
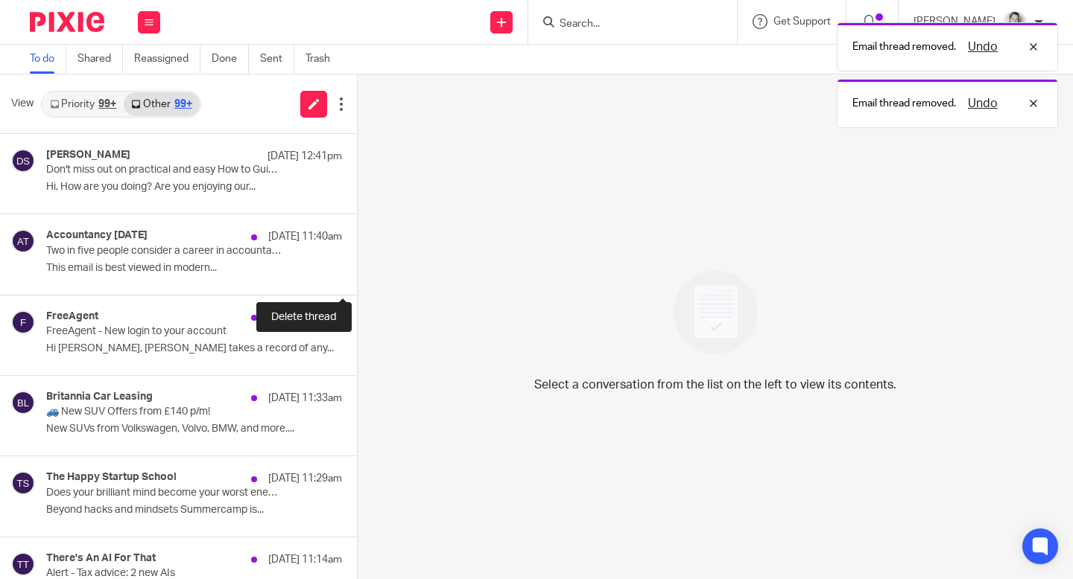
click at [357, 275] on button at bounding box center [363, 274] width 12 height 39
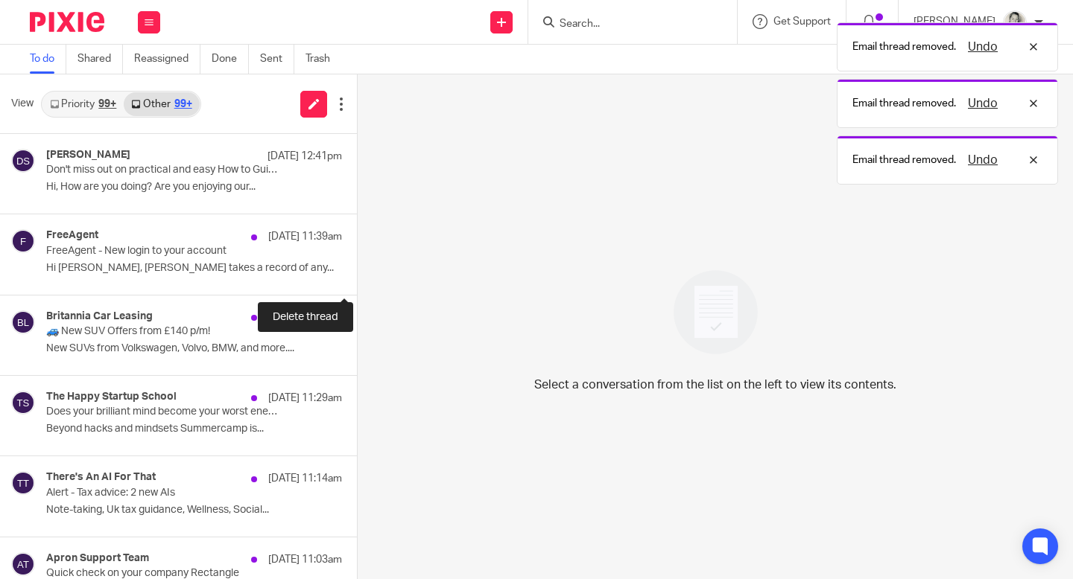
click at [357, 275] on button at bounding box center [363, 274] width 12 height 39
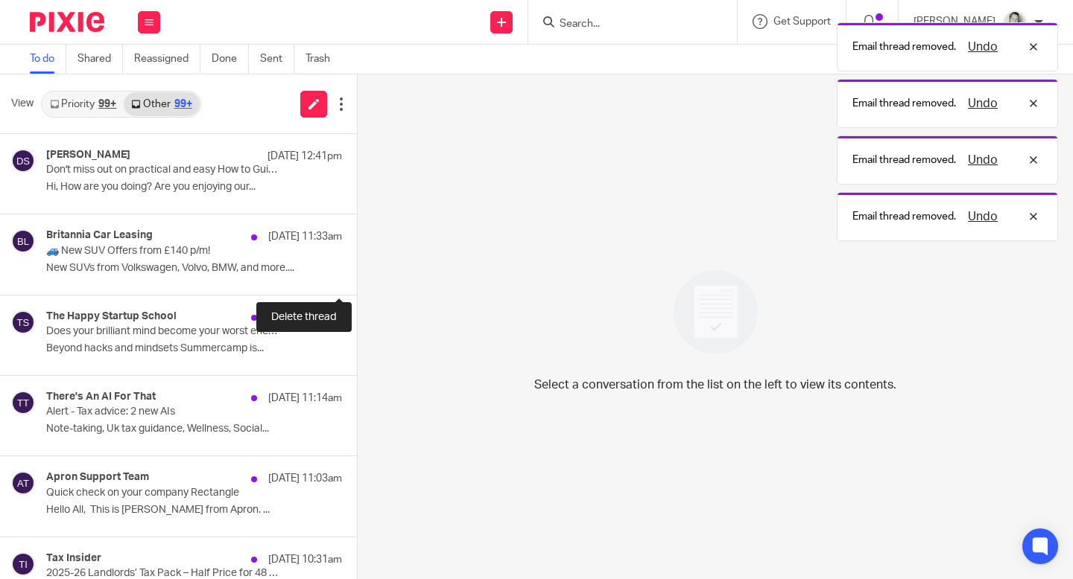
click at [357, 275] on button at bounding box center [363, 274] width 12 height 39
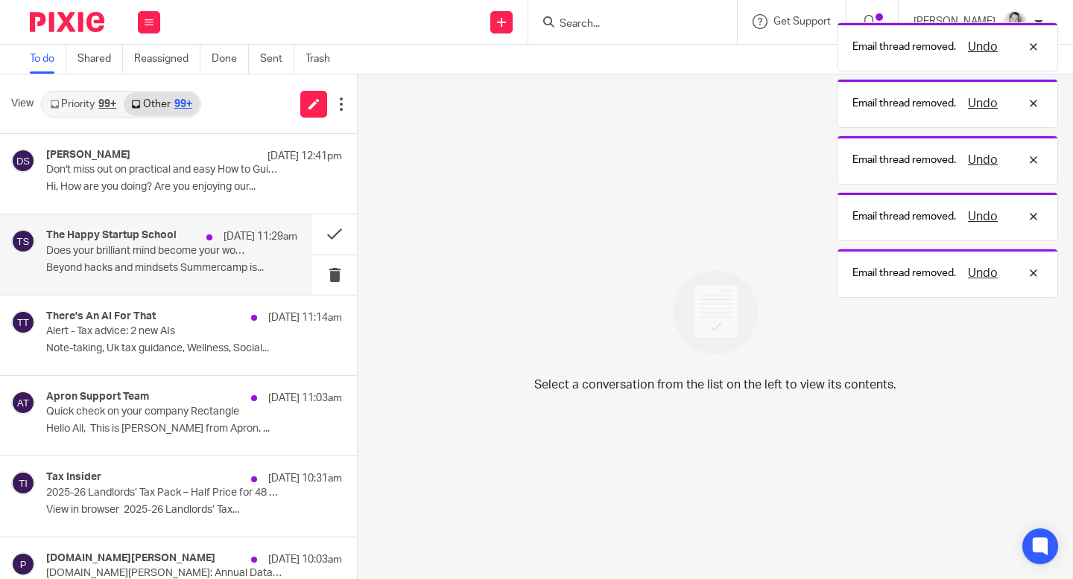
click at [260, 270] on p "Beyond hacks and mindsets Summercamp is..." at bounding box center [171, 268] width 251 height 13
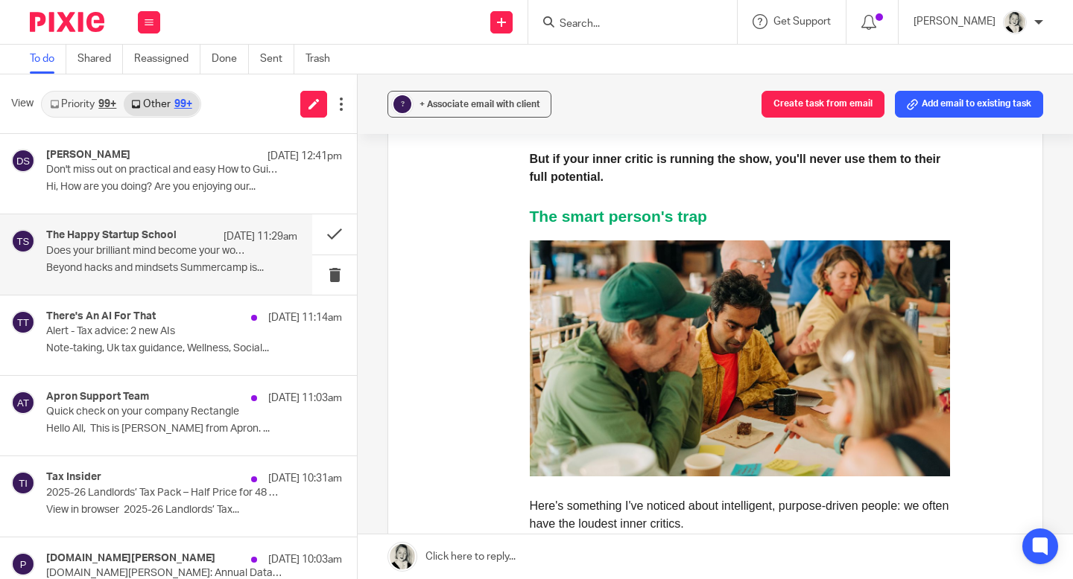
scroll to position [1453, 0]
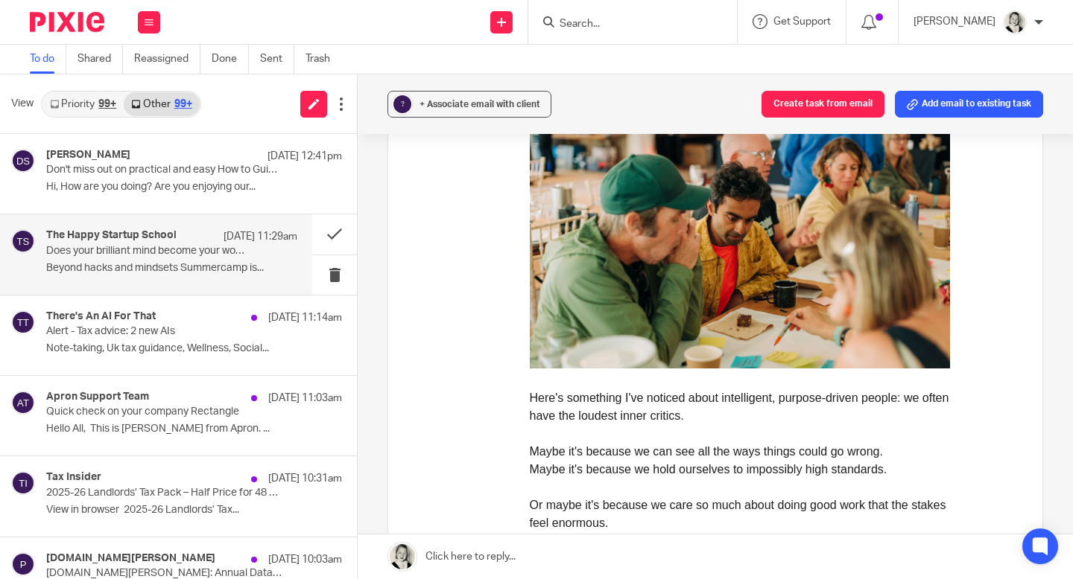
click at [620, 258] on img at bounding box center [740, 251] width 420 height 236
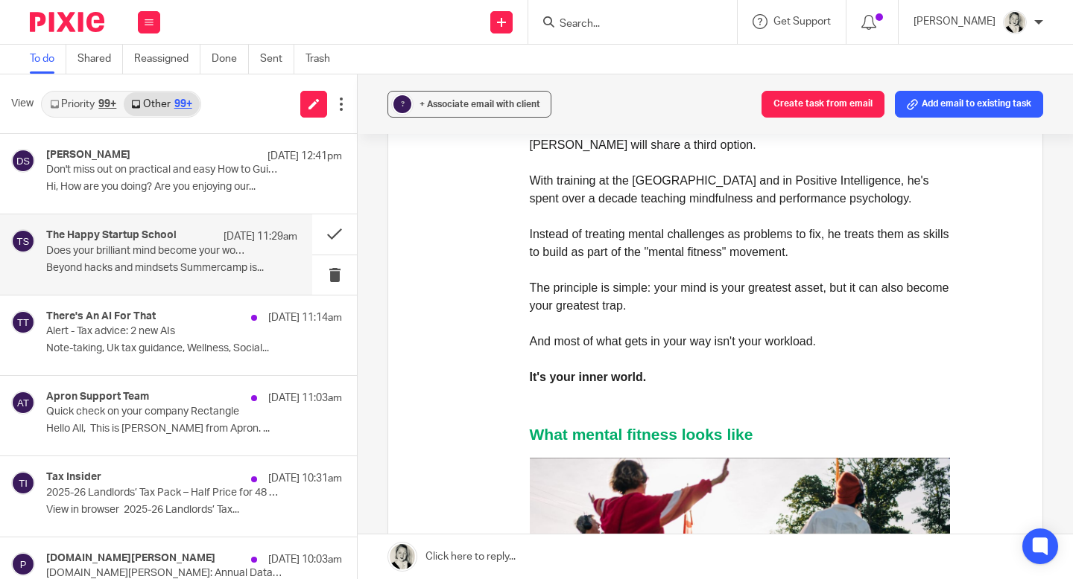
scroll to position [2027, 0]
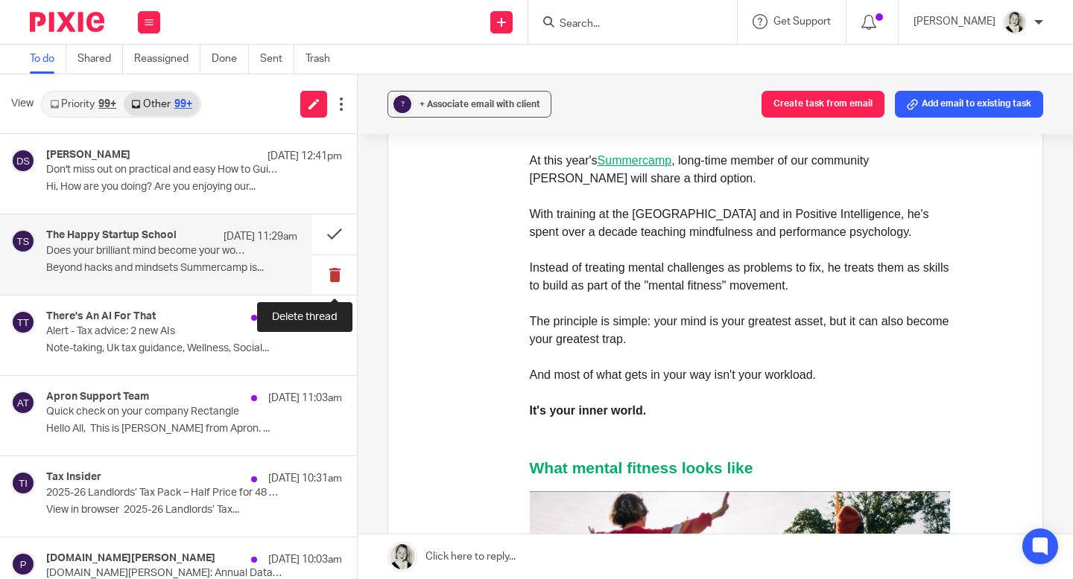
click at [340, 276] on button at bounding box center [334, 274] width 45 height 39
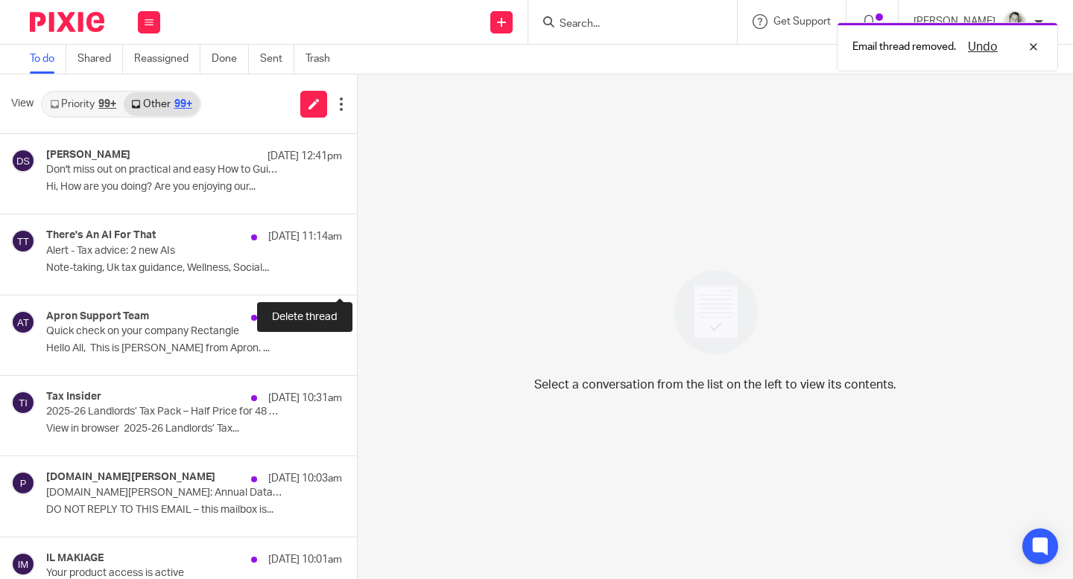
click at [357, 276] on button at bounding box center [363, 274] width 12 height 39
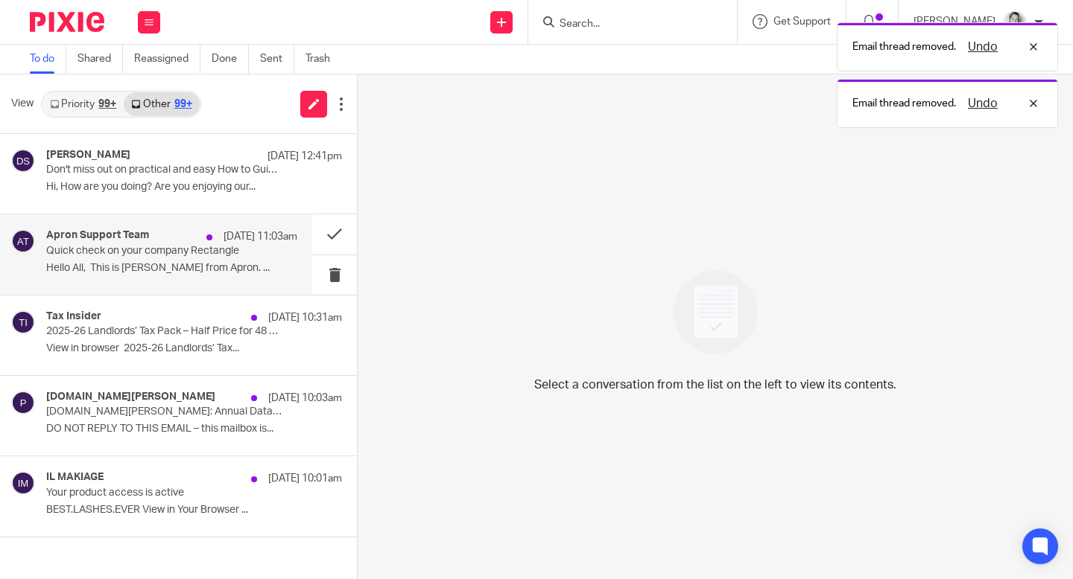
click at [180, 270] on p "Hello All, ﻿​﻿ This is Kasia from Apron. ..." at bounding box center [171, 268] width 251 height 13
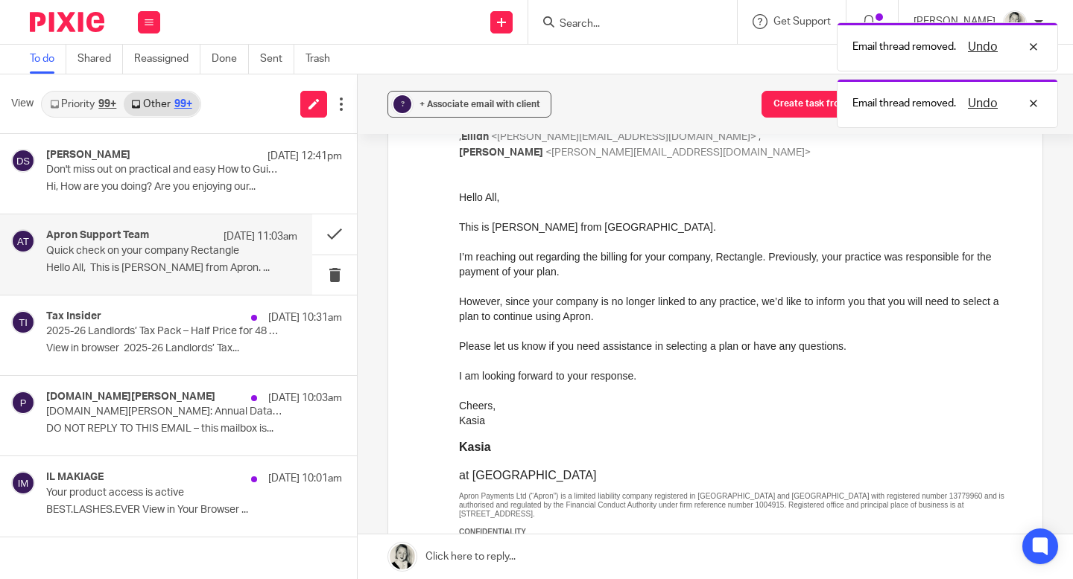
scroll to position [0, 0]
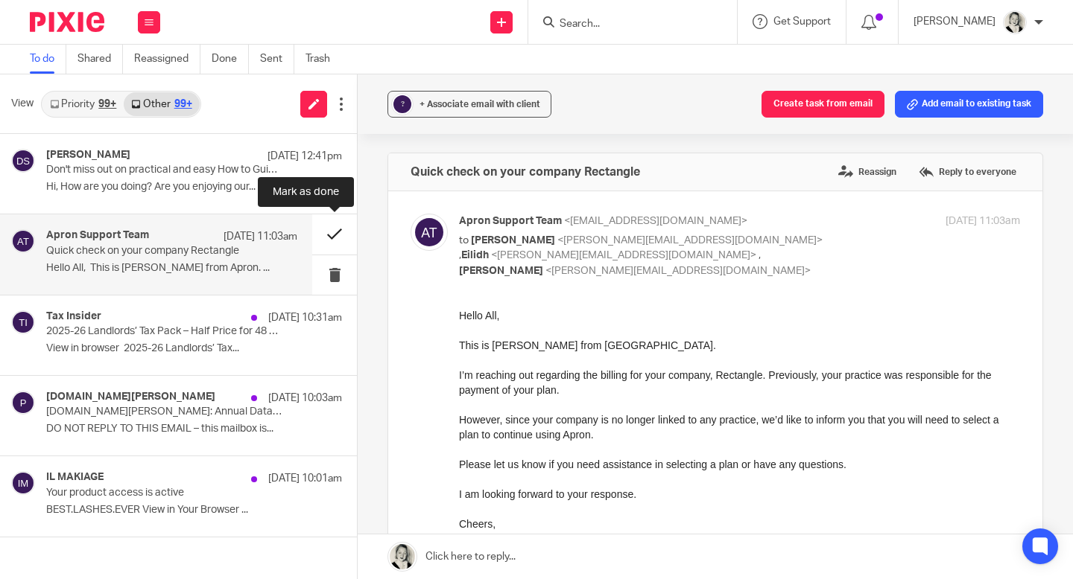
click at [335, 232] on button at bounding box center [334, 234] width 45 height 39
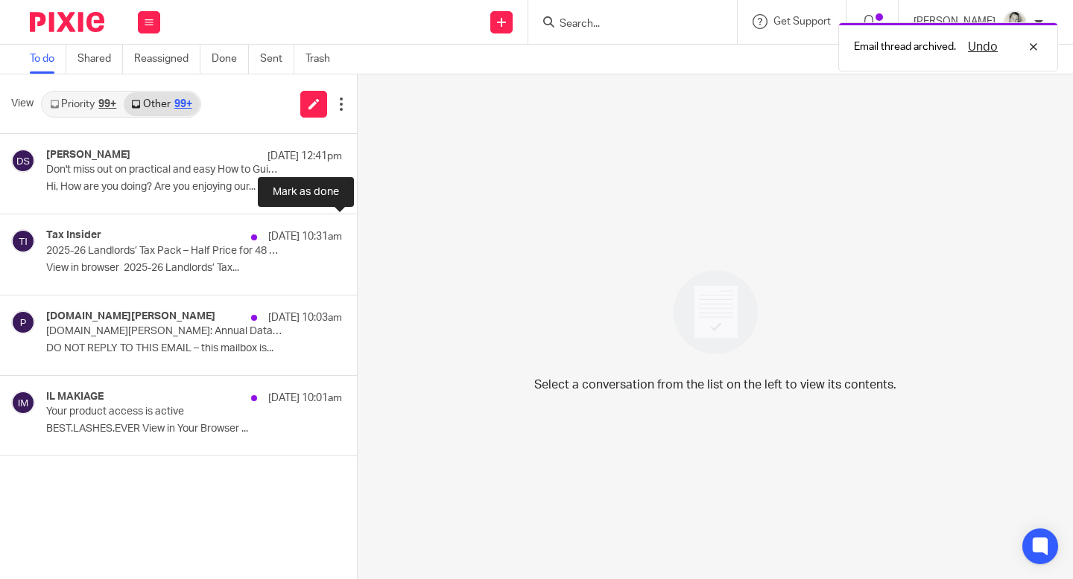
click at [357, 232] on button at bounding box center [363, 234] width 12 height 39
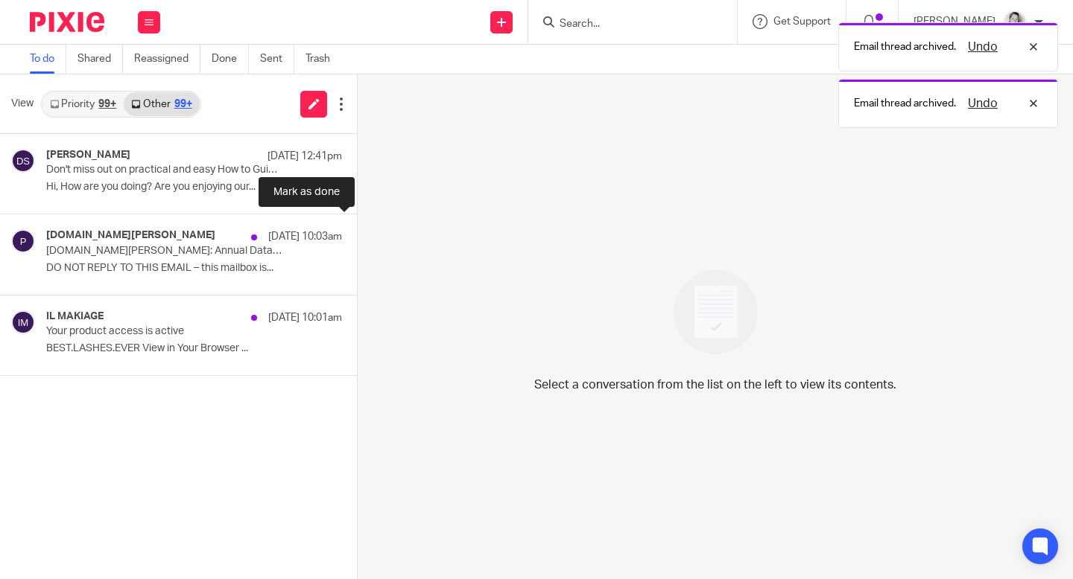
click at [357, 232] on button at bounding box center [363, 234] width 12 height 39
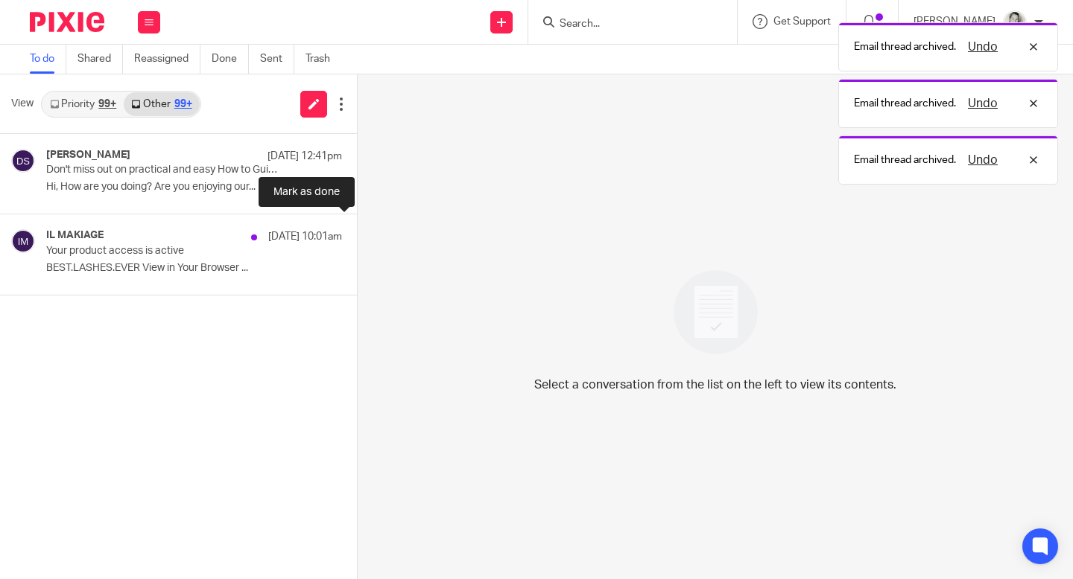
click at [357, 232] on button at bounding box center [363, 234] width 12 height 39
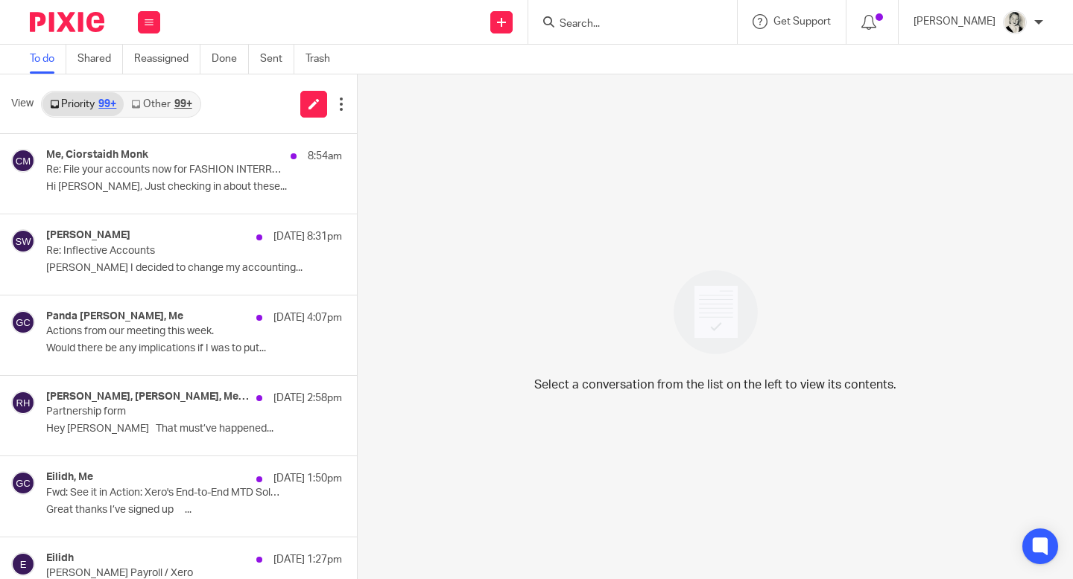
click at [173, 98] on link "Other 99+" at bounding box center [161, 104] width 75 height 24
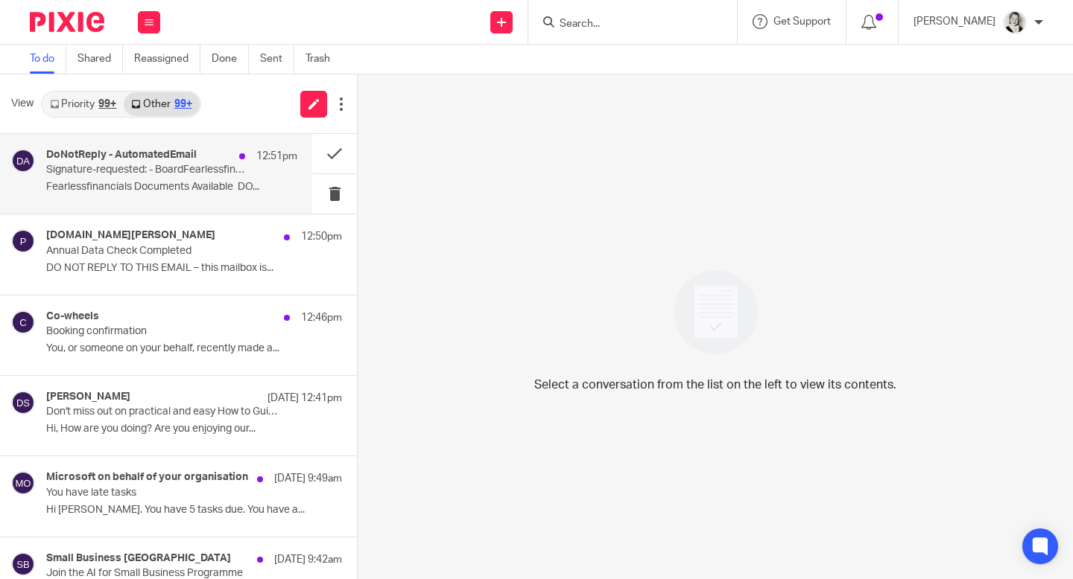
click at [209, 177] on div "DoNotReply - AutomatedEmail 12:51pm Signature-requested: - BoardFearlessfinanci…" at bounding box center [171, 174] width 251 height 50
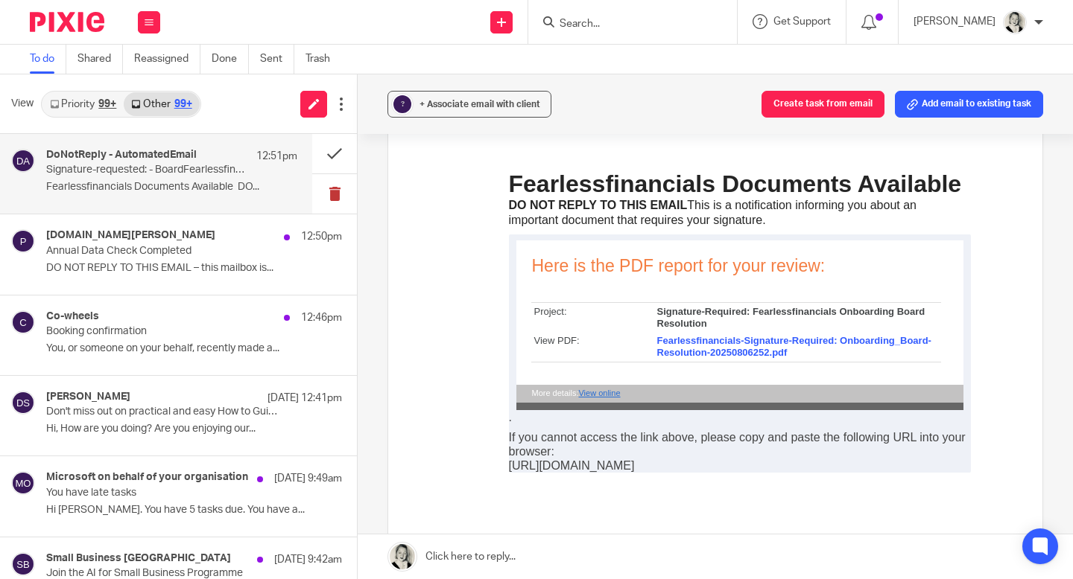
scroll to position [144, 0]
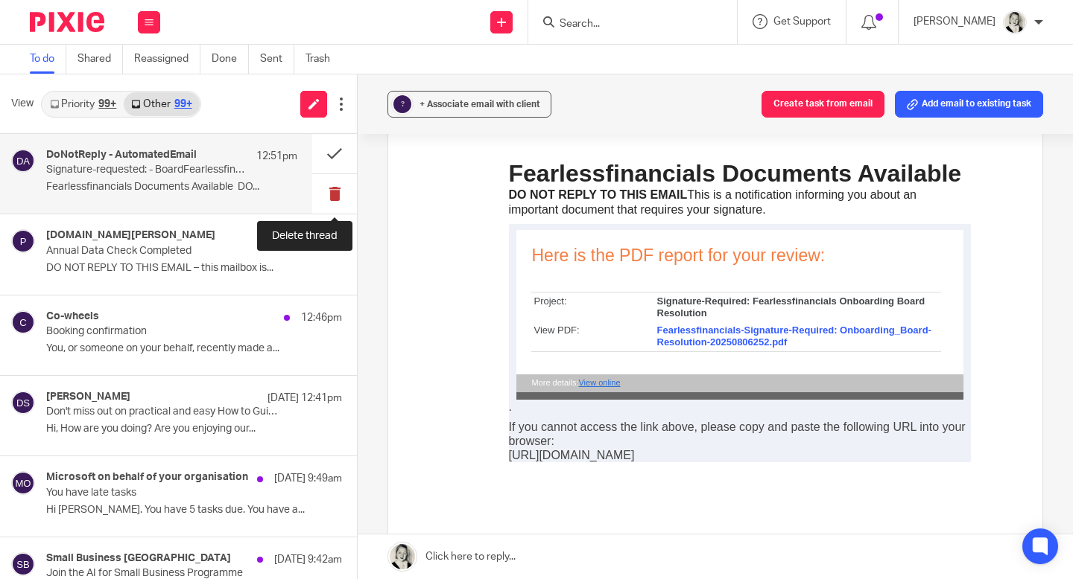
click at [337, 198] on button at bounding box center [334, 193] width 45 height 39
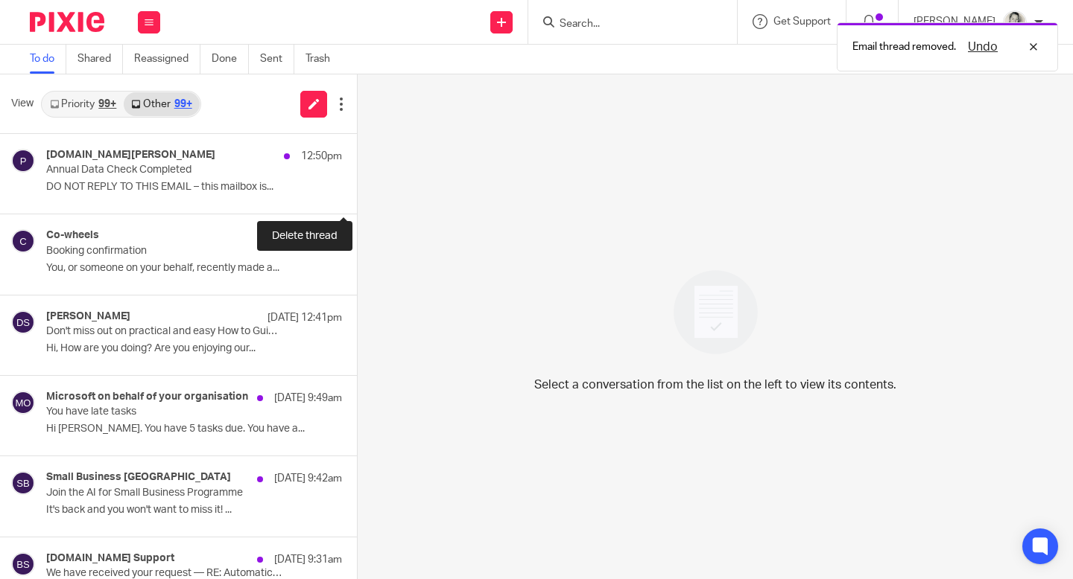
click at [357, 198] on button at bounding box center [363, 193] width 12 height 39
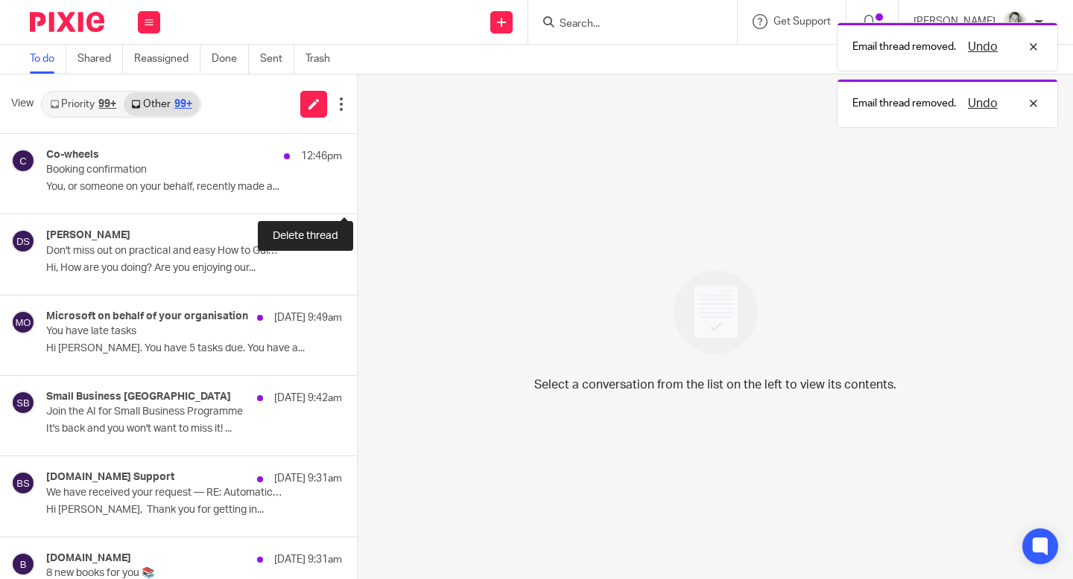
click at [357, 198] on button at bounding box center [363, 193] width 12 height 39
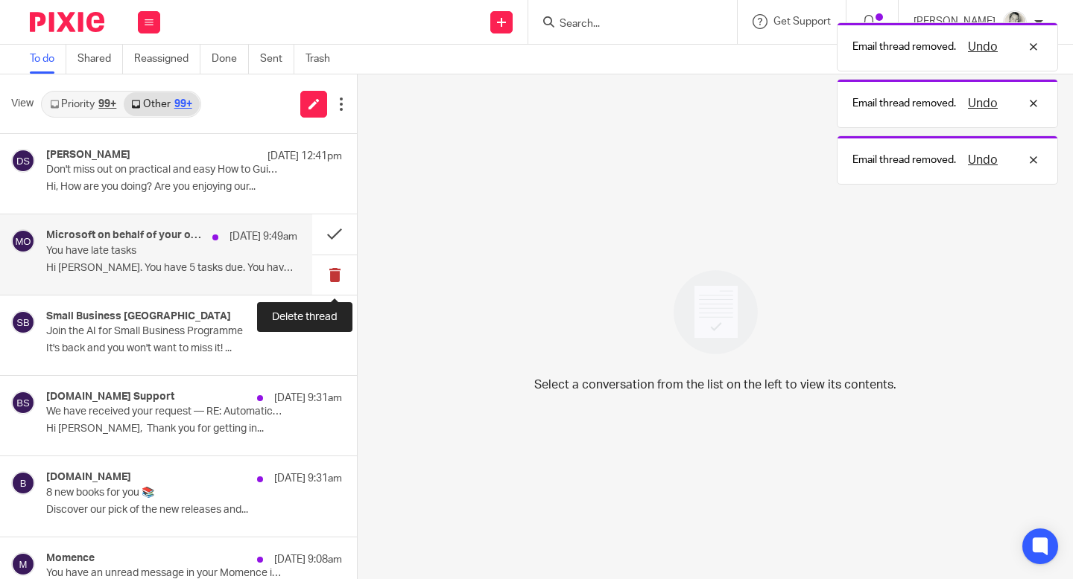
click at [337, 267] on button at bounding box center [334, 274] width 45 height 39
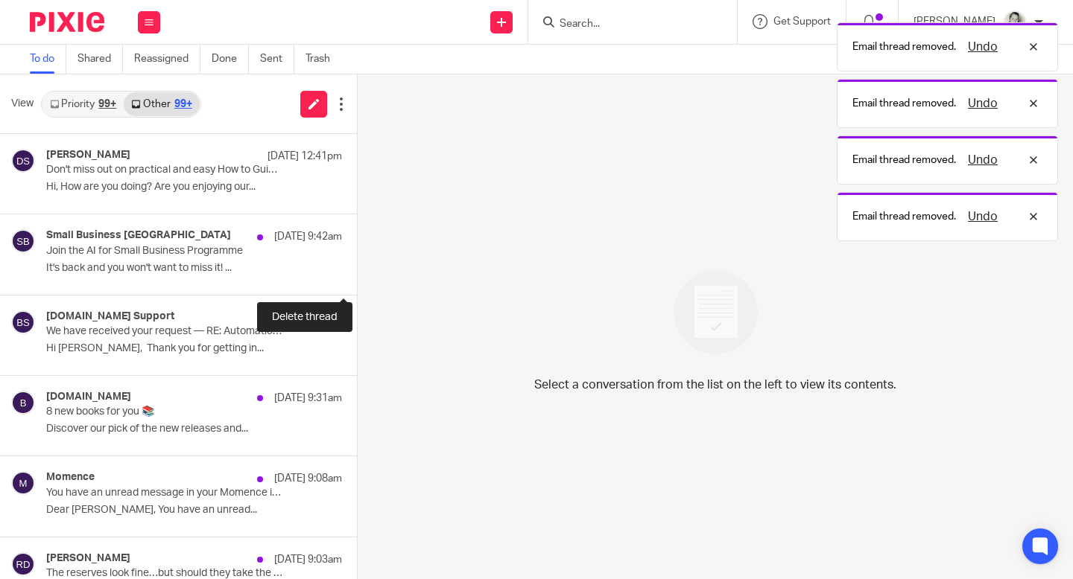
click at [357, 267] on button at bounding box center [363, 274] width 12 height 39
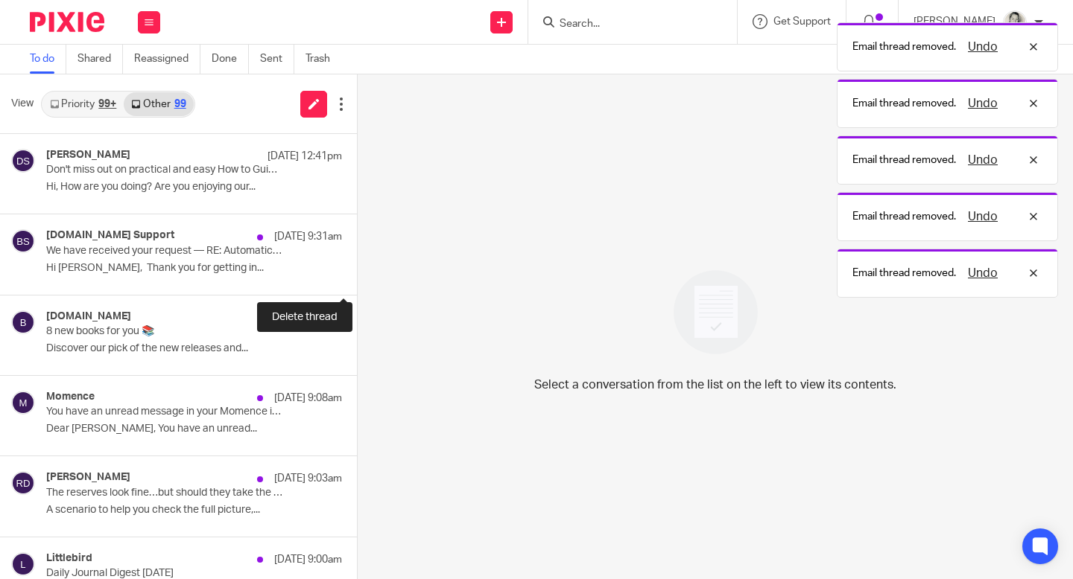
click at [357, 267] on button at bounding box center [363, 274] width 12 height 39
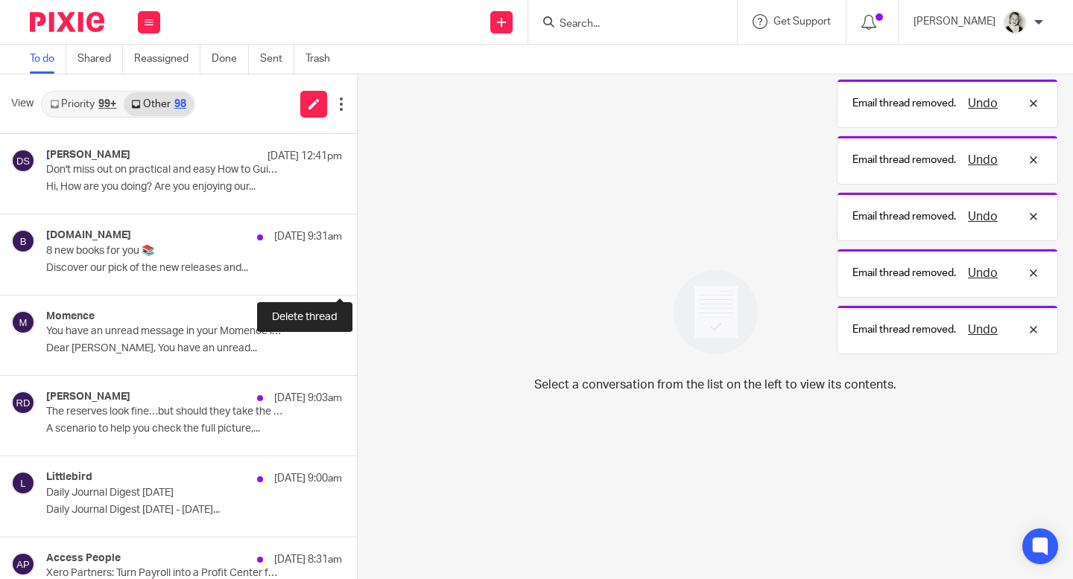
click at [357, 267] on button at bounding box center [363, 274] width 12 height 39
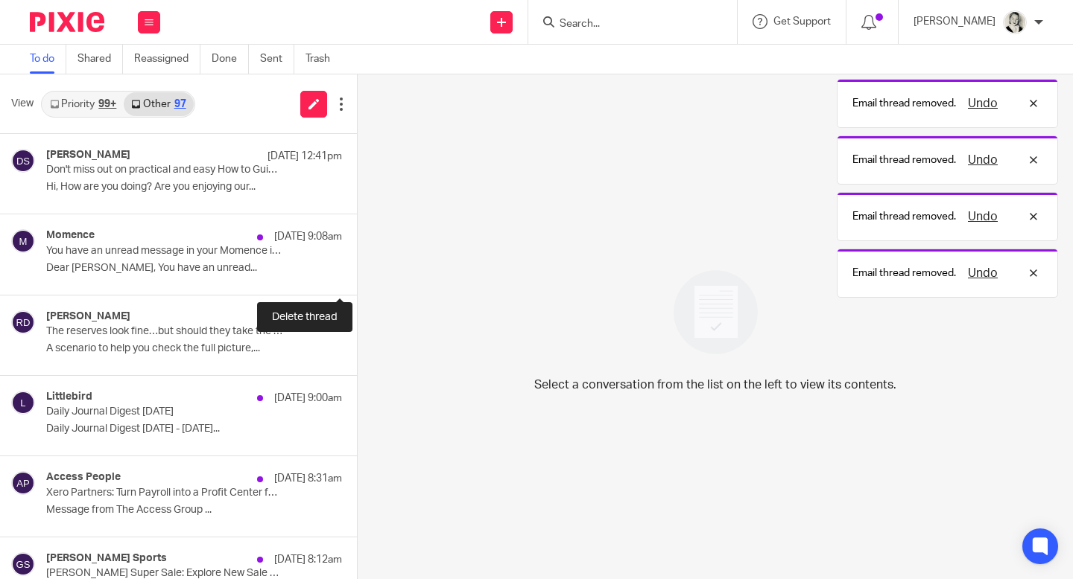
click at [357, 267] on button at bounding box center [363, 274] width 12 height 39
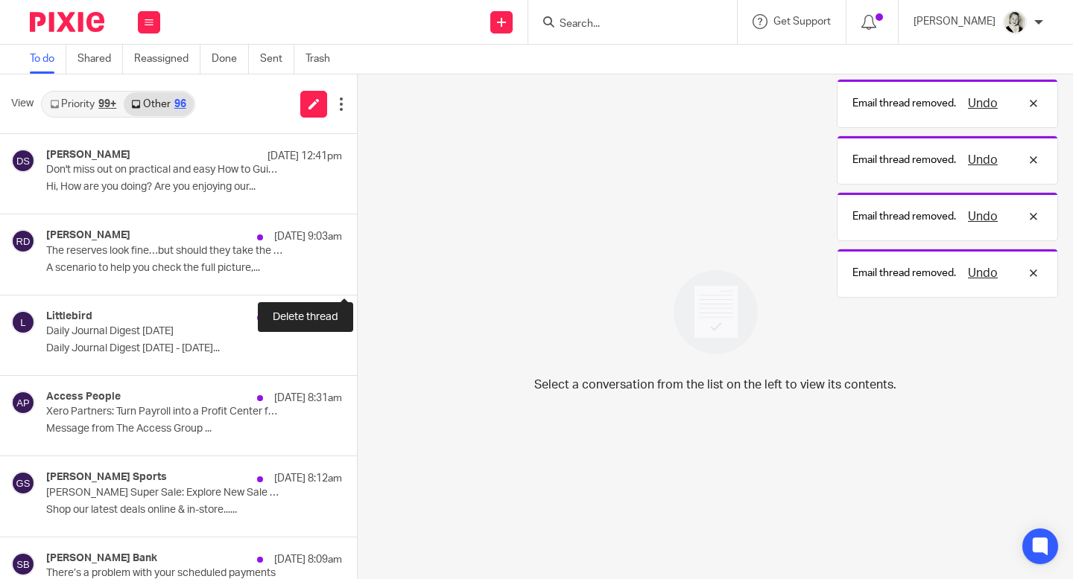
click at [357, 267] on button at bounding box center [363, 274] width 12 height 39
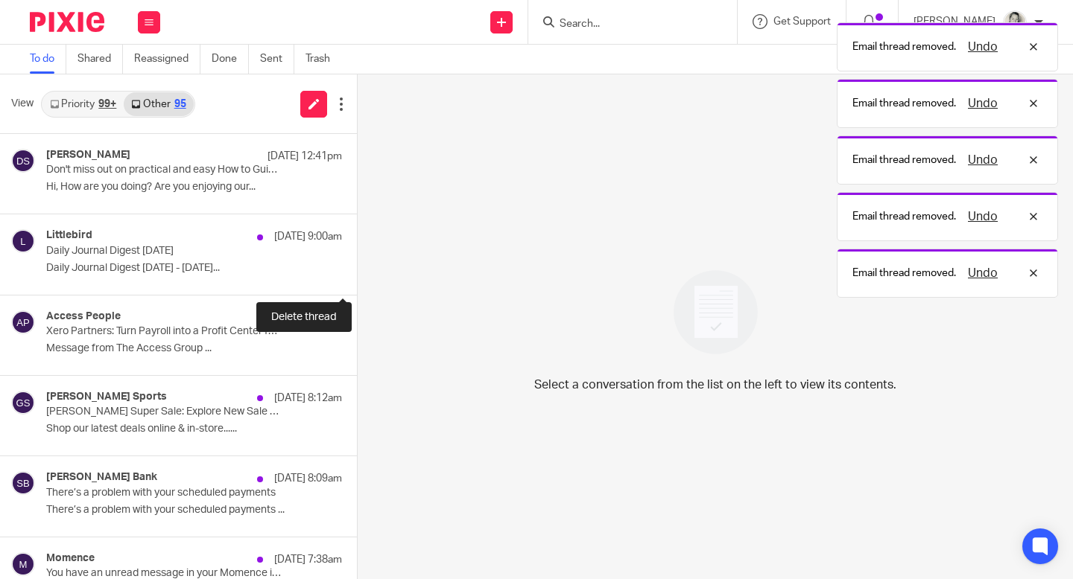
click at [357, 267] on button at bounding box center [363, 274] width 12 height 39
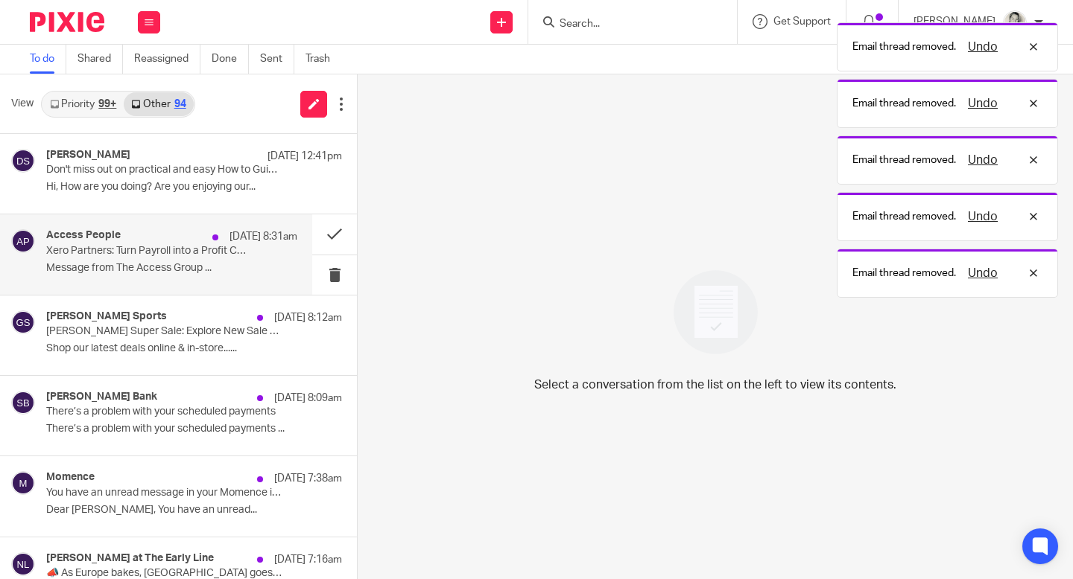
click at [228, 251] on p "Xero Partners: Turn Payroll into a Profit Center for Your Bureau" at bounding box center [146, 251] width 201 height 13
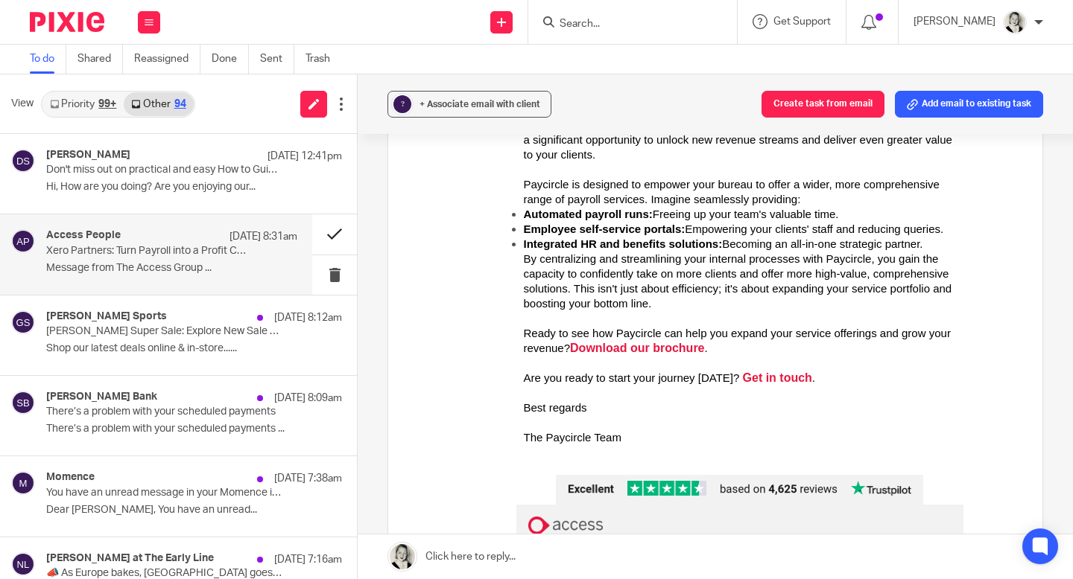
scroll to position [667, 0]
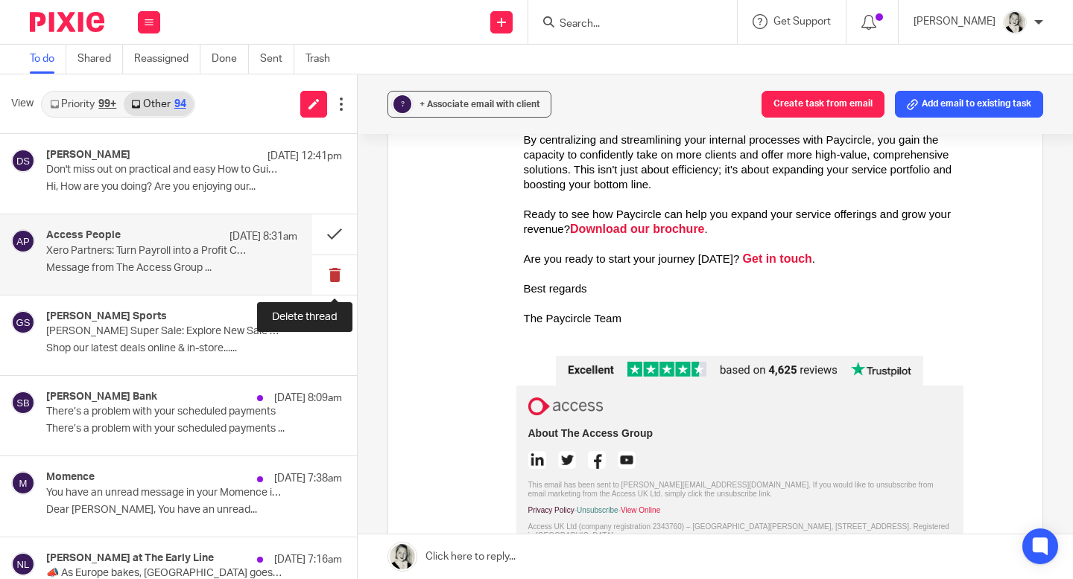
click at [334, 276] on button at bounding box center [334, 274] width 45 height 39
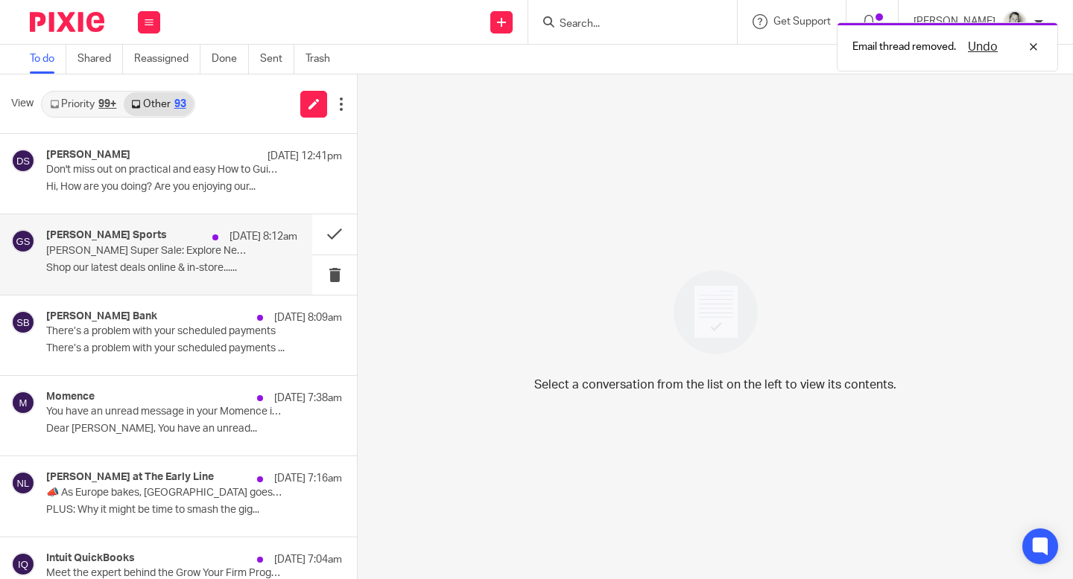
click at [237, 273] on p "Shop our latest deals online & in-store......" at bounding box center [171, 268] width 251 height 13
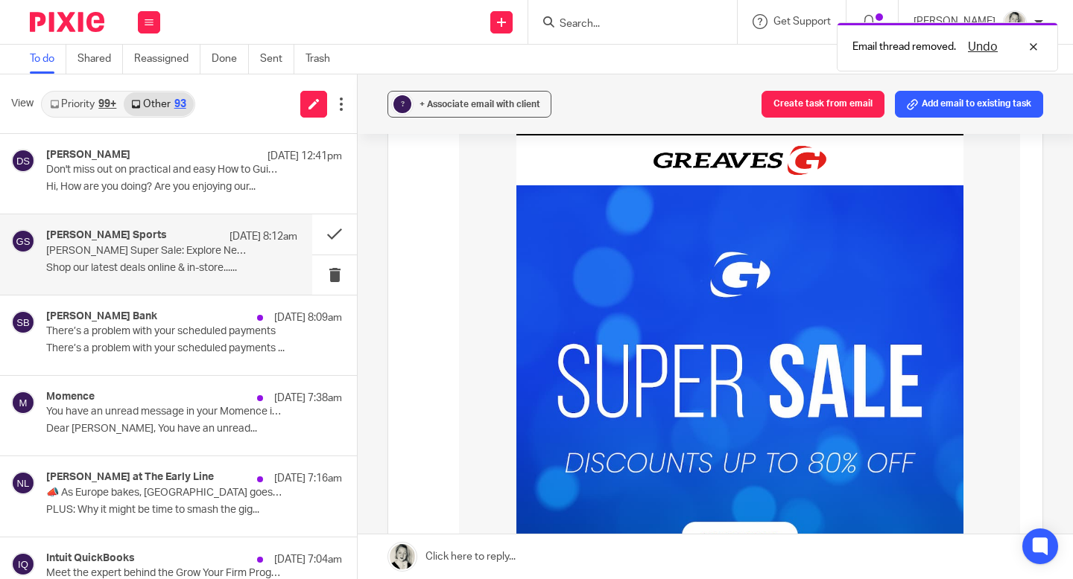
scroll to position [424, 0]
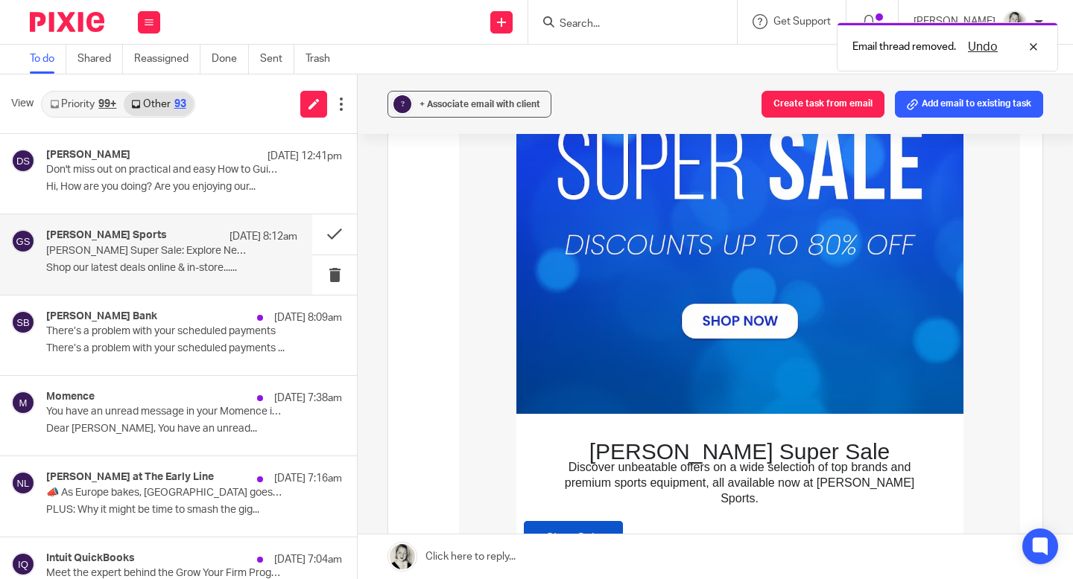
click at [734, 317] on img at bounding box center [739, 190] width 447 height 447
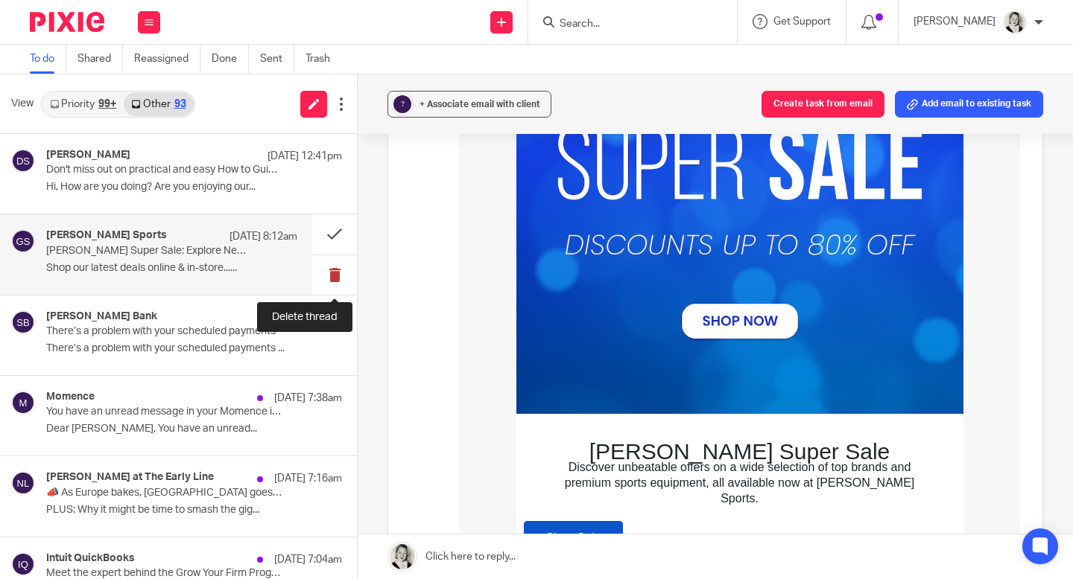
click at [333, 275] on button at bounding box center [334, 274] width 45 height 39
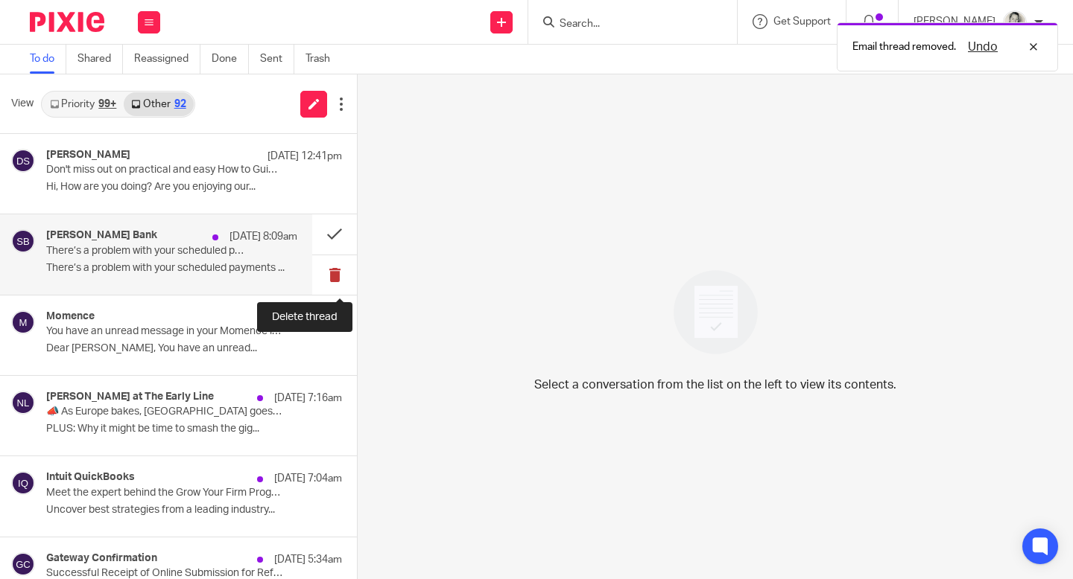
click at [333, 275] on button at bounding box center [334, 274] width 45 height 39
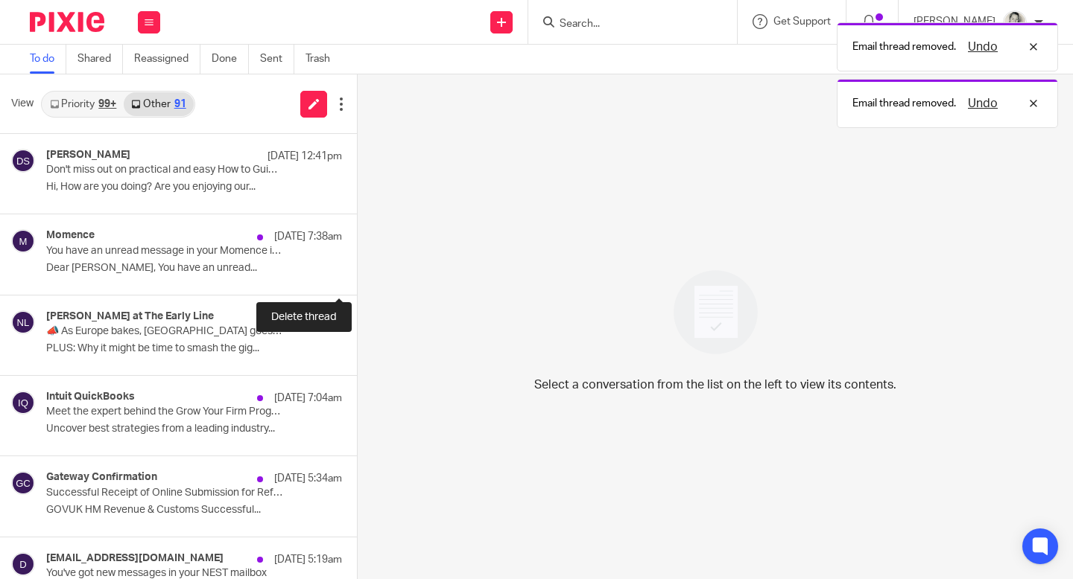
click at [357, 275] on button at bounding box center [363, 274] width 12 height 39
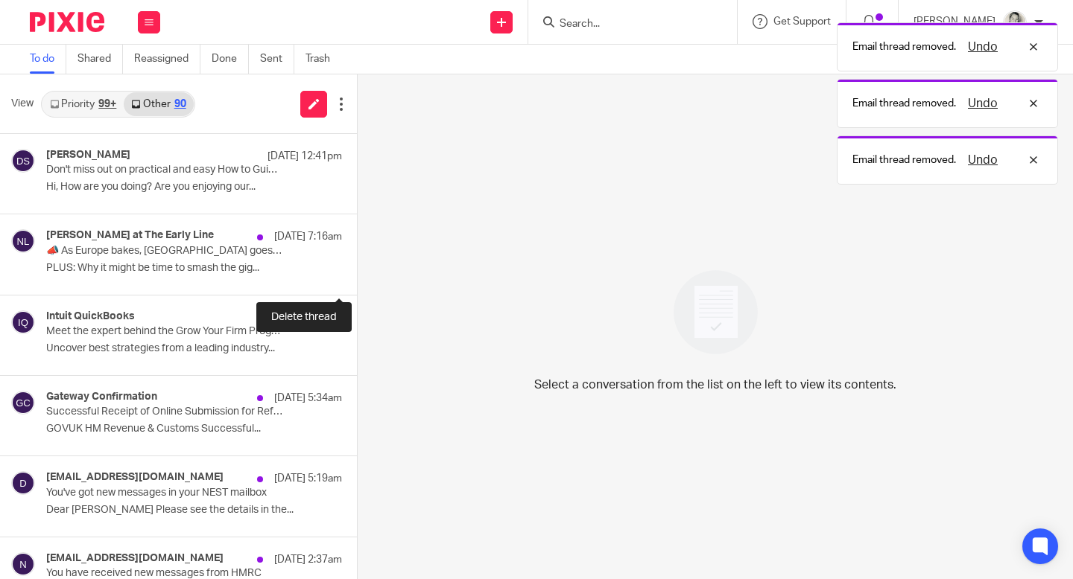
click at [357, 275] on button at bounding box center [363, 274] width 12 height 39
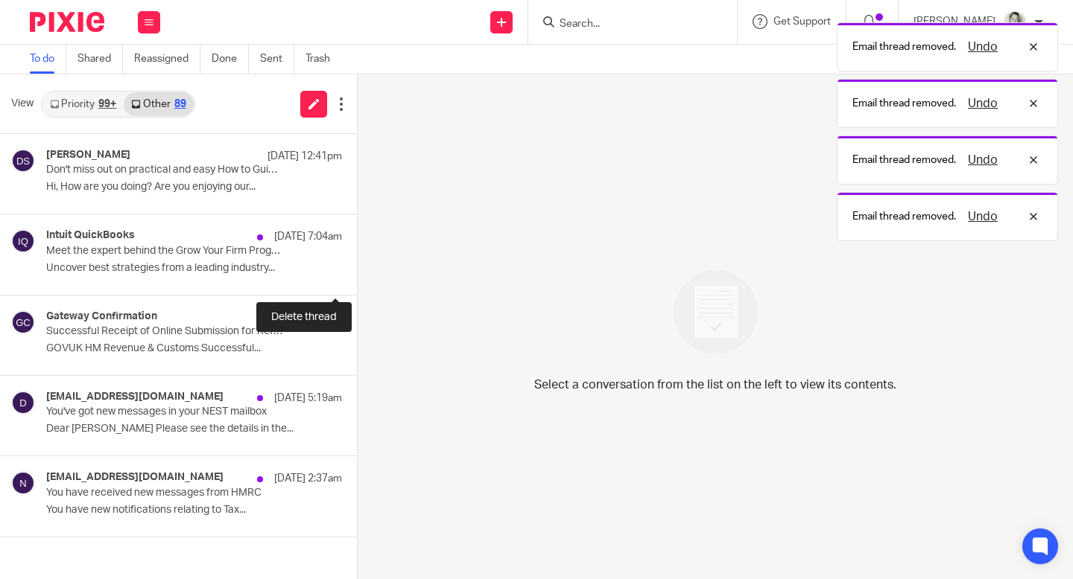
click at [357, 275] on button at bounding box center [363, 274] width 12 height 39
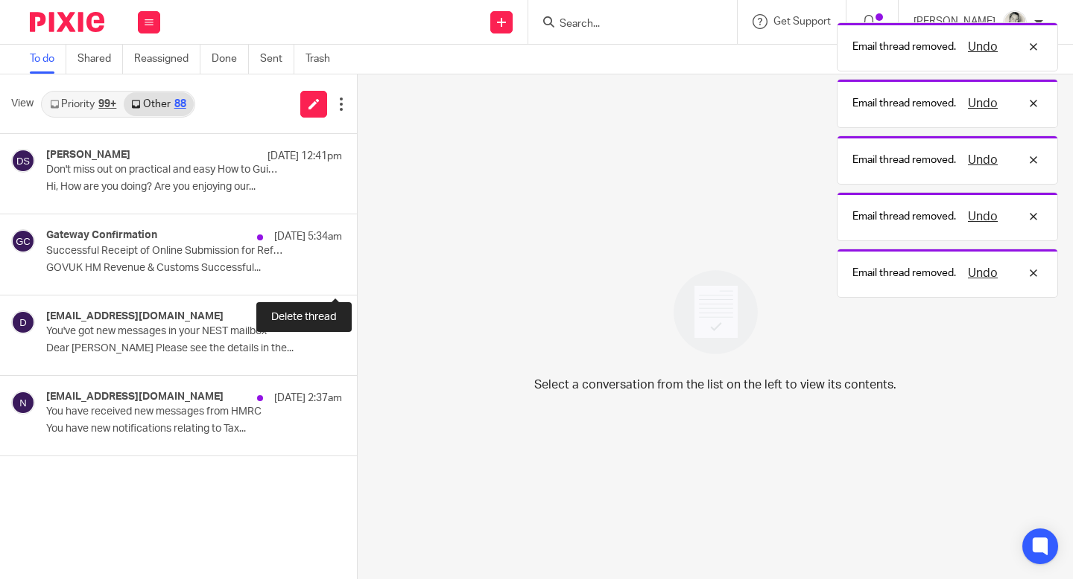
click at [357, 275] on button at bounding box center [363, 274] width 12 height 39
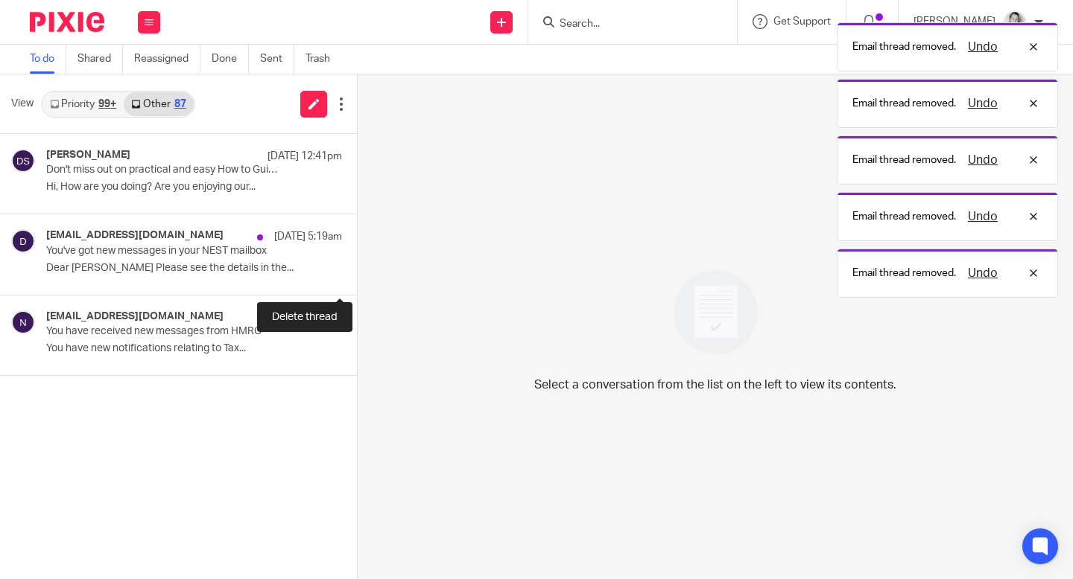
click at [357, 275] on button at bounding box center [363, 274] width 12 height 39
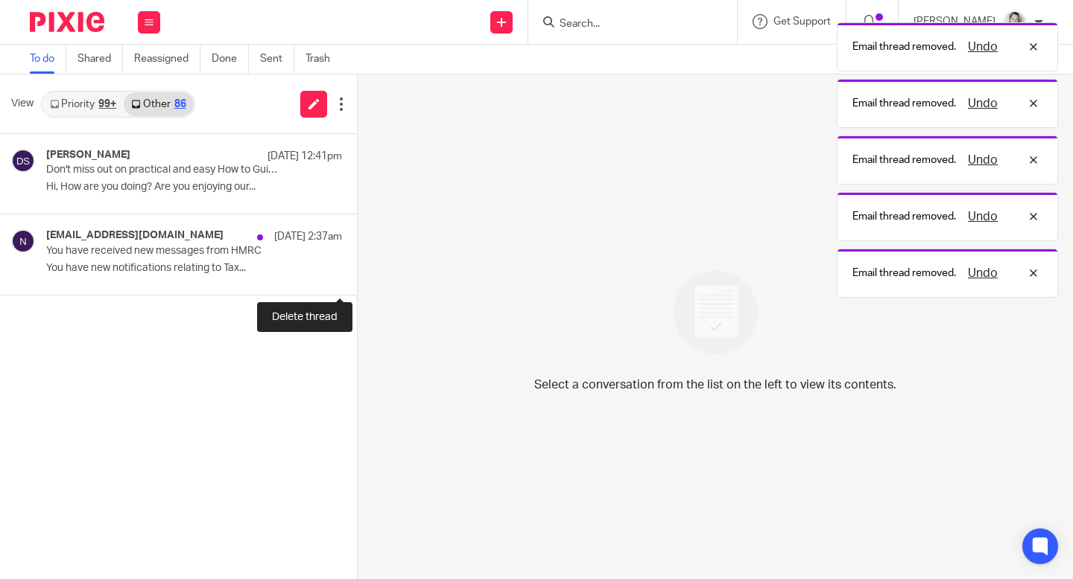
click at [357, 275] on button at bounding box center [363, 274] width 12 height 39
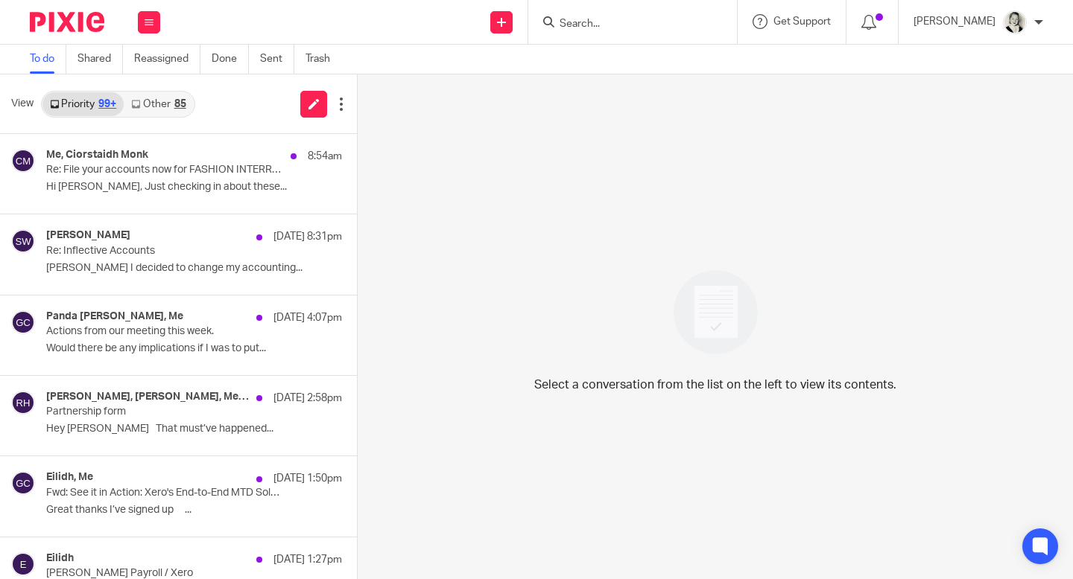
click at [184, 104] on div "85" at bounding box center [180, 104] width 12 height 10
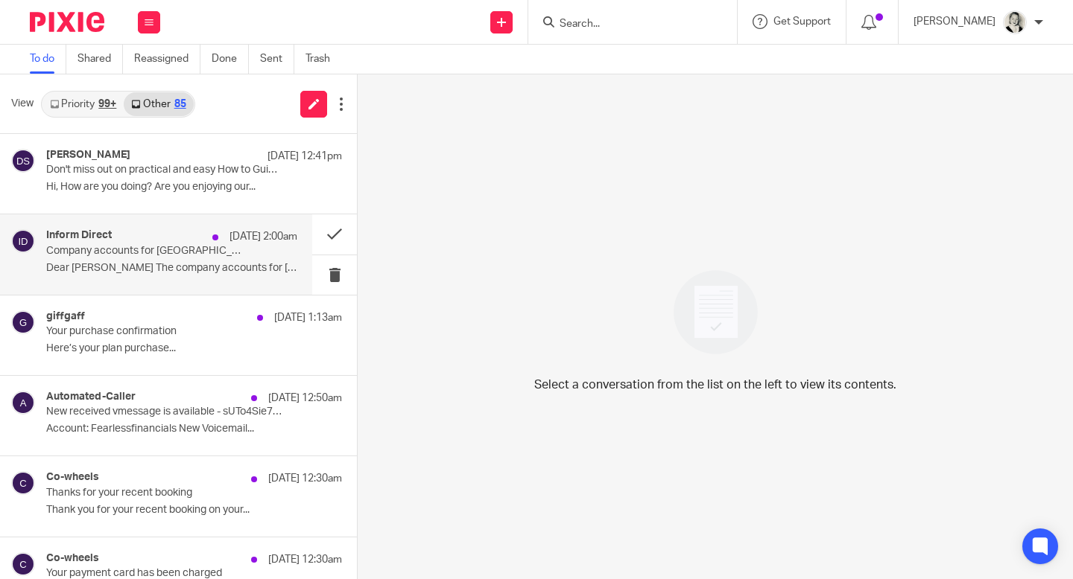
click at [255, 271] on p "Dear [PERSON_NAME] The company accounts for [GEOGRAPHIC_DATA]..." at bounding box center [171, 268] width 251 height 13
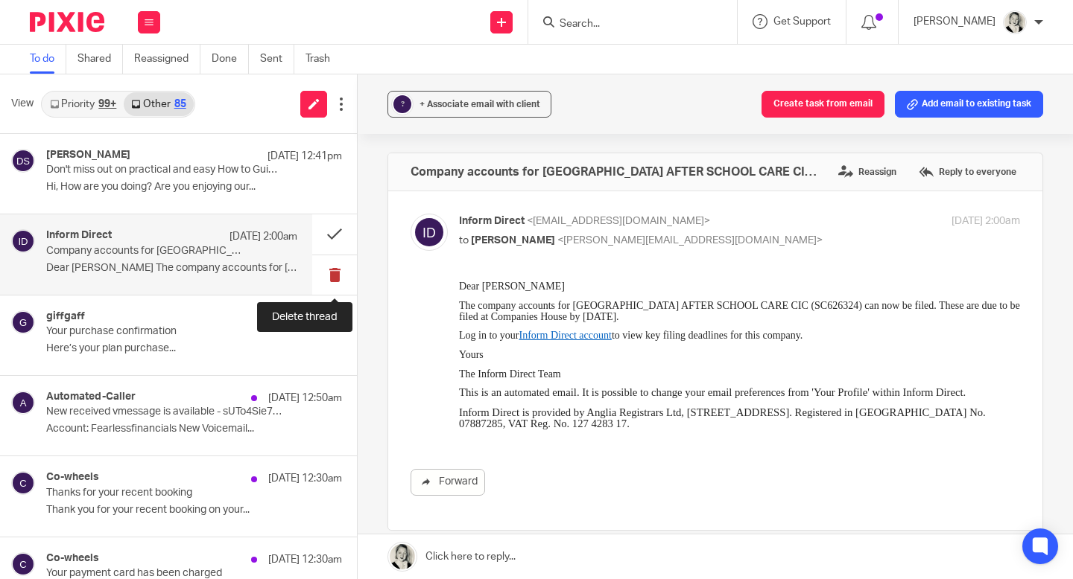
click at [332, 274] on button at bounding box center [334, 274] width 45 height 39
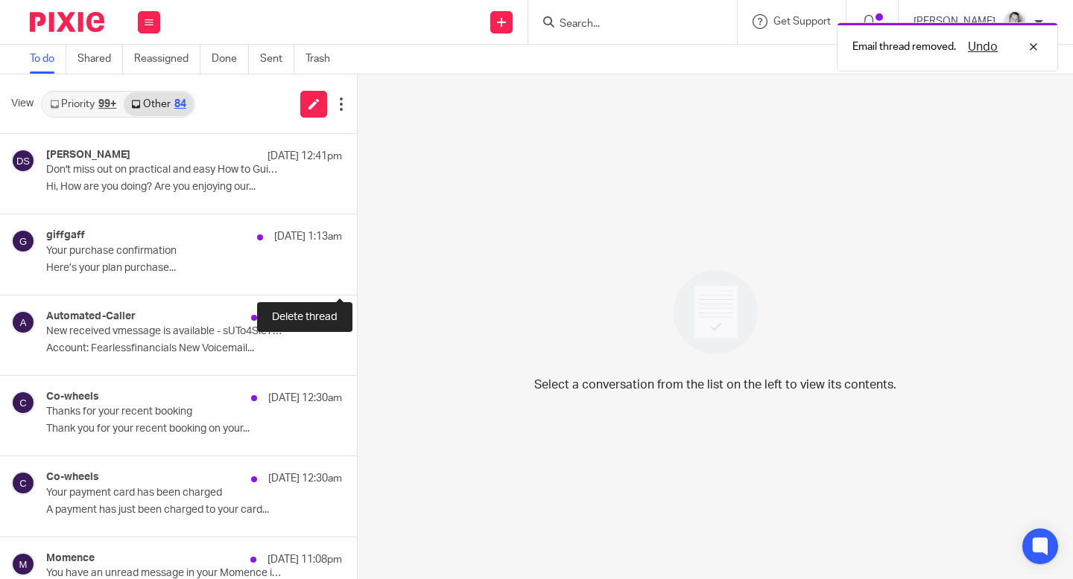
click at [357, 274] on button at bounding box center [363, 274] width 12 height 39
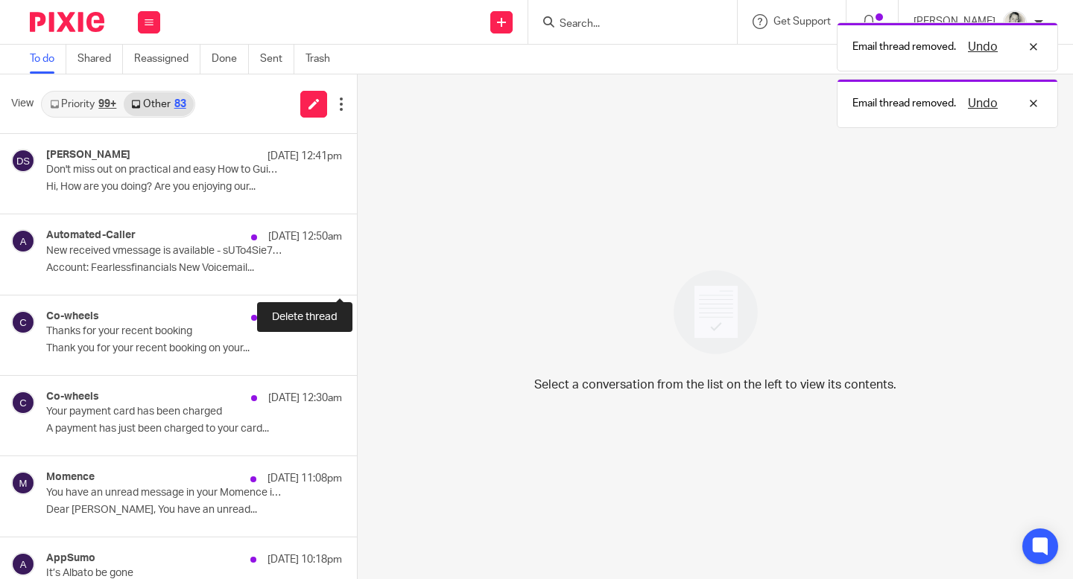
click at [357, 274] on button at bounding box center [363, 274] width 12 height 39
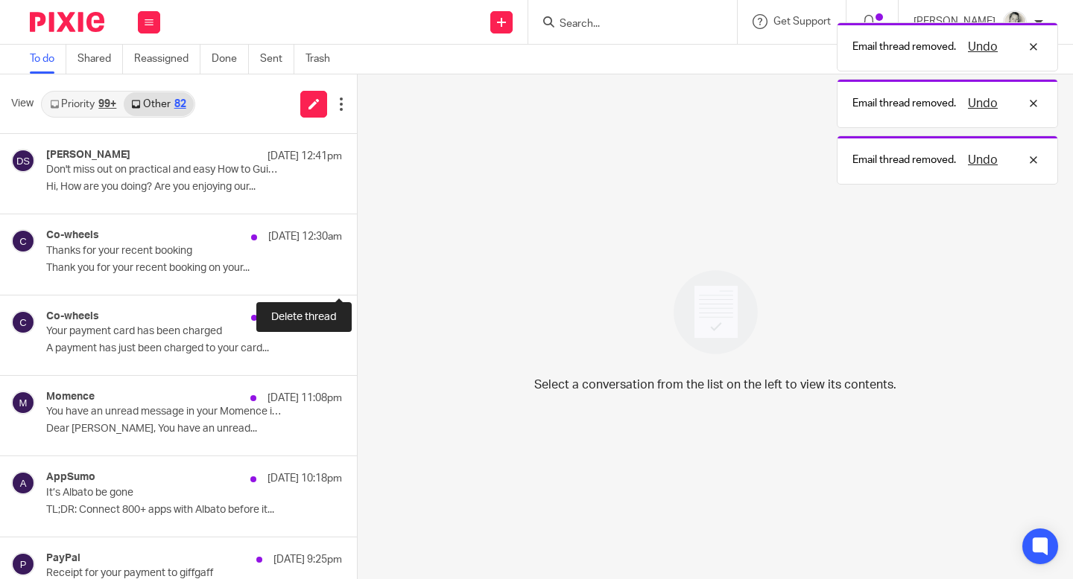
click at [357, 274] on button at bounding box center [363, 274] width 12 height 39
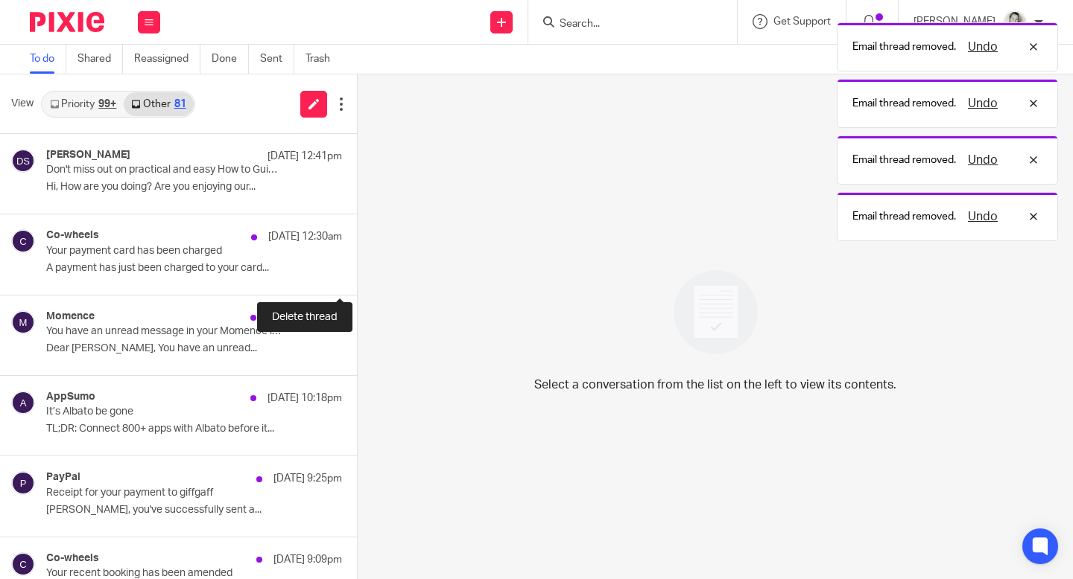
click at [357, 274] on button at bounding box center [363, 274] width 12 height 39
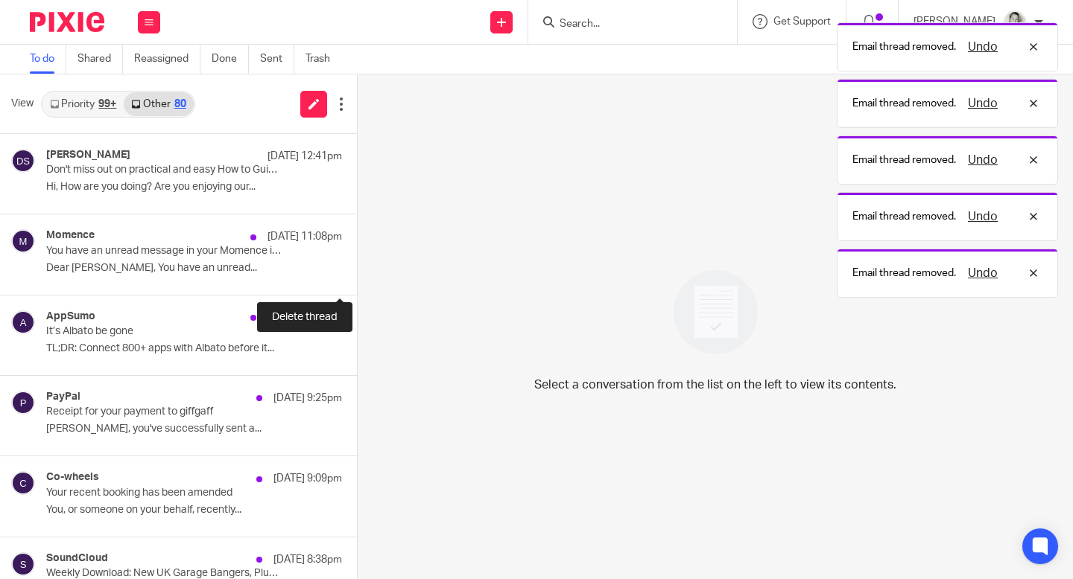
click at [357, 274] on button at bounding box center [363, 274] width 12 height 39
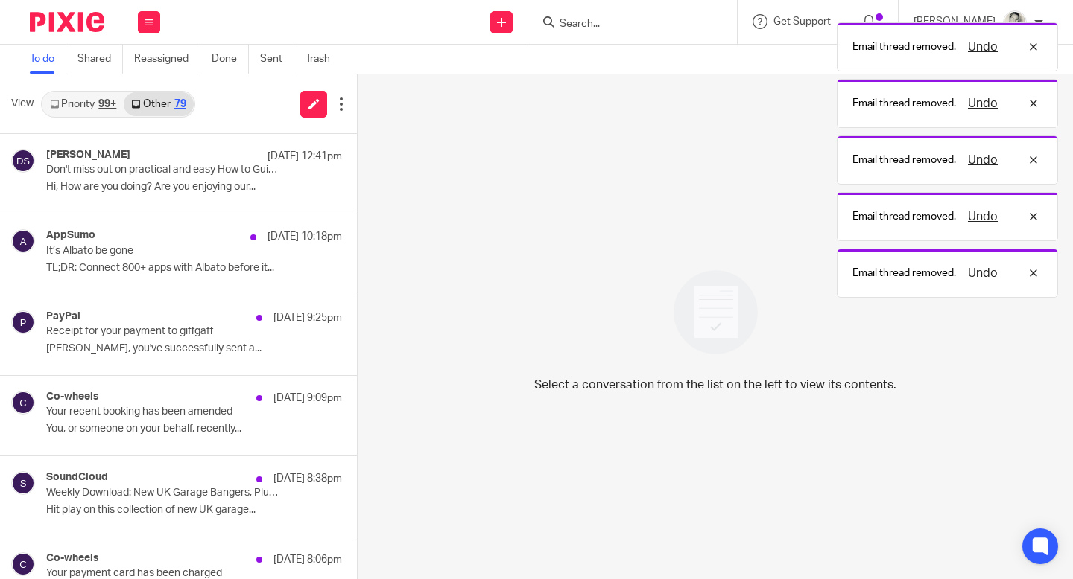
click at [357, 274] on button at bounding box center [363, 274] width 12 height 39
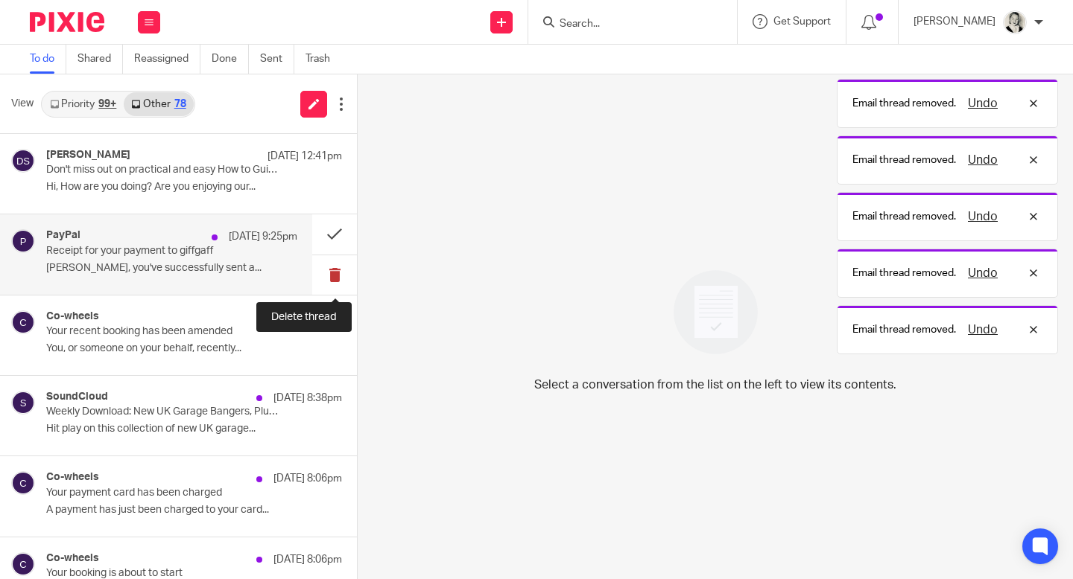
click at [334, 274] on button at bounding box center [334, 274] width 45 height 39
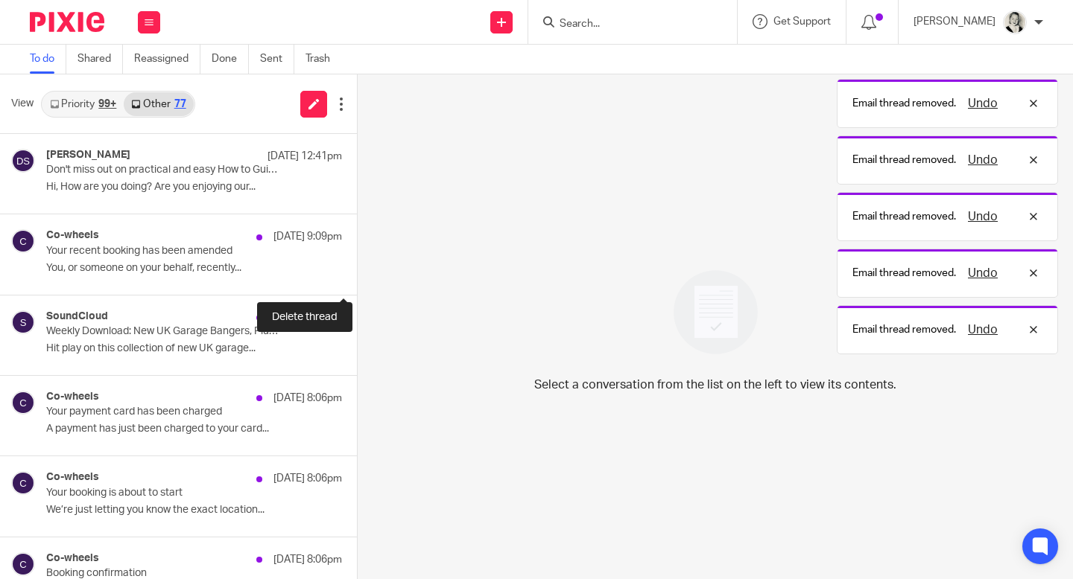
click at [357, 274] on button at bounding box center [363, 274] width 12 height 39
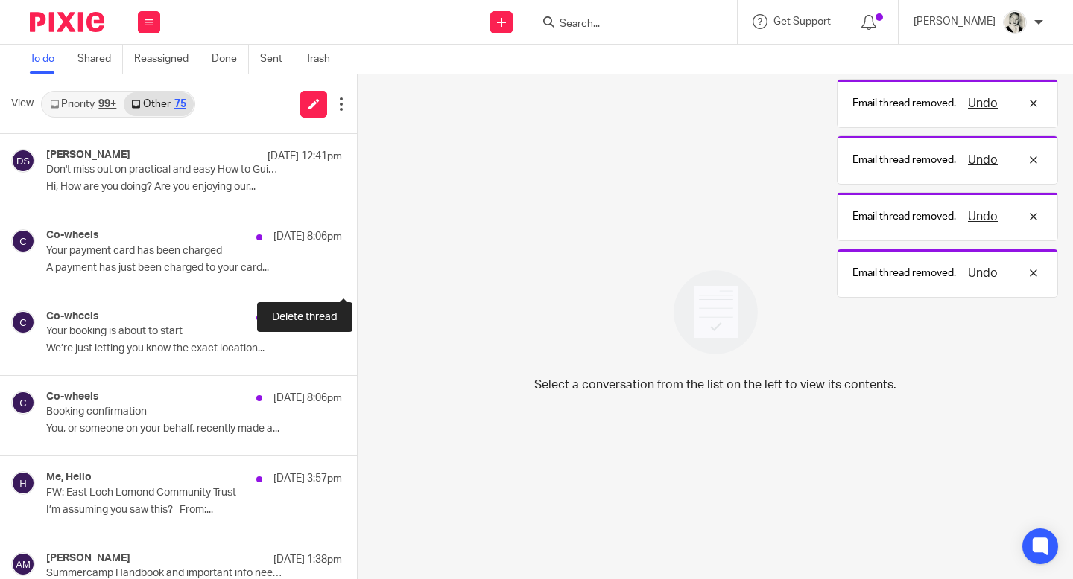
click at [357, 274] on button at bounding box center [363, 274] width 12 height 39
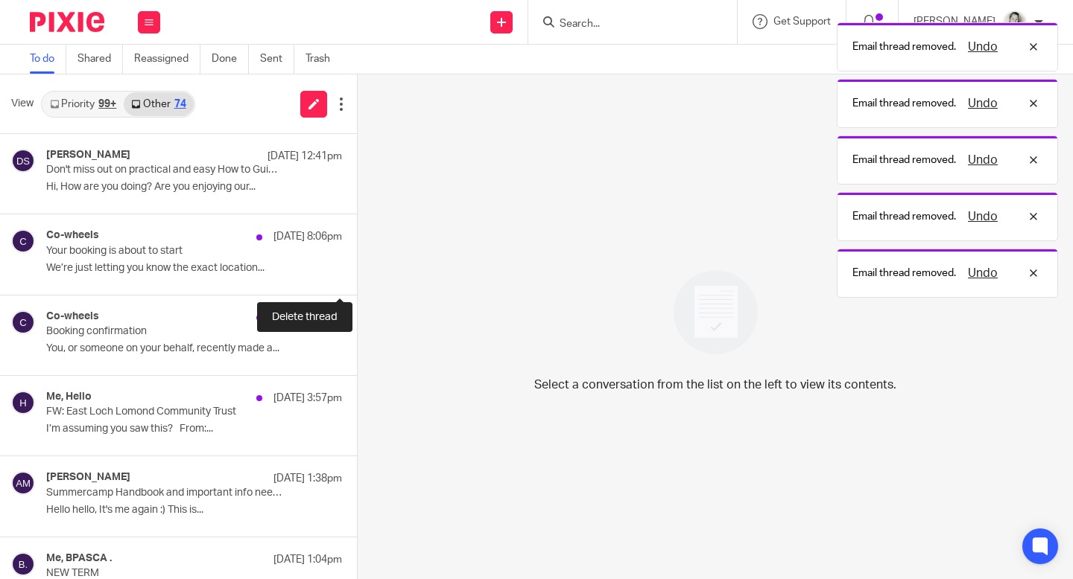
click at [357, 274] on button at bounding box center [363, 274] width 12 height 39
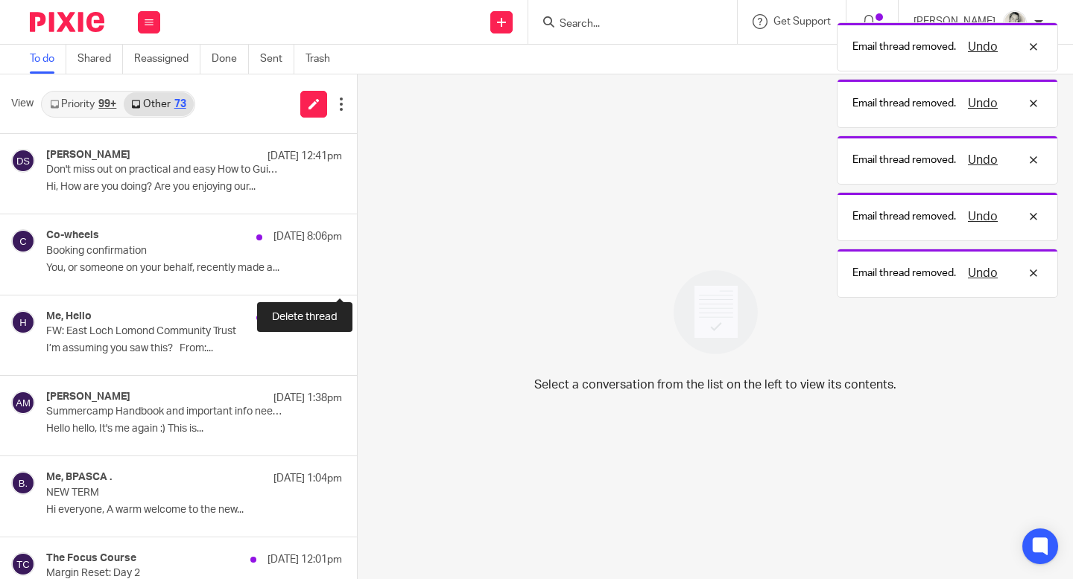
click at [357, 274] on button at bounding box center [363, 274] width 12 height 39
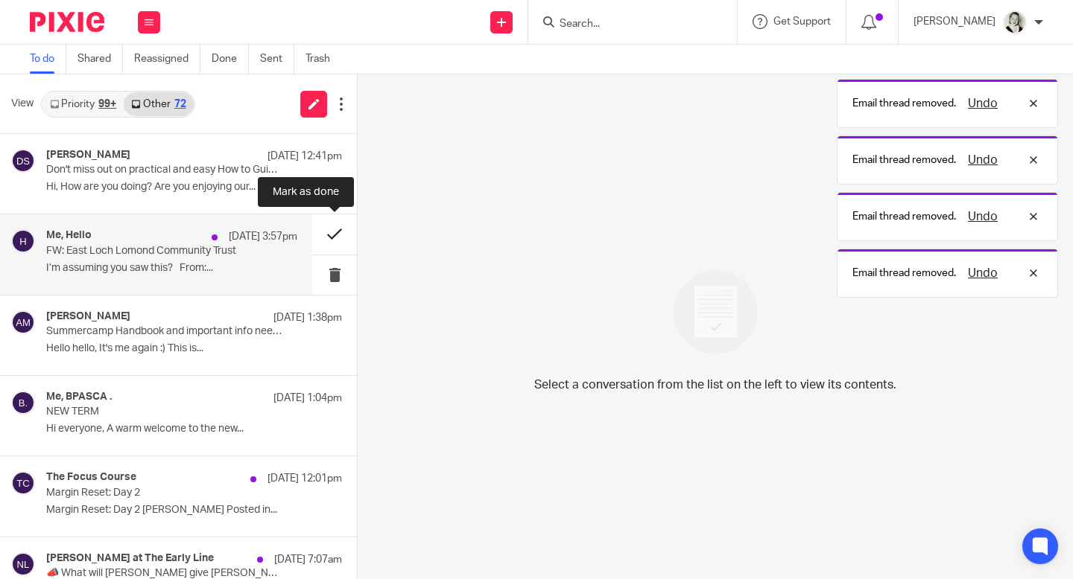
click at [328, 225] on button at bounding box center [334, 234] width 45 height 39
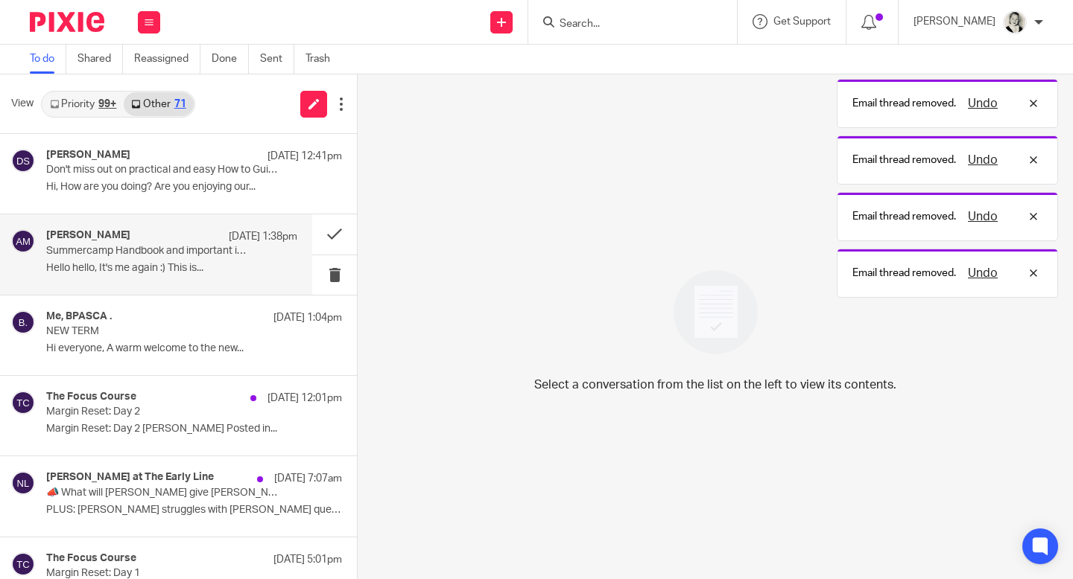
click at [191, 252] on p "Summercamp Handbook and important info needed" at bounding box center [146, 251] width 201 height 13
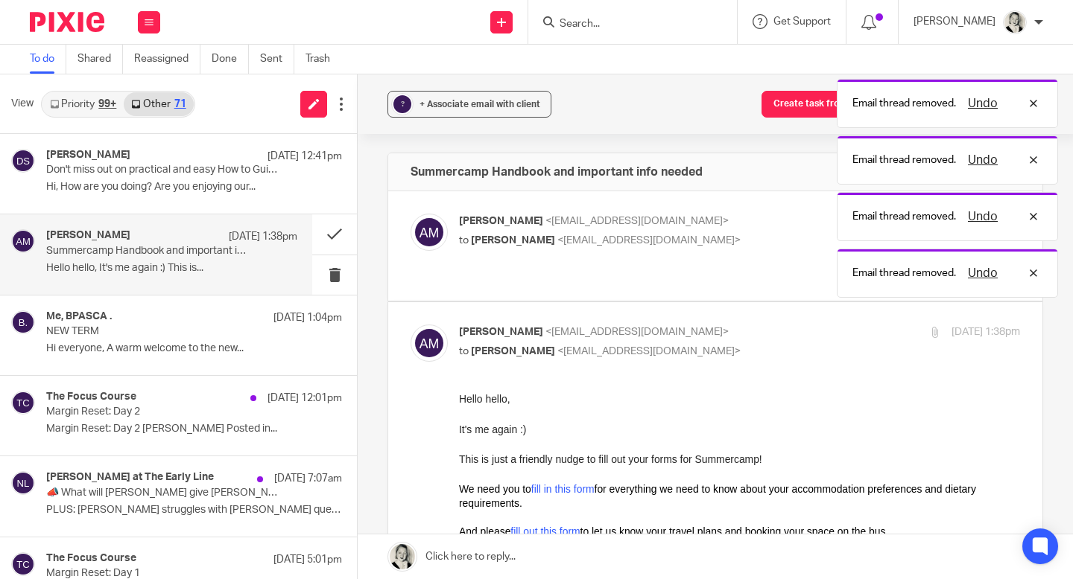
scroll to position [168, 0]
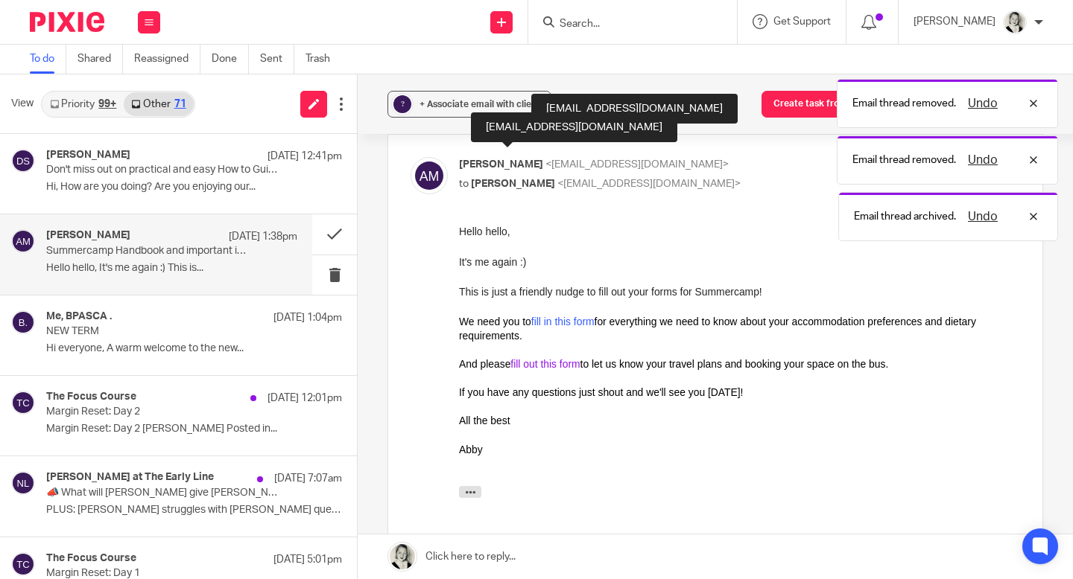
click at [576, 362] on link "fill out this form" at bounding box center [544, 364] width 69 height 12
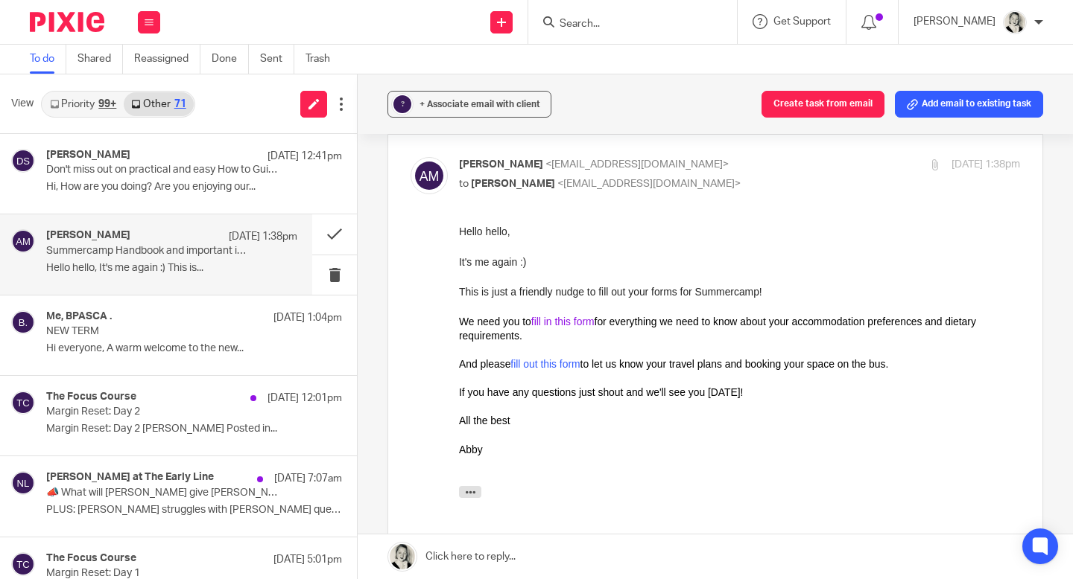
click at [557, 322] on link "fill in this form" at bounding box center [562, 322] width 63 height 12
